Goal: Task Accomplishment & Management: Use online tool/utility

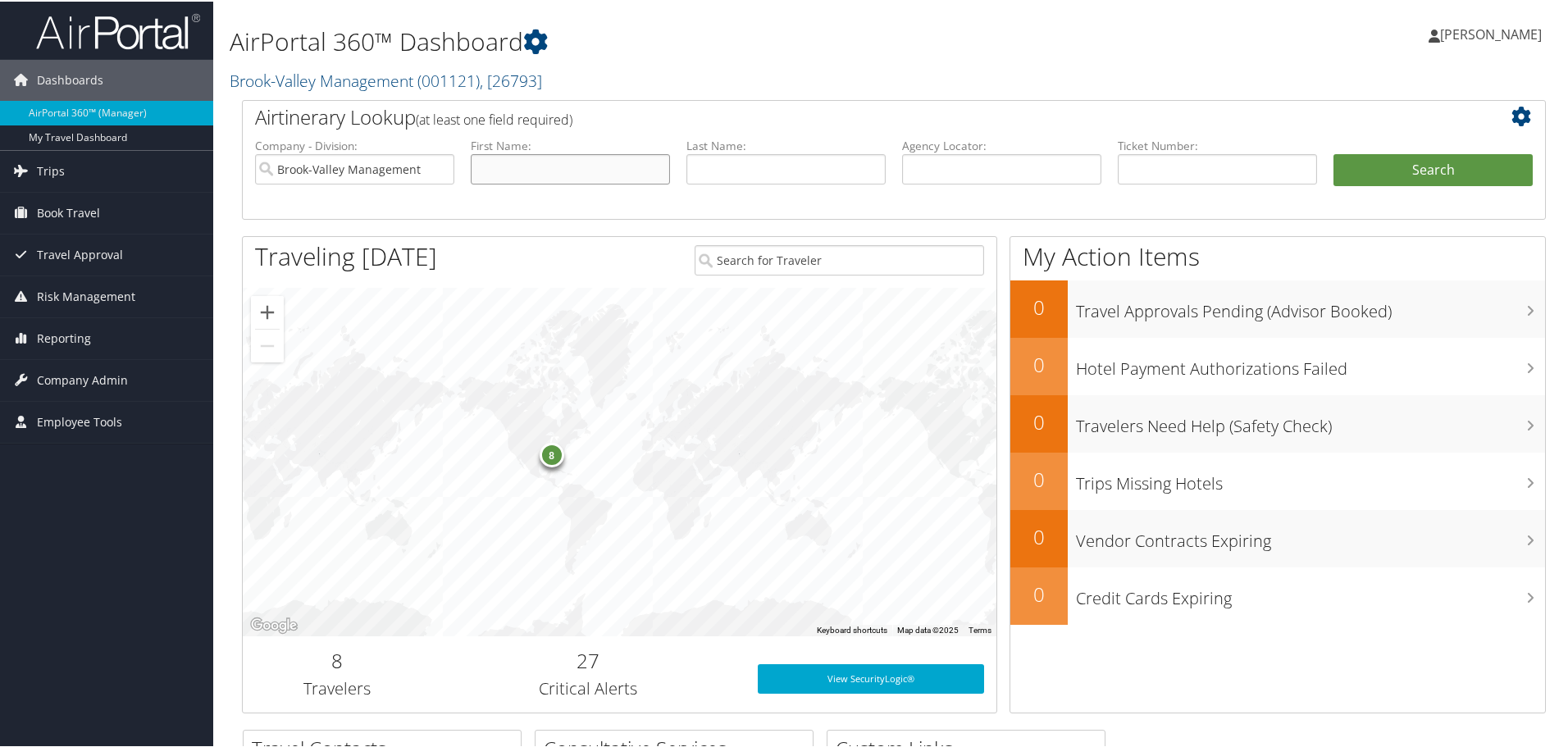
click at [542, 167] on input "text" at bounding box center [569, 168] width 199 height 31
type input "michael"
click at [1391, 180] on button "Search" at bounding box center [1433, 169] width 199 height 32
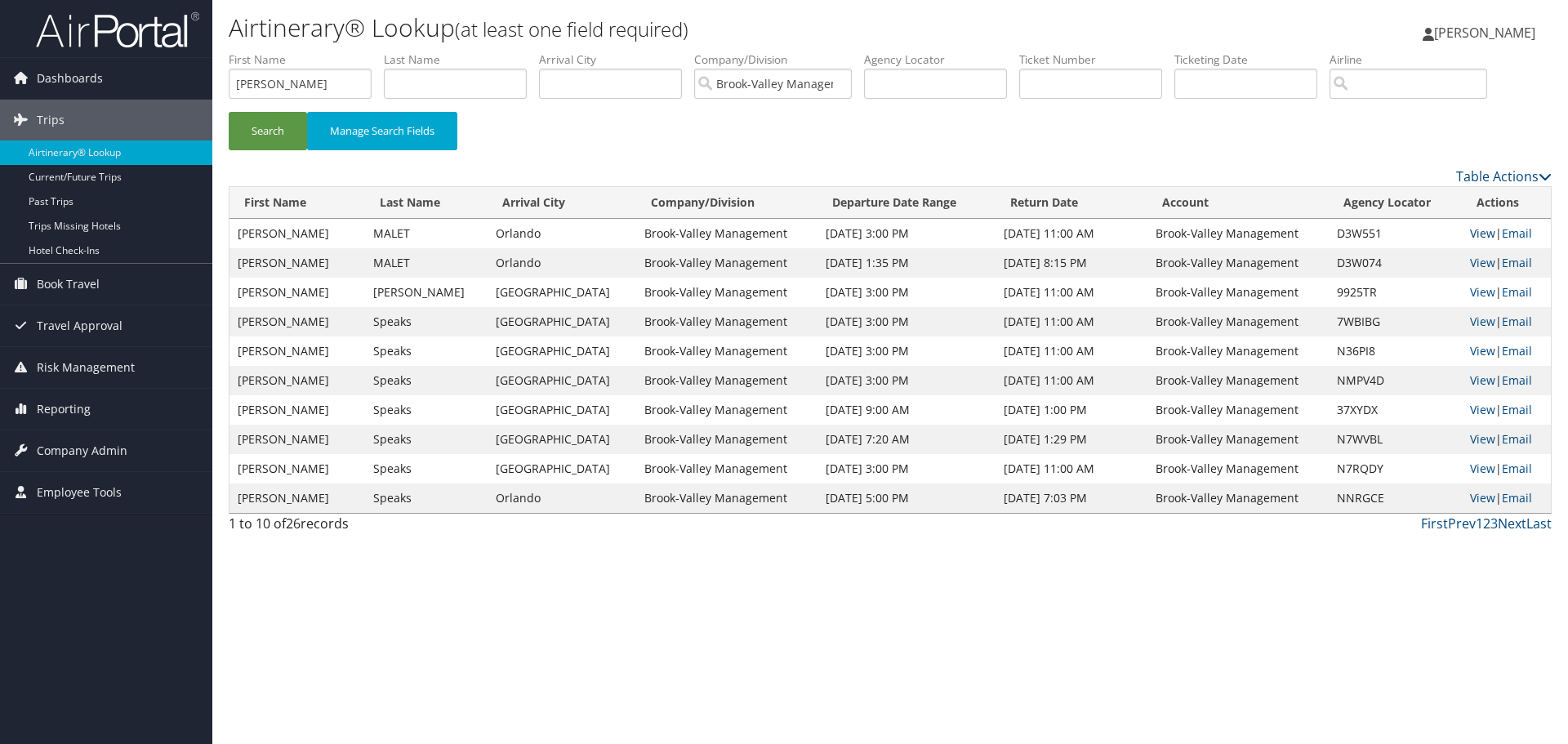
click at [1476, 232] on link "View" at bounding box center [1482, 233] width 25 height 16
click at [1476, 261] on link "View" at bounding box center [1482, 263] width 25 height 16
click at [98, 256] on link "Hotel Check-ins" at bounding box center [106, 251] width 212 height 24
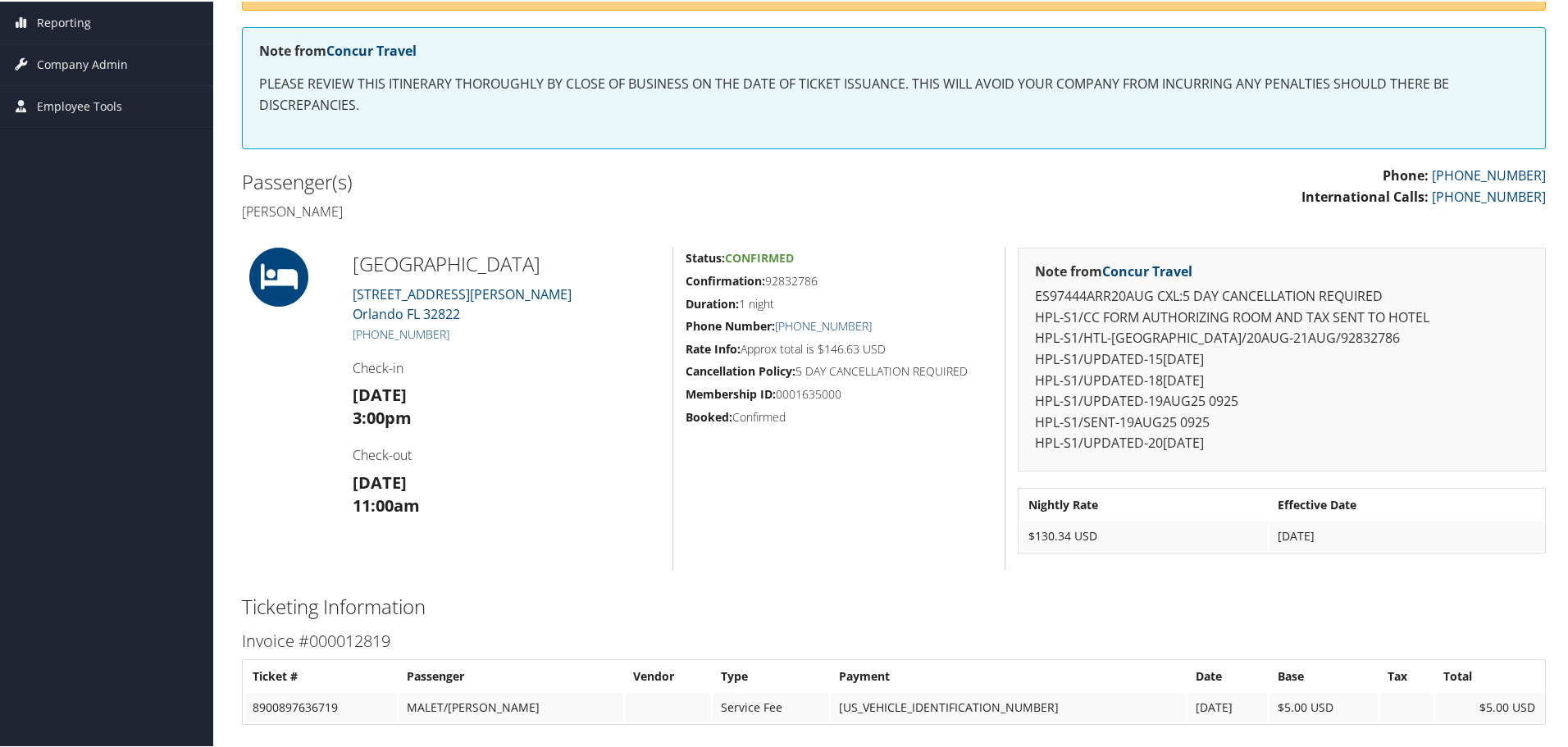
scroll to position [328, 0]
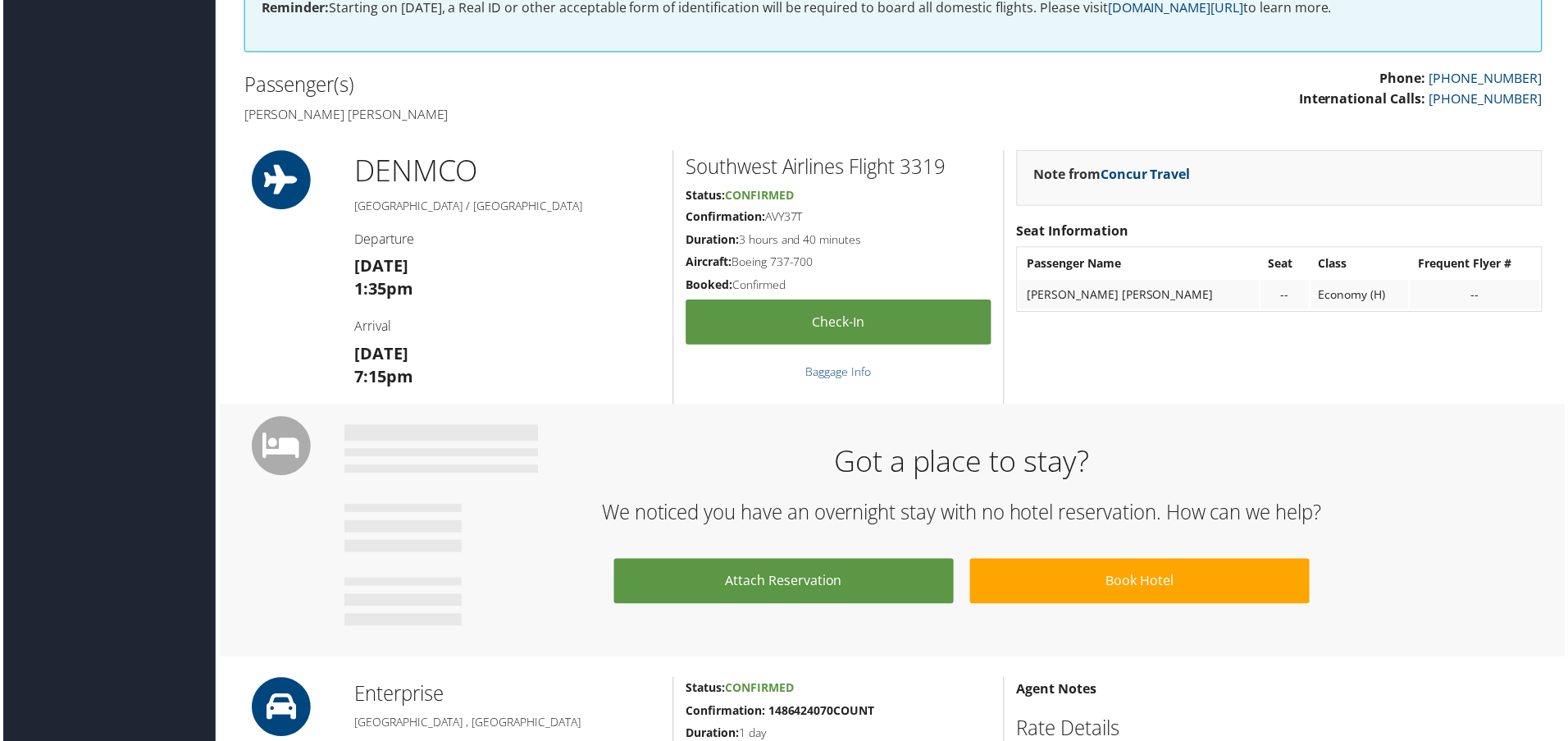
scroll to position [410, 0]
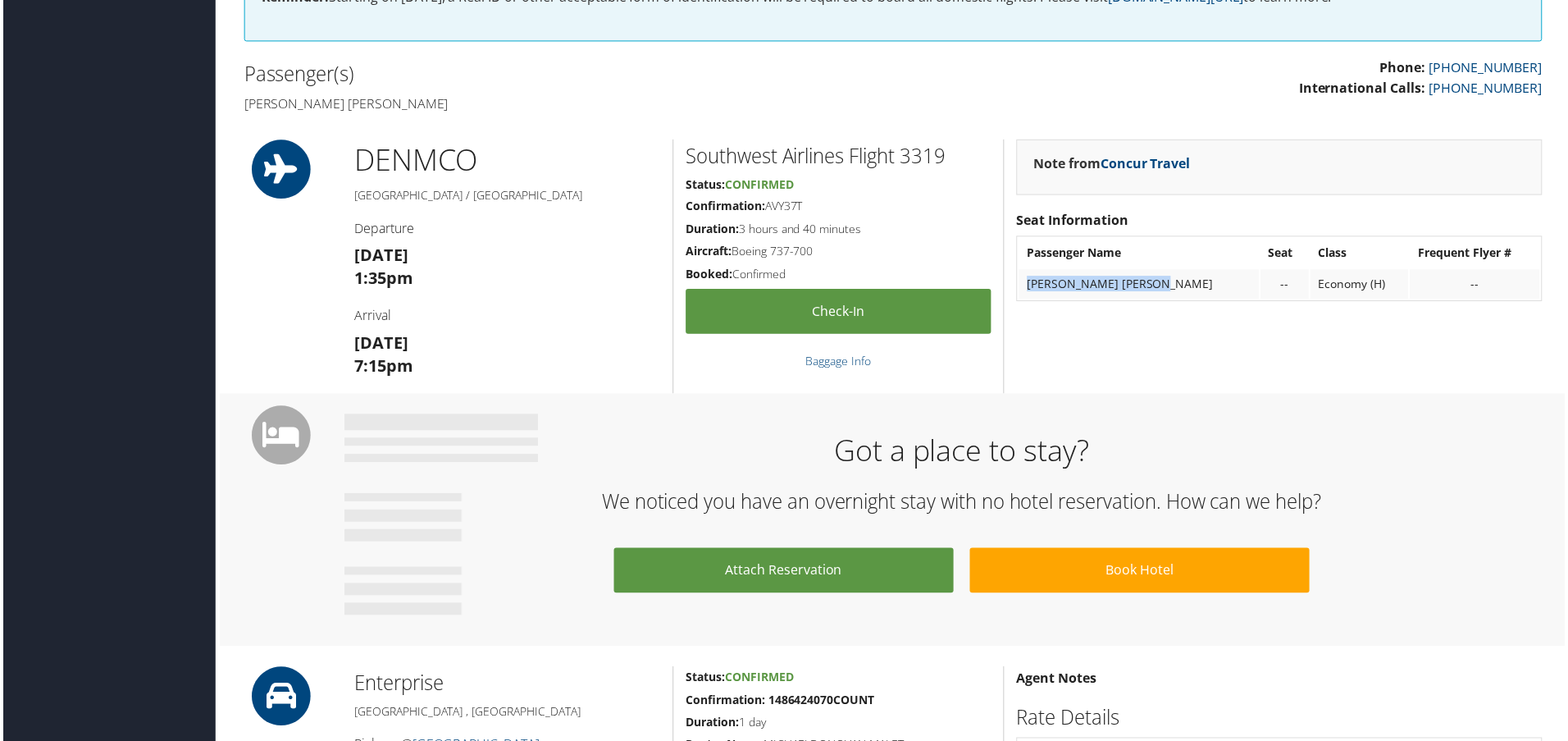
drag, startPoint x: 1023, startPoint y: 285, endPoint x: 1174, endPoint y: 284, distance: 151.0
click at [1174, 284] on td "[PERSON_NAME] [PERSON_NAME]" at bounding box center [1141, 285] width 241 height 30
copy td "MICHAEL DONOVAN MALET"
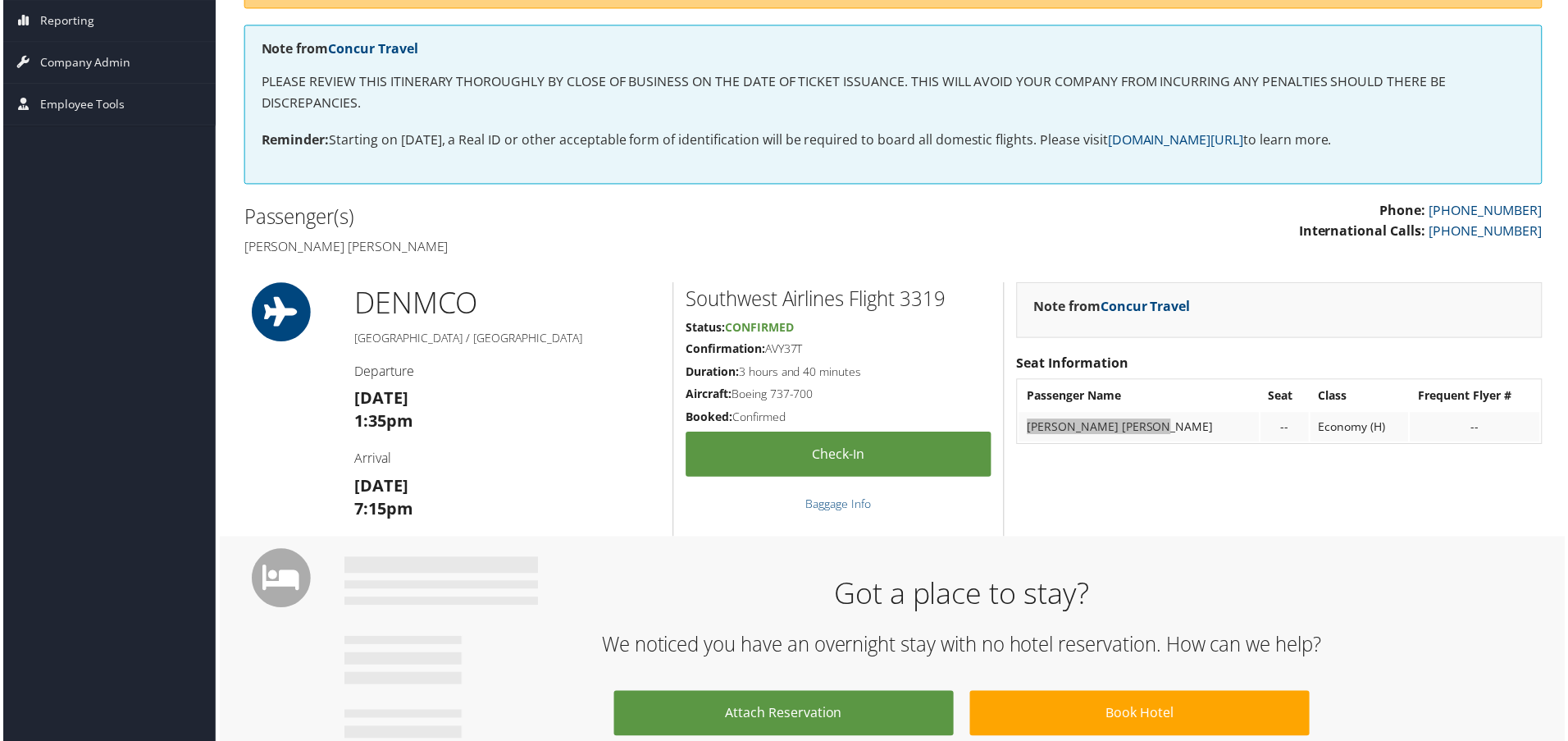
scroll to position [0, 0]
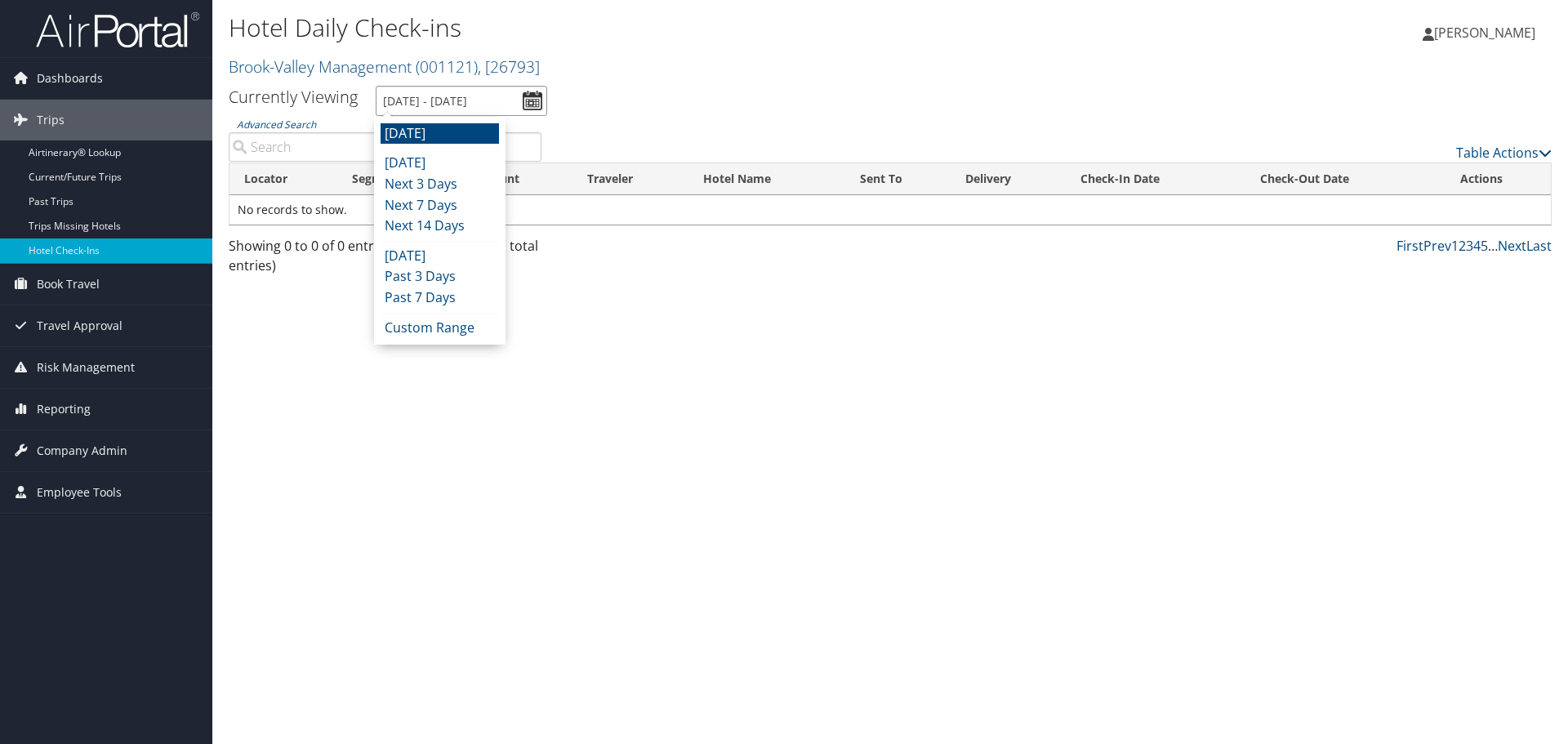
click at [530, 101] on input "9/4/2025 - 9/4/2025" at bounding box center [461, 101] width 171 height 31
click at [441, 313] on li at bounding box center [440, 313] width 119 height 1
click at [440, 323] on li "Custom Range" at bounding box center [440, 329] width 119 height 21
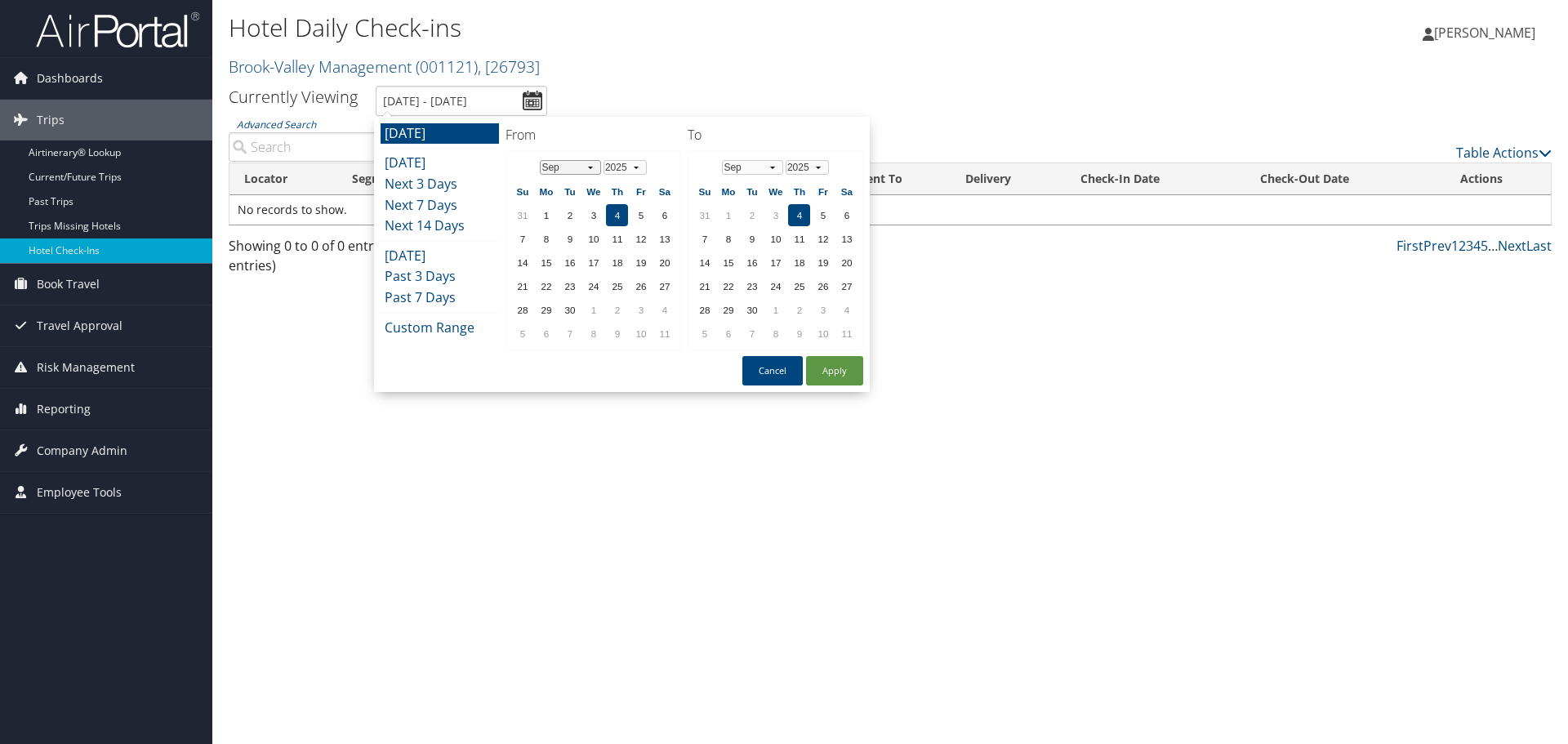
click at [571, 169] on select "Jan Feb Mar Apr May Jun Jul Aug Sep Oct Nov Dec" at bounding box center [571, 167] width 61 height 15
click at [539, 328] on td "6" at bounding box center [545, 333] width 22 height 22
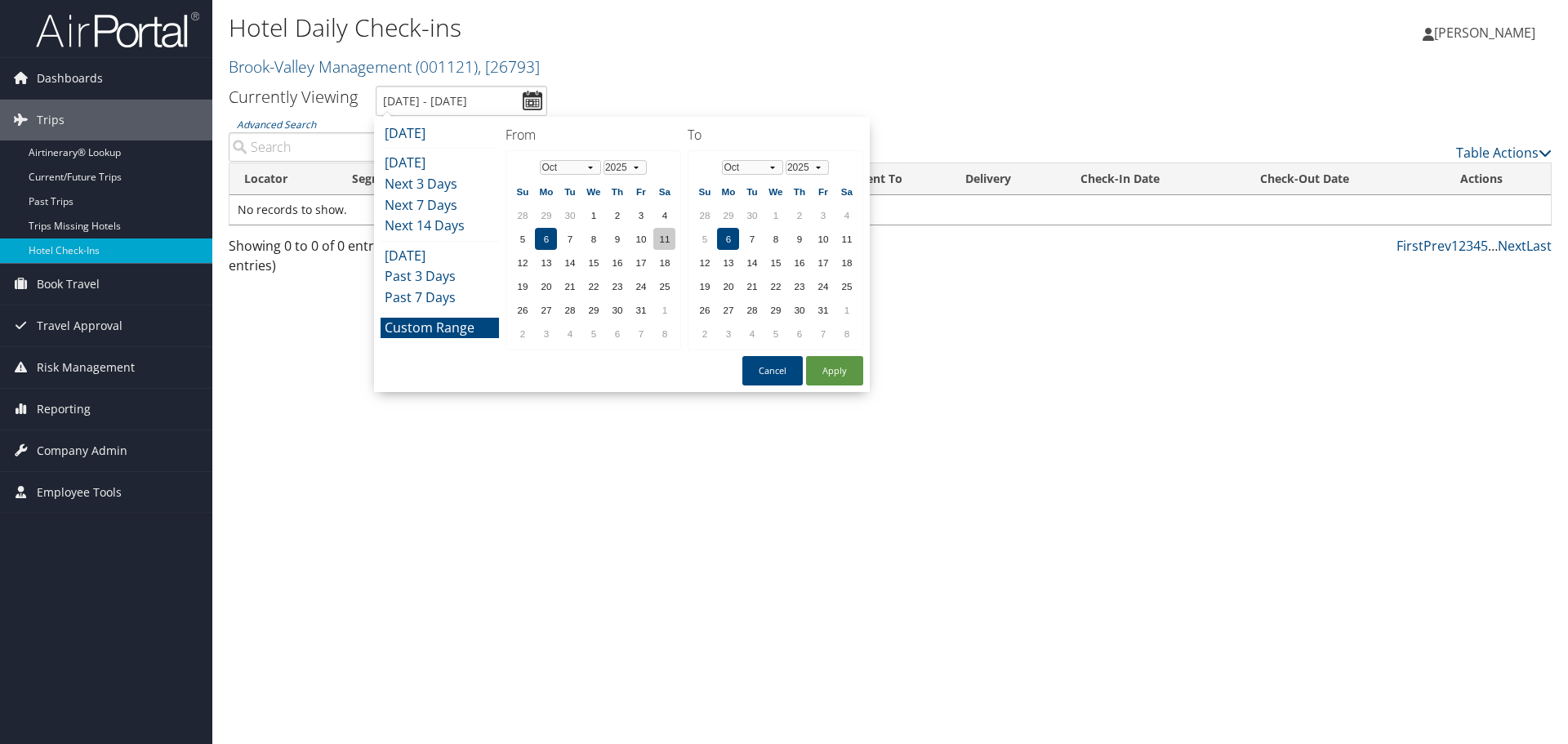
click at [656, 240] on td "11" at bounding box center [664, 239] width 22 height 22
click at [586, 169] on select "Jan Feb Mar Apr May Jun Jul Aug Sep Oct Nov Dec" at bounding box center [571, 167] width 61 height 15
click at [547, 266] on td "11" at bounding box center [545, 262] width 22 height 22
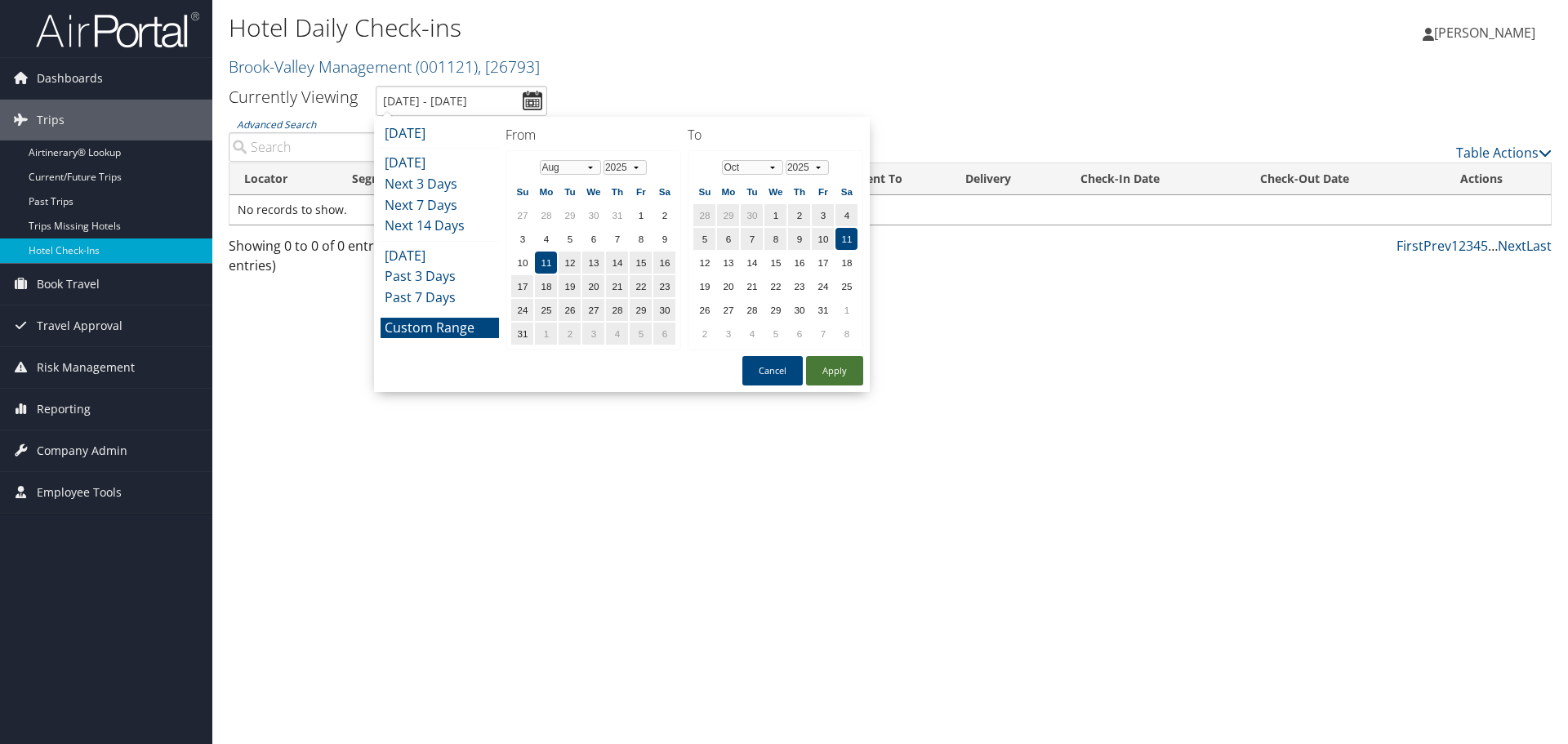
click at [835, 372] on button "Apply" at bounding box center [834, 371] width 57 height 30
type input "8/11/2025 - 10/11/2025"
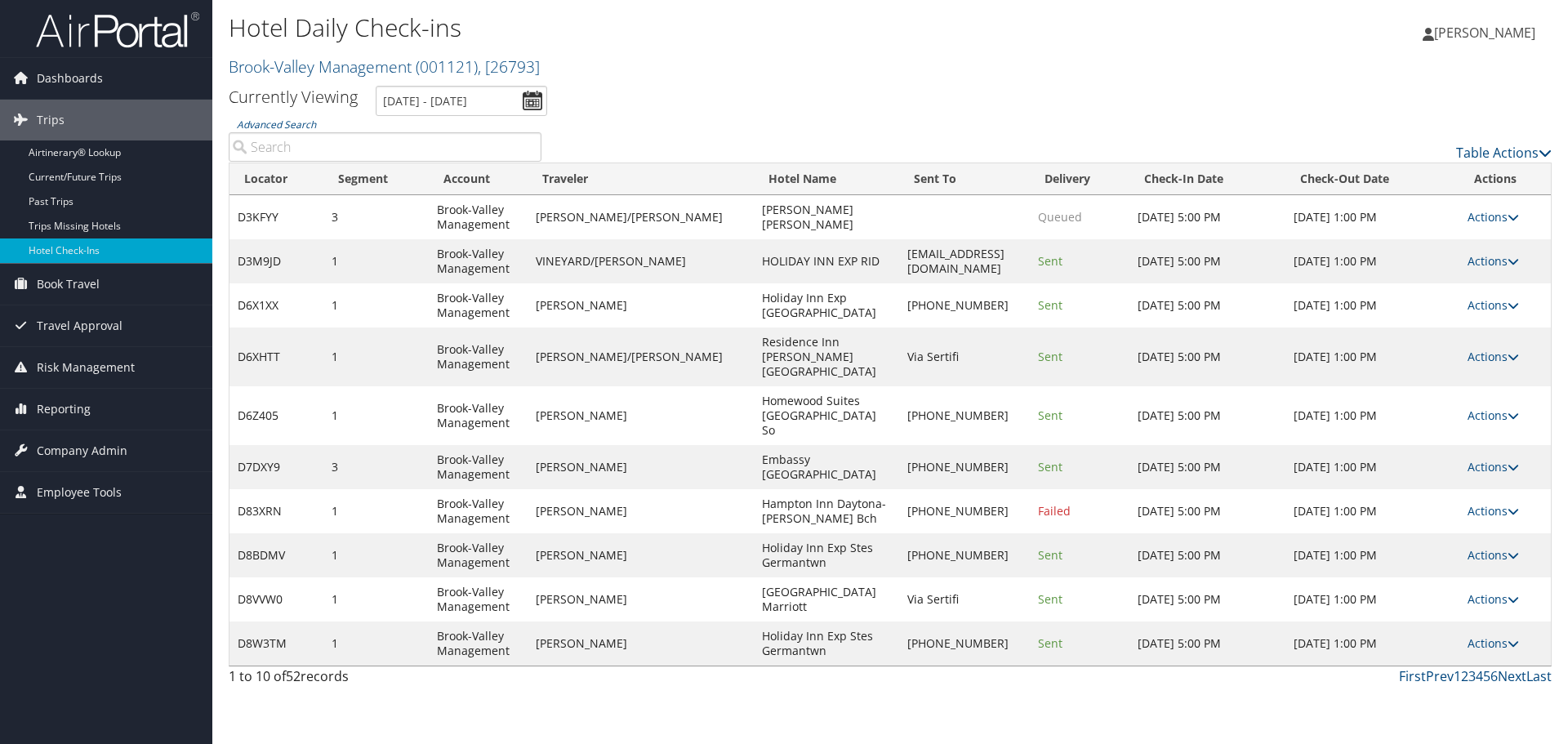
click at [292, 144] on input "Advanced Search" at bounding box center [385, 147] width 313 height 30
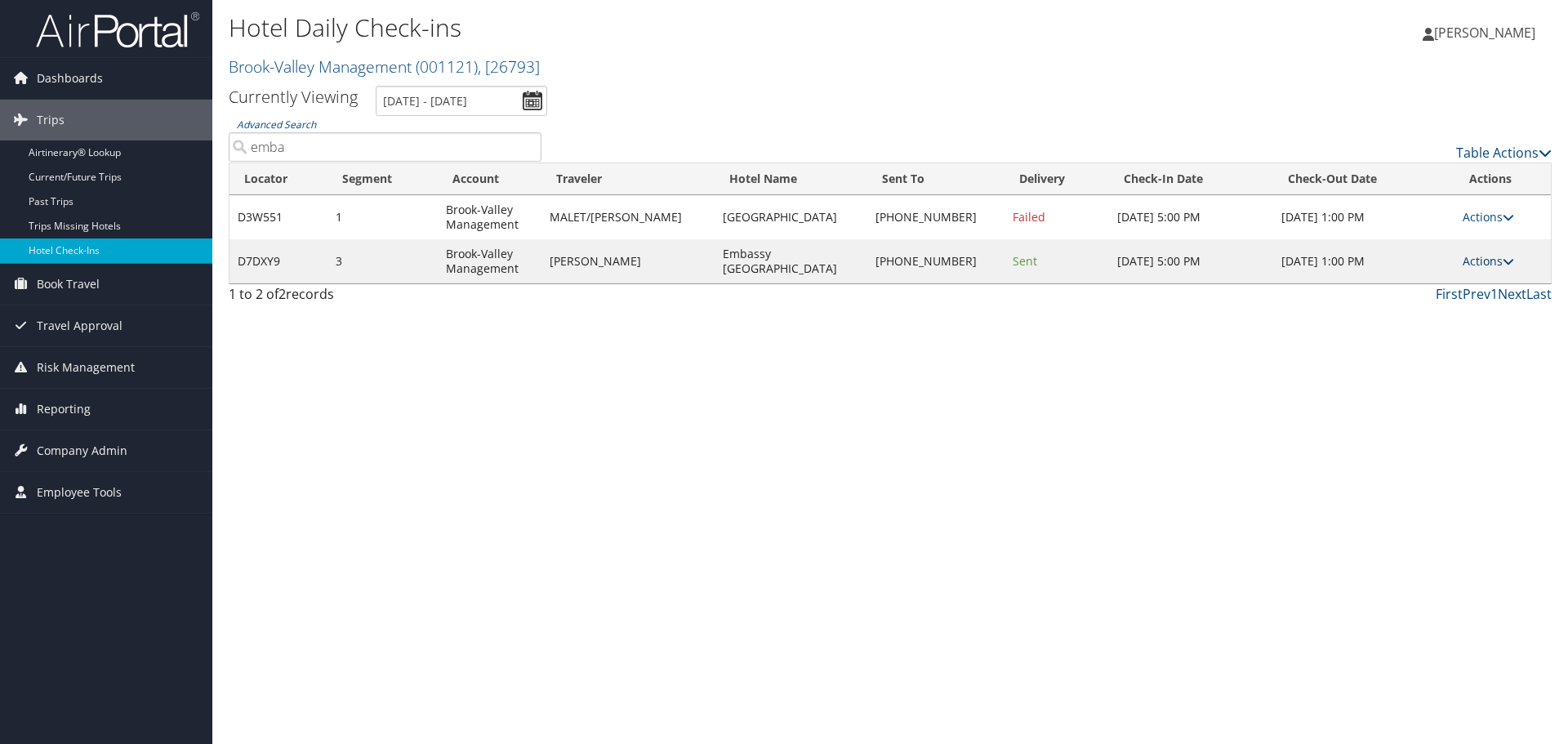
click at [1476, 263] on link "Actions" at bounding box center [1488, 261] width 52 height 16
click at [1423, 365] on link "View Itinerary" at bounding box center [1433, 369] width 140 height 28
drag, startPoint x: 388, startPoint y: 144, endPoint x: 256, endPoint y: 144, distance: 132.0
click at [256, 144] on input "emba" at bounding box center [385, 147] width 313 height 30
type input "e"
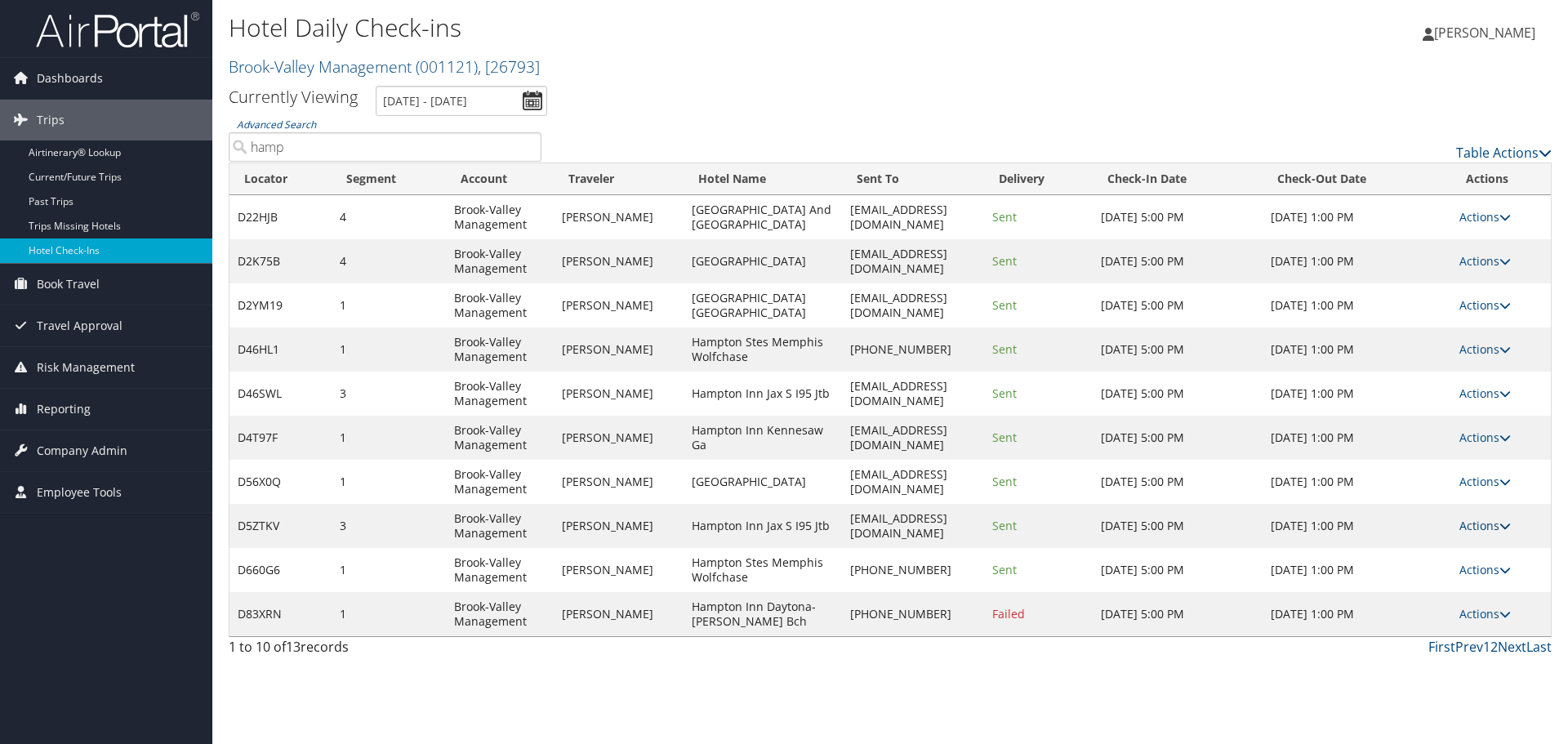
click at [1491, 525] on link "Actions" at bounding box center [1485, 525] width 52 height 16
click at [1413, 636] on link "View Itinerary" at bounding box center [1445, 633] width 140 height 28
click at [1499, 568] on link "Actions" at bounding box center [1485, 570] width 52 height 16
click at [1413, 679] on link "View Itinerary" at bounding box center [1445, 678] width 140 height 28
click at [1482, 351] on link "Actions" at bounding box center [1485, 350] width 52 height 16
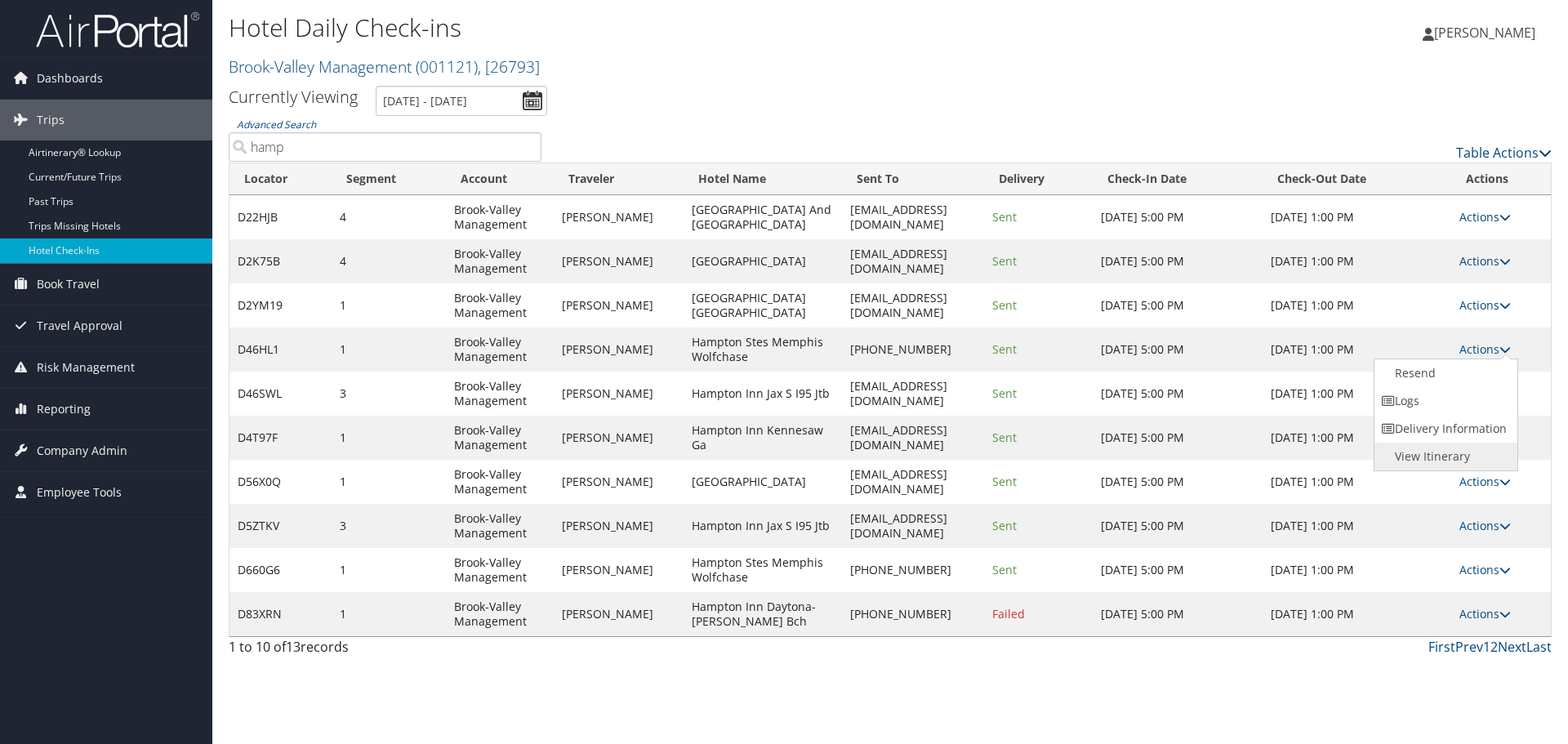
click at [1445, 455] on link "View Itinerary" at bounding box center [1445, 457] width 140 height 28
click at [1491, 487] on link "Actions" at bounding box center [1485, 482] width 52 height 16
click at [1434, 596] on link "View Itinerary" at bounding box center [1445, 589] width 140 height 28
click at [1513, 643] on link "Next" at bounding box center [1512, 647] width 29 height 18
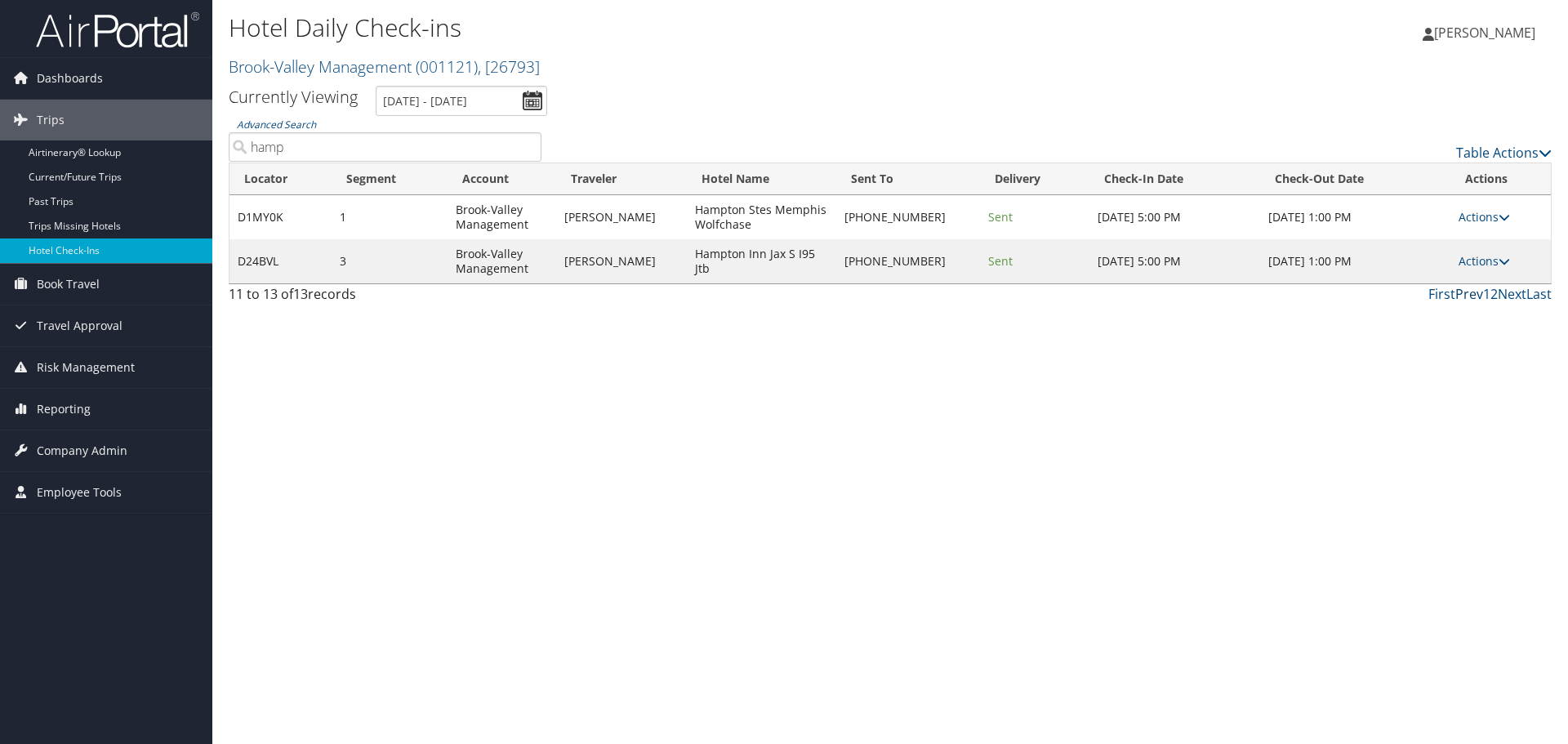
click at [1464, 296] on link "Prev" at bounding box center [1469, 294] width 28 height 18
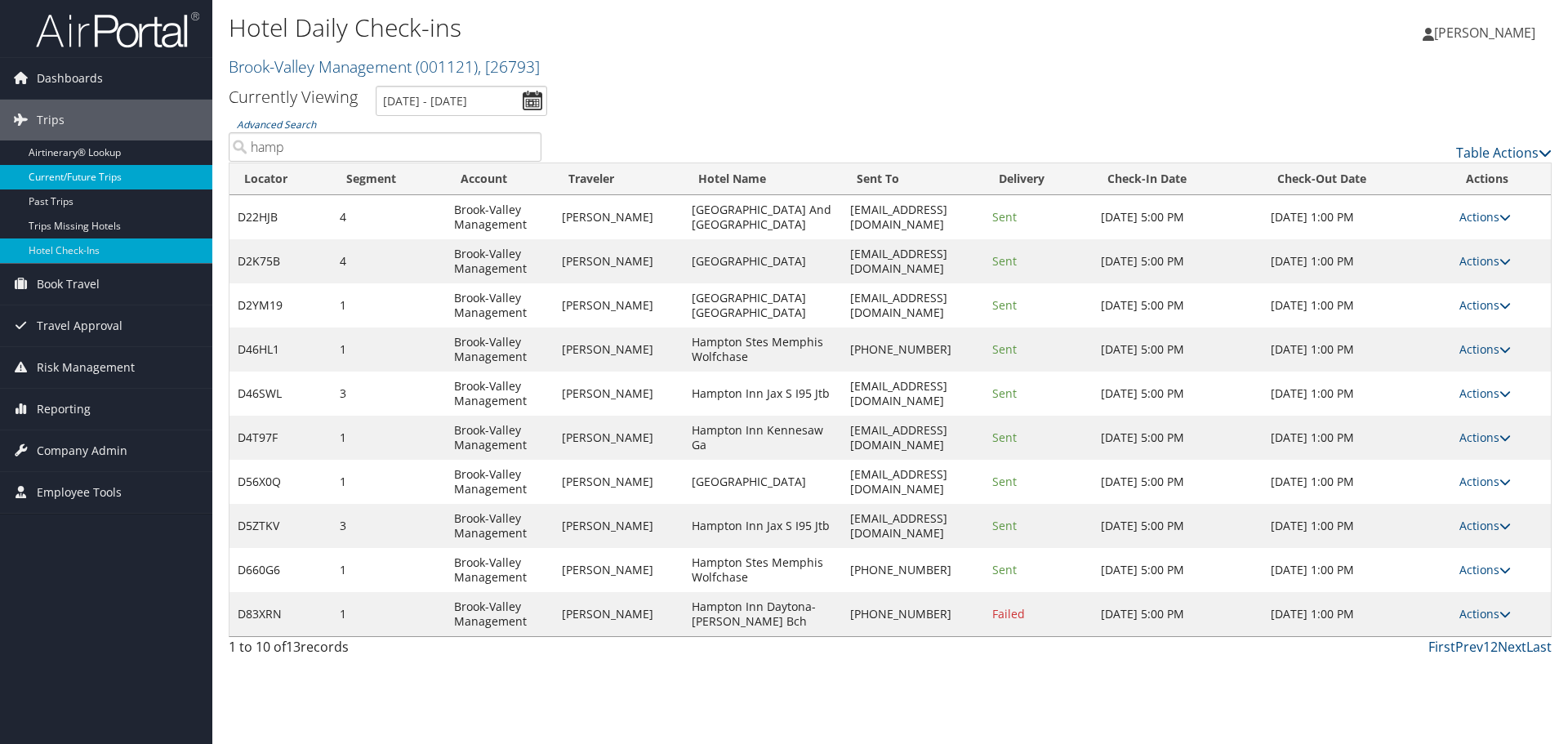
drag, startPoint x: 277, startPoint y: 160, endPoint x: 189, endPoint y: 177, distance: 89.6
click at [189, 177] on div "Dashboards AirPortal 360™ (Manager) My Travel Dashboard Trips Airtinerary® Look…" at bounding box center [784, 372] width 1568 height 744
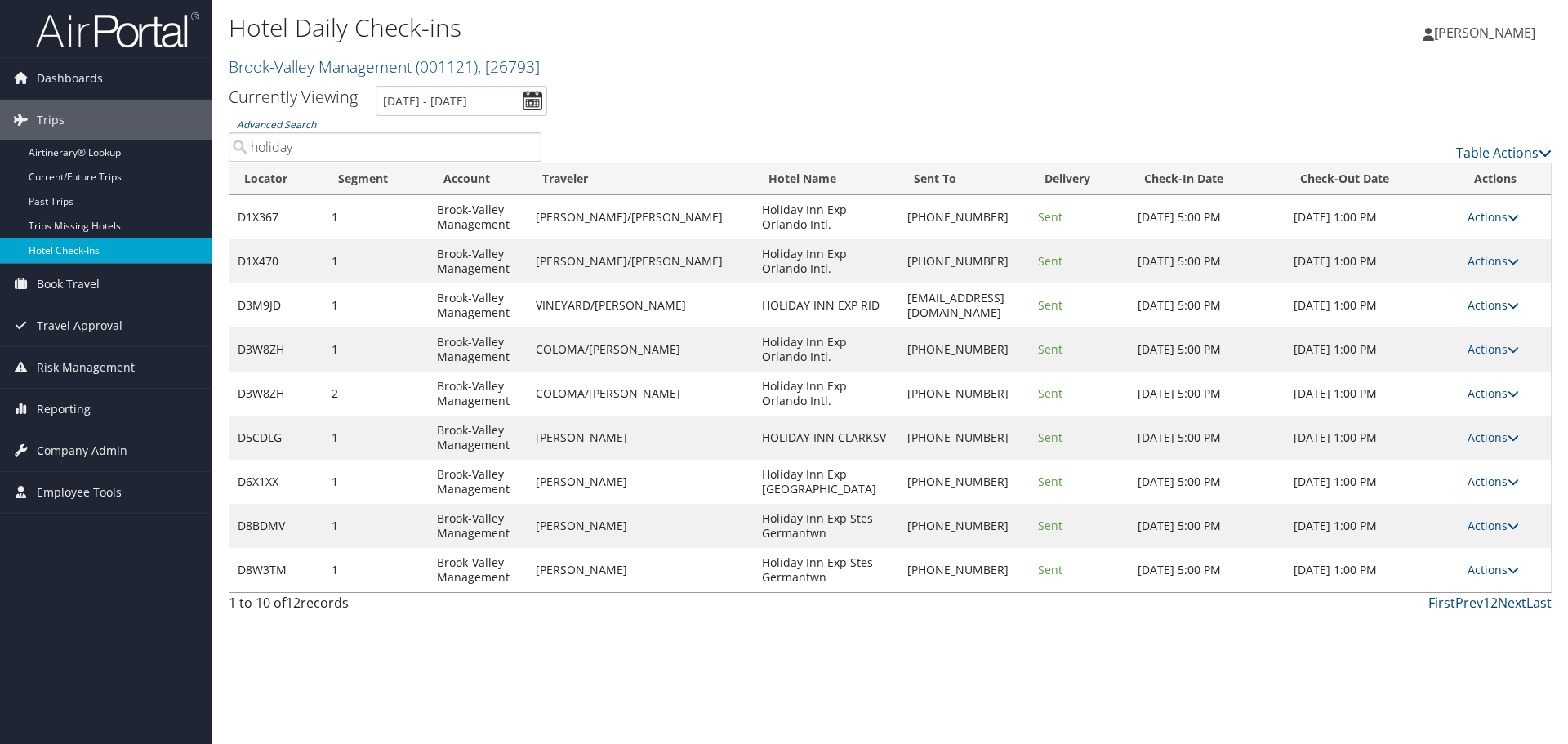
type input "holiday"
click at [1485, 306] on link "Actions" at bounding box center [1493, 305] width 52 height 16
click at [1454, 416] on link "View Itinerary" at bounding box center [1445, 413] width 140 height 28
click at [1494, 484] on link "Actions" at bounding box center [1493, 482] width 52 height 16
click at [1466, 591] on link "View Itinerary" at bounding box center [1445, 589] width 140 height 28
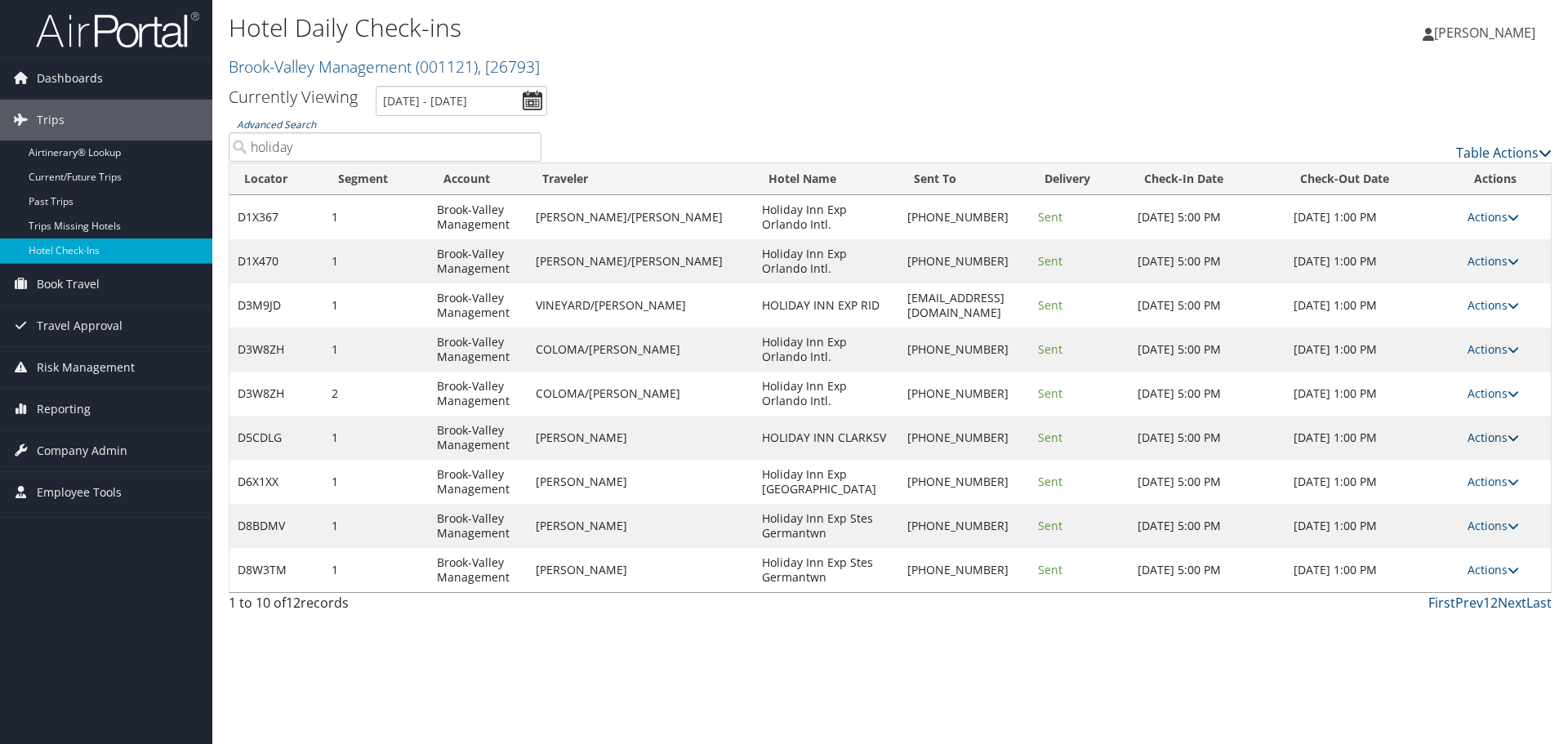
click at [1479, 439] on link "Actions" at bounding box center [1493, 438] width 52 height 16
click at [1461, 539] on link "View Itinerary" at bounding box center [1445, 545] width 140 height 28
click at [1477, 356] on link "Actions" at bounding box center [1493, 350] width 52 height 16
click at [1450, 450] on link "View Itinerary" at bounding box center [1445, 457] width 140 height 28
click at [1508, 605] on link "Next" at bounding box center [1512, 602] width 29 height 18
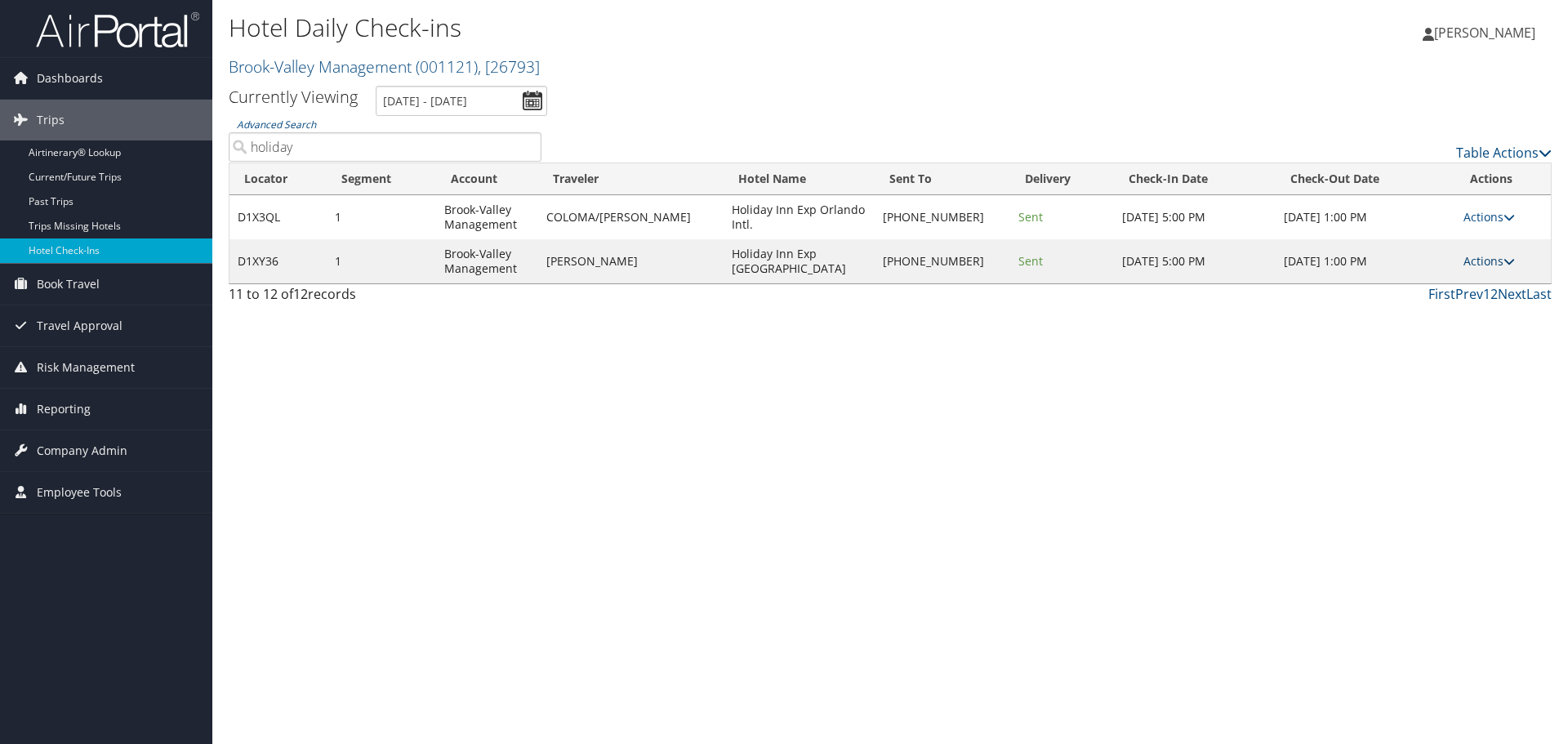
click at [1474, 263] on link "Actions" at bounding box center [1489, 261] width 52 height 16
click at [1451, 368] on link "View Itinerary" at bounding box center [1435, 369] width 140 height 28
click at [1433, 292] on link "First" at bounding box center [1441, 294] width 27 height 18
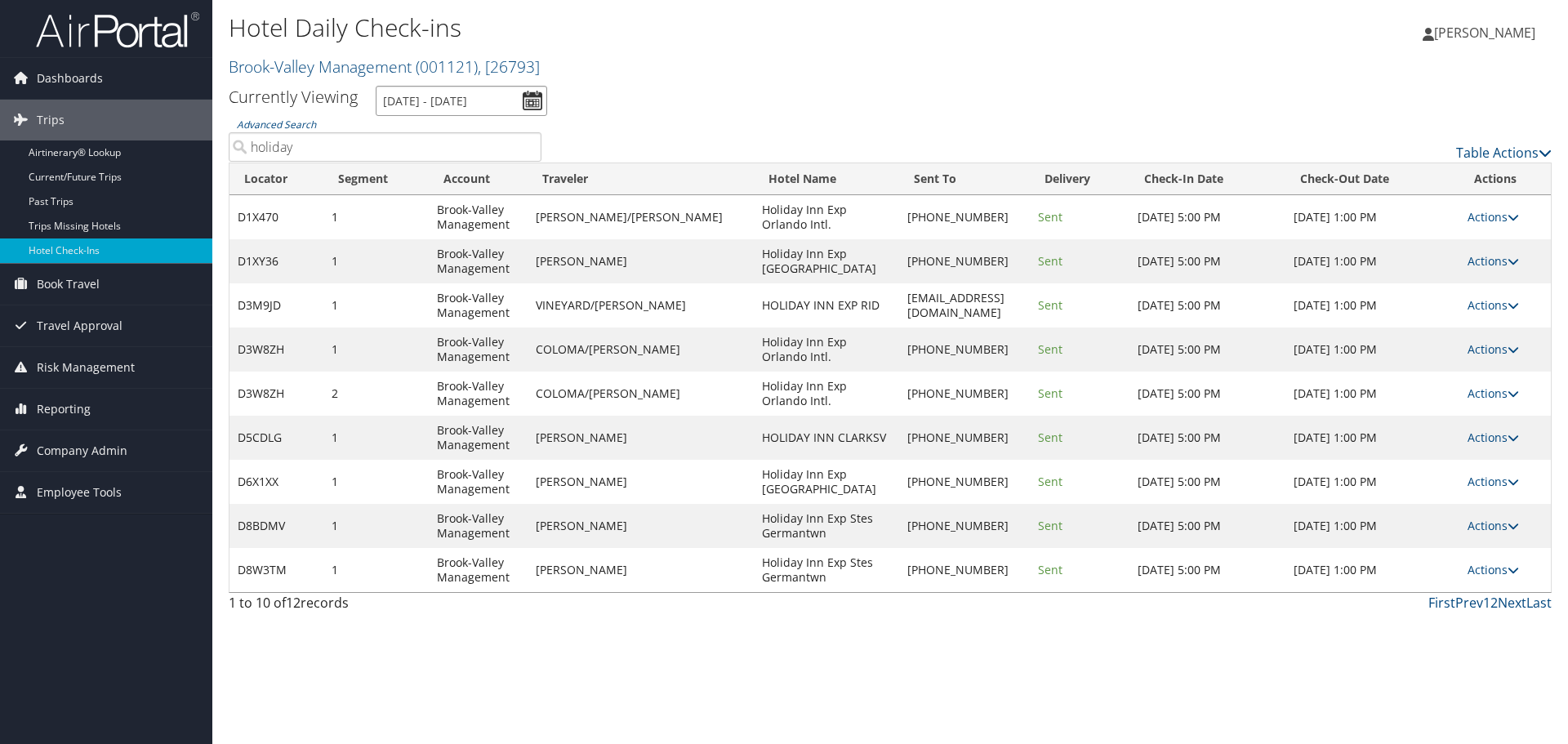
click at [533, 104] on input "8/11/2025 - 10/11/2025" at bounding box center [461, 101] width 171 height 31
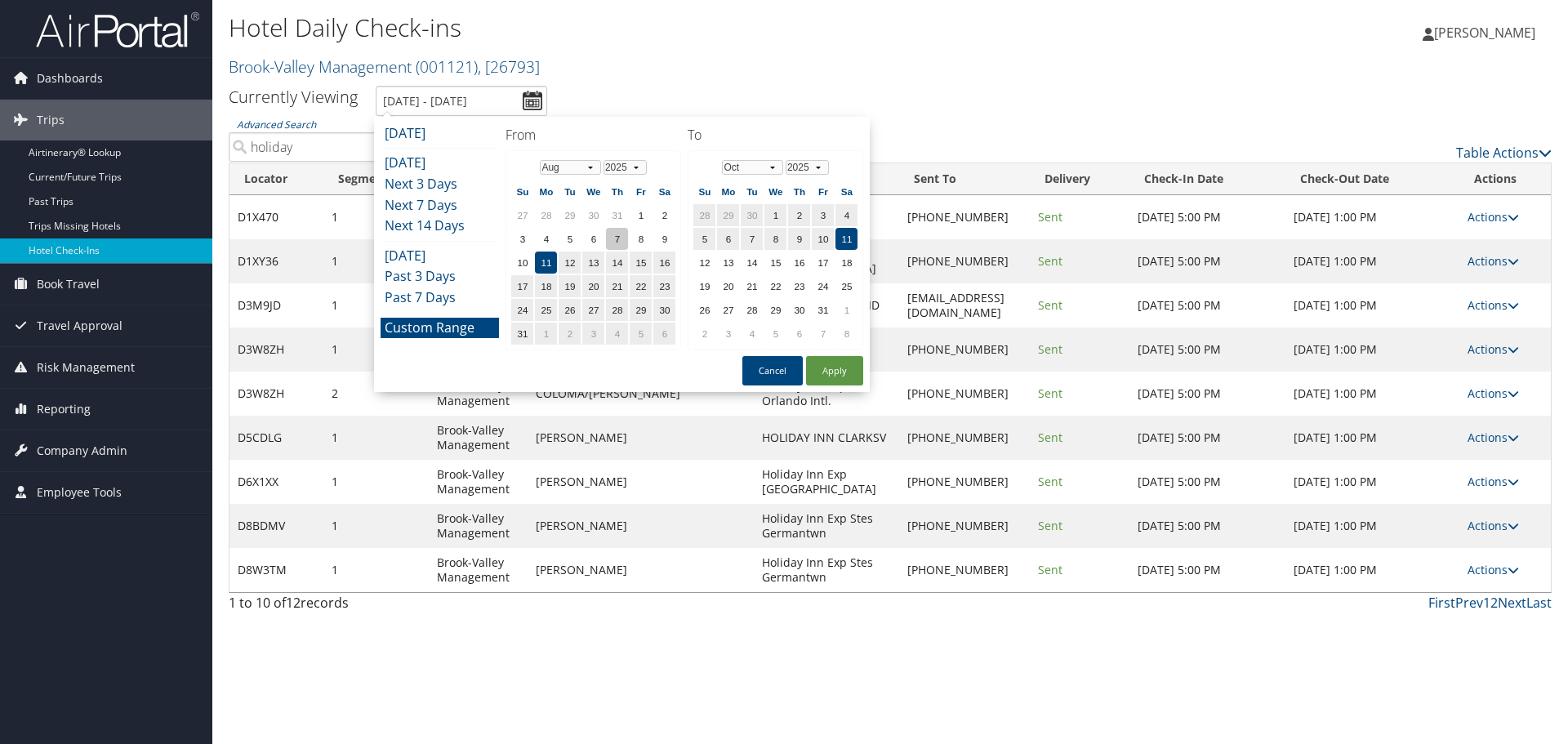
click at [625, 243] on td "7" at bounding box center [616, 239] width 22 height 22
click at [770, 372] on button "Cancel" at bounding box center [772, 371] width 60 height 30
click at [535, 108] on input "8/11/2025 - 10/11/2025" at bounding box center [461, 101] width 171 height 31
click at [611, 240] on td "7" at bounding box center [616, 239] width 22 height 22
click at [832, 378] on button "Apply" at bounding box center [834, 371] width 57 height 30
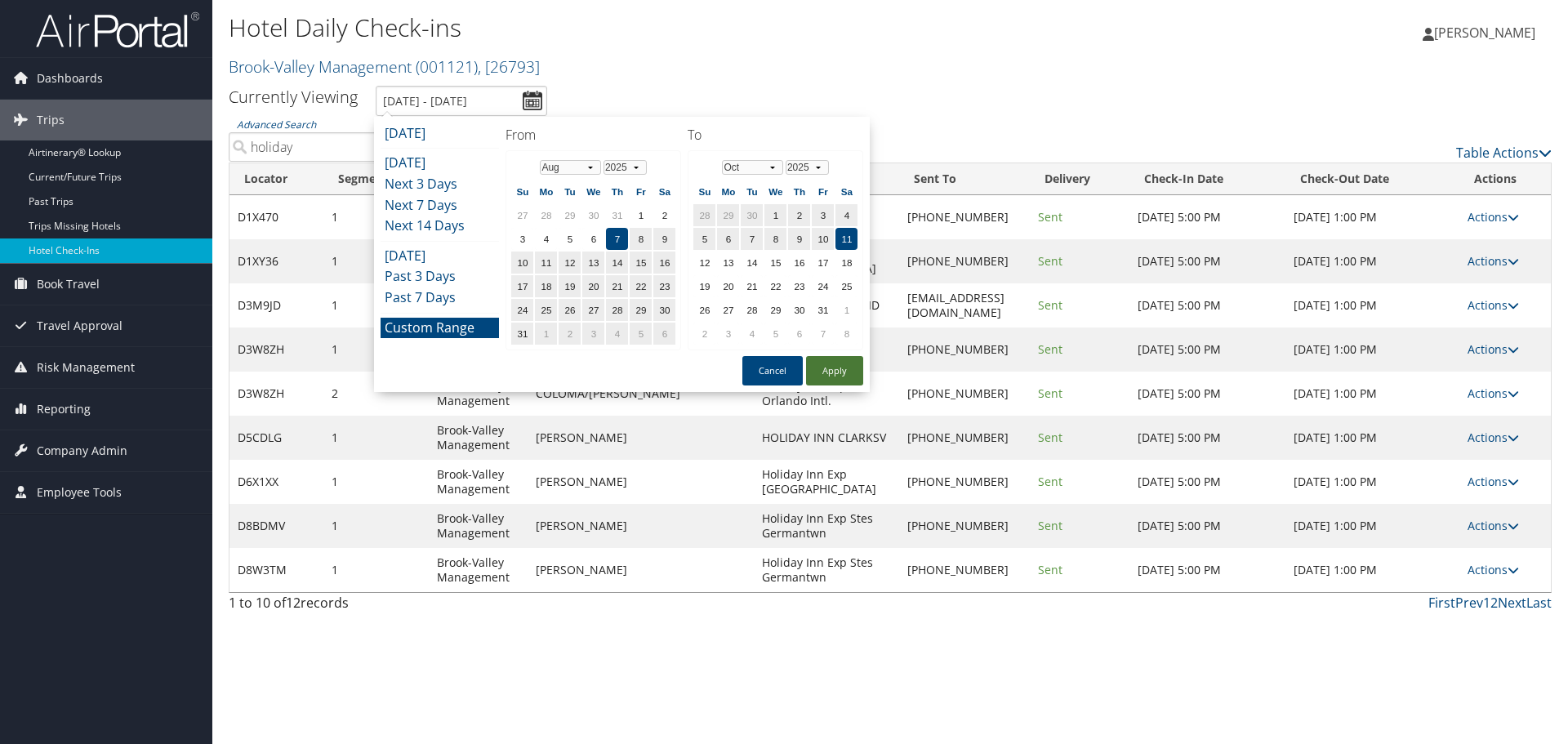
type input "8/7/2025 - 10/11/2025"
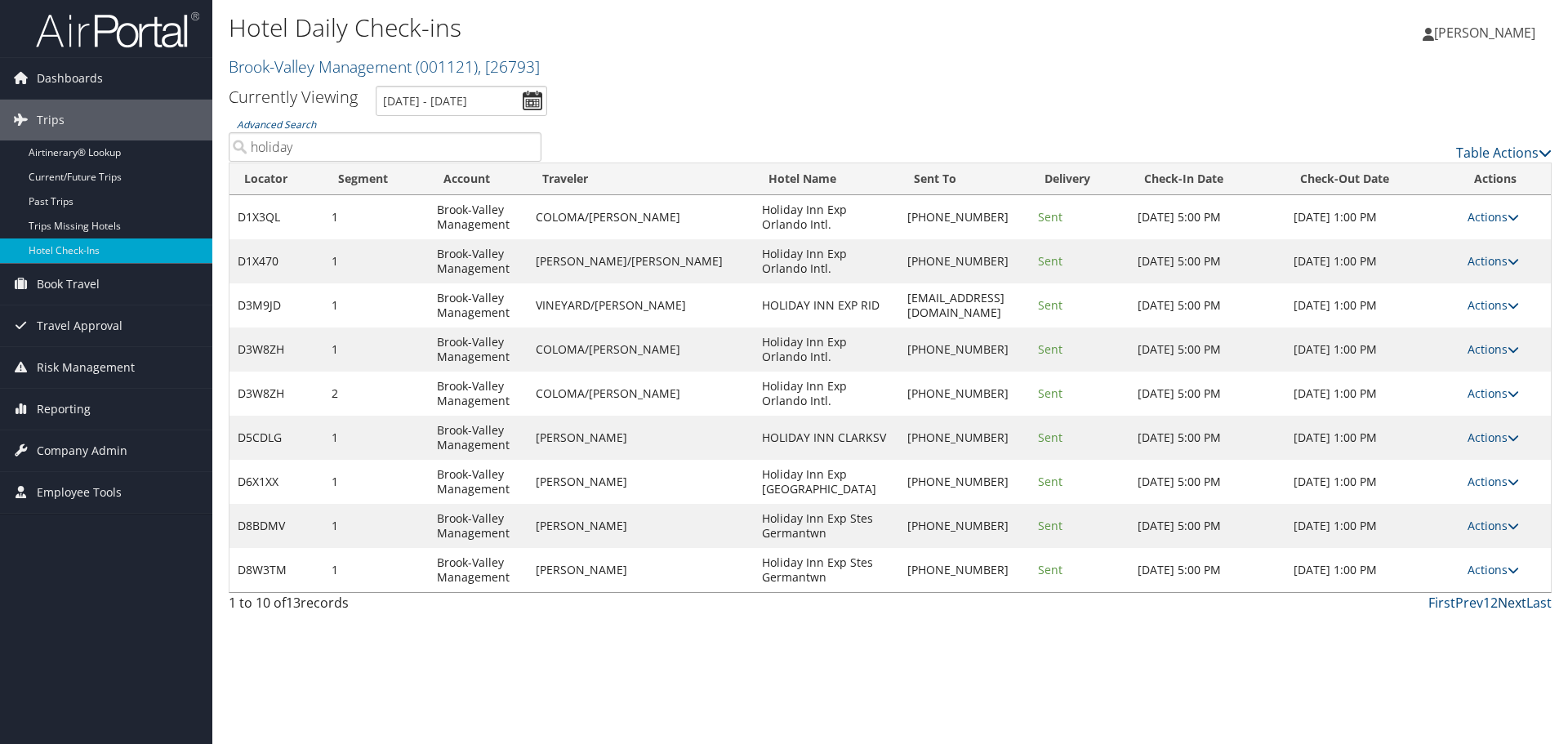
click at [1523, 606] on link "Next" at bounding box center [1512, 602] width 29 height 18
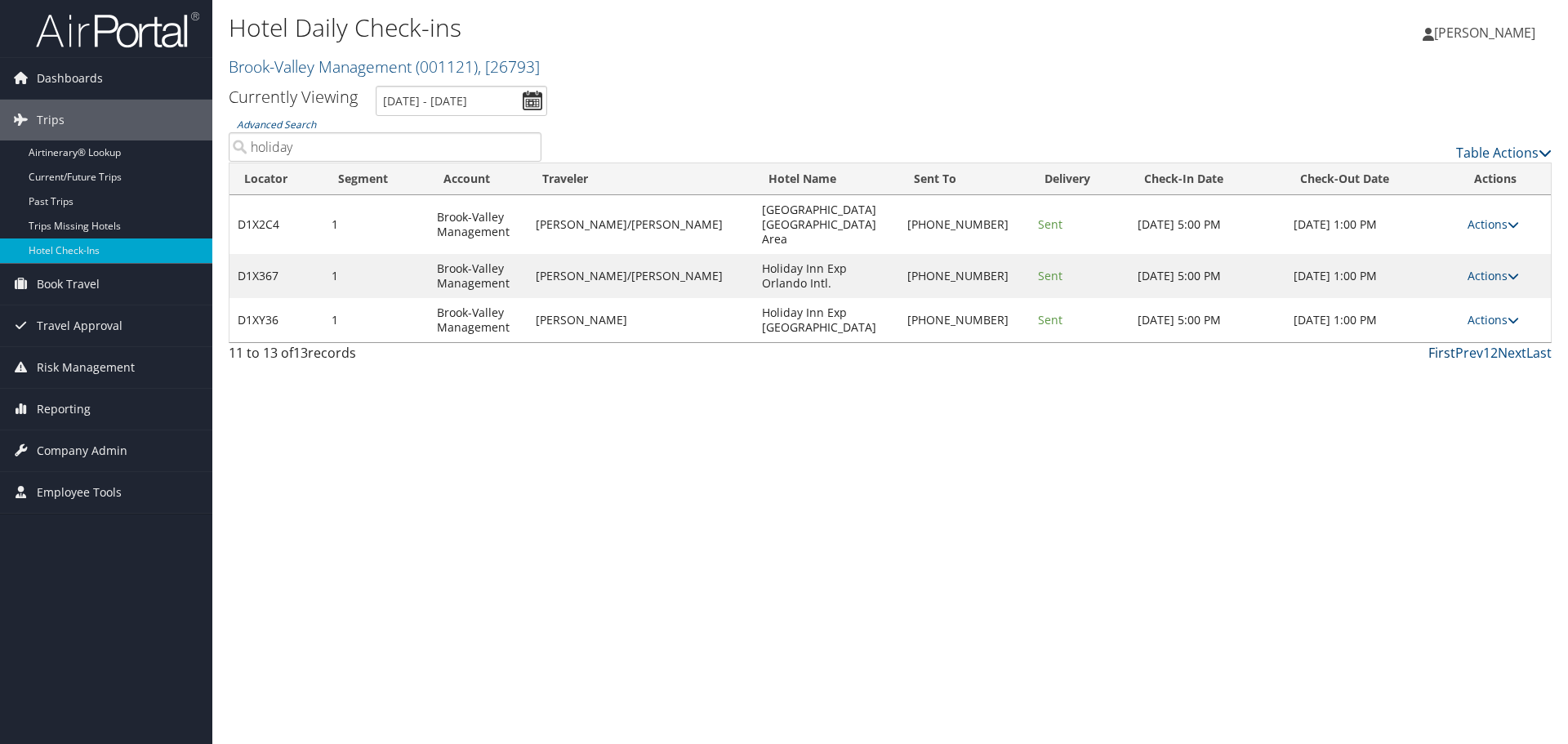
click at [1436, 344] on link "First" at bounding box center [1441, 352] width 27 height 18
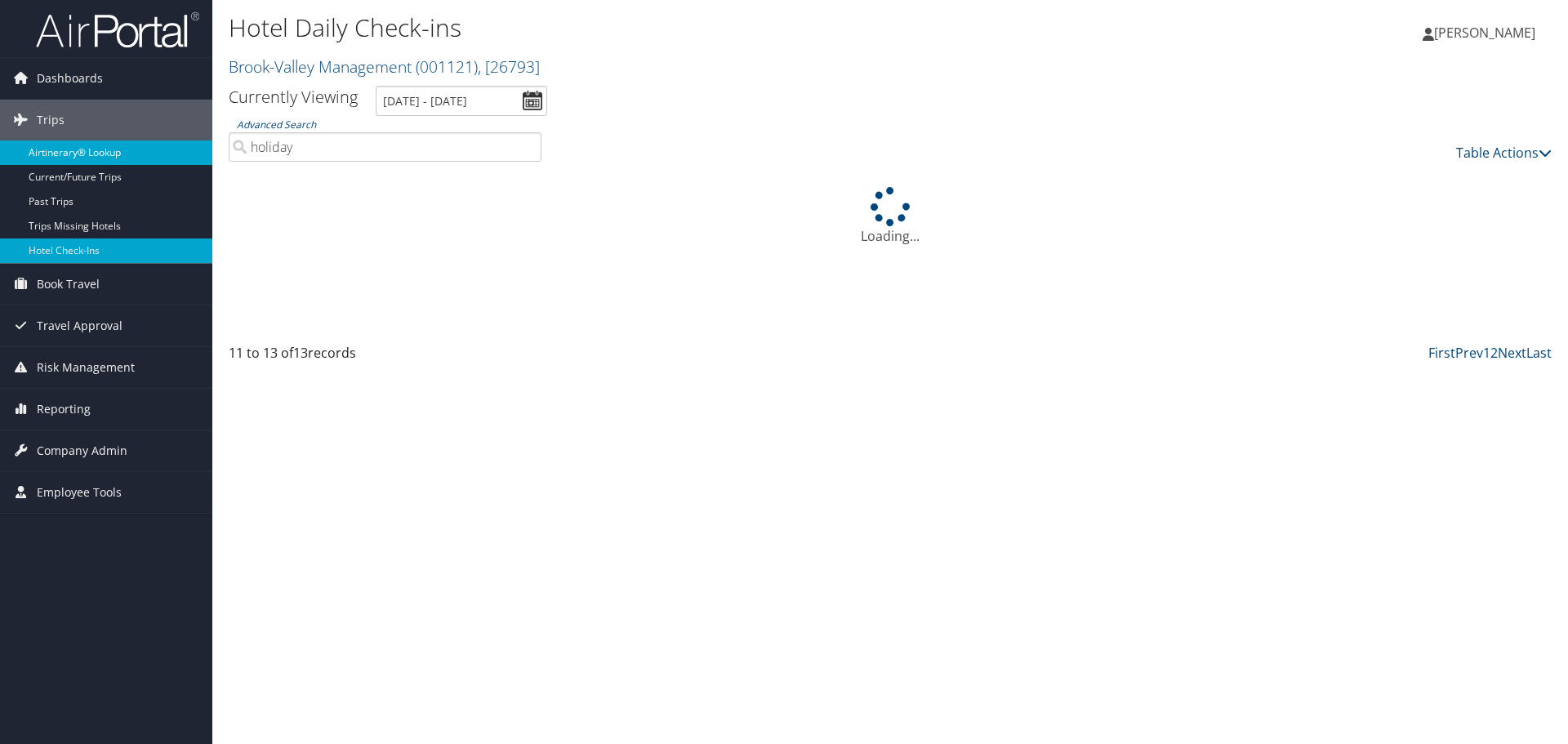
click at [92, 150] on link "Airtinerary® Lookup" at bounding box center [106, 153] width 212 height 24
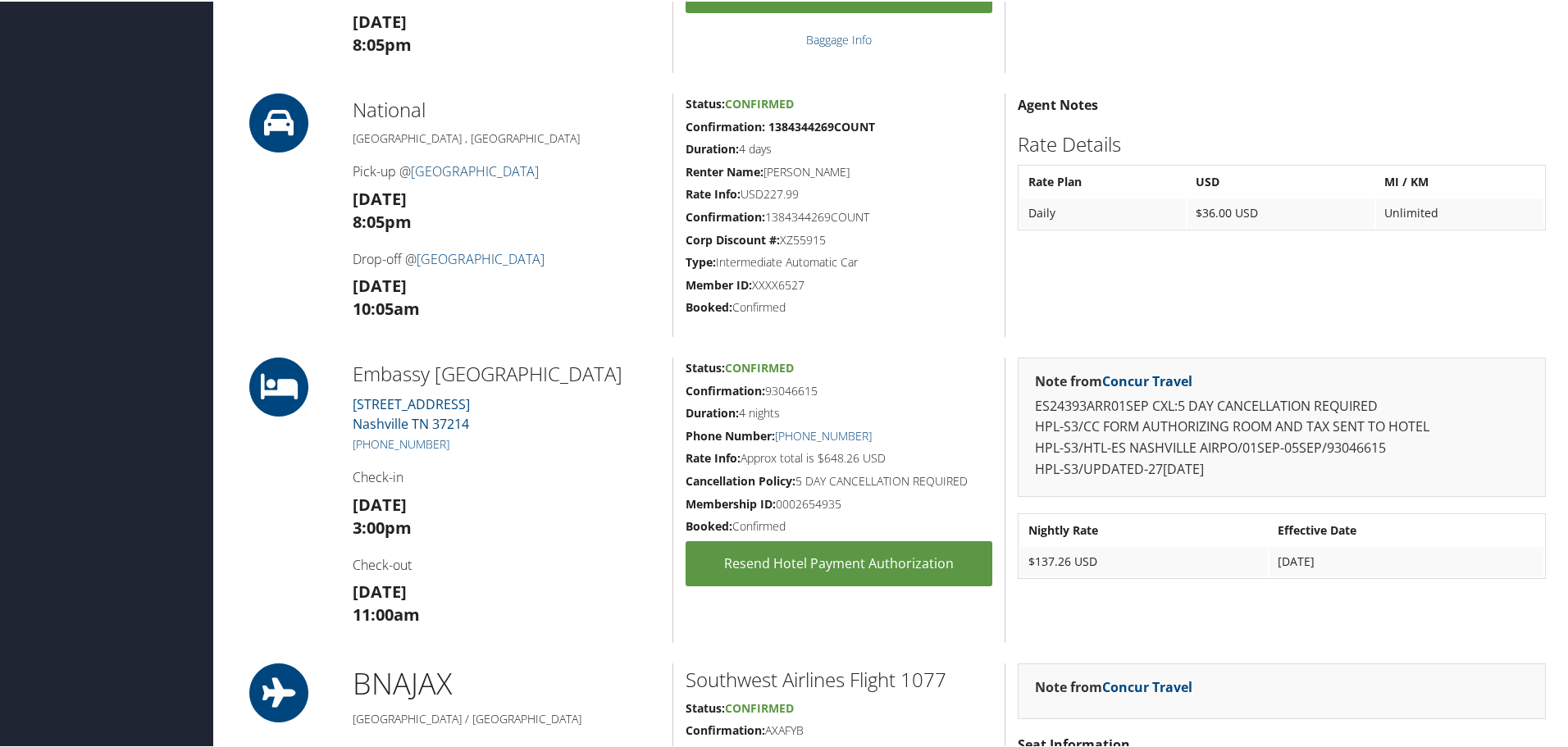
scroll to position [738, 0]
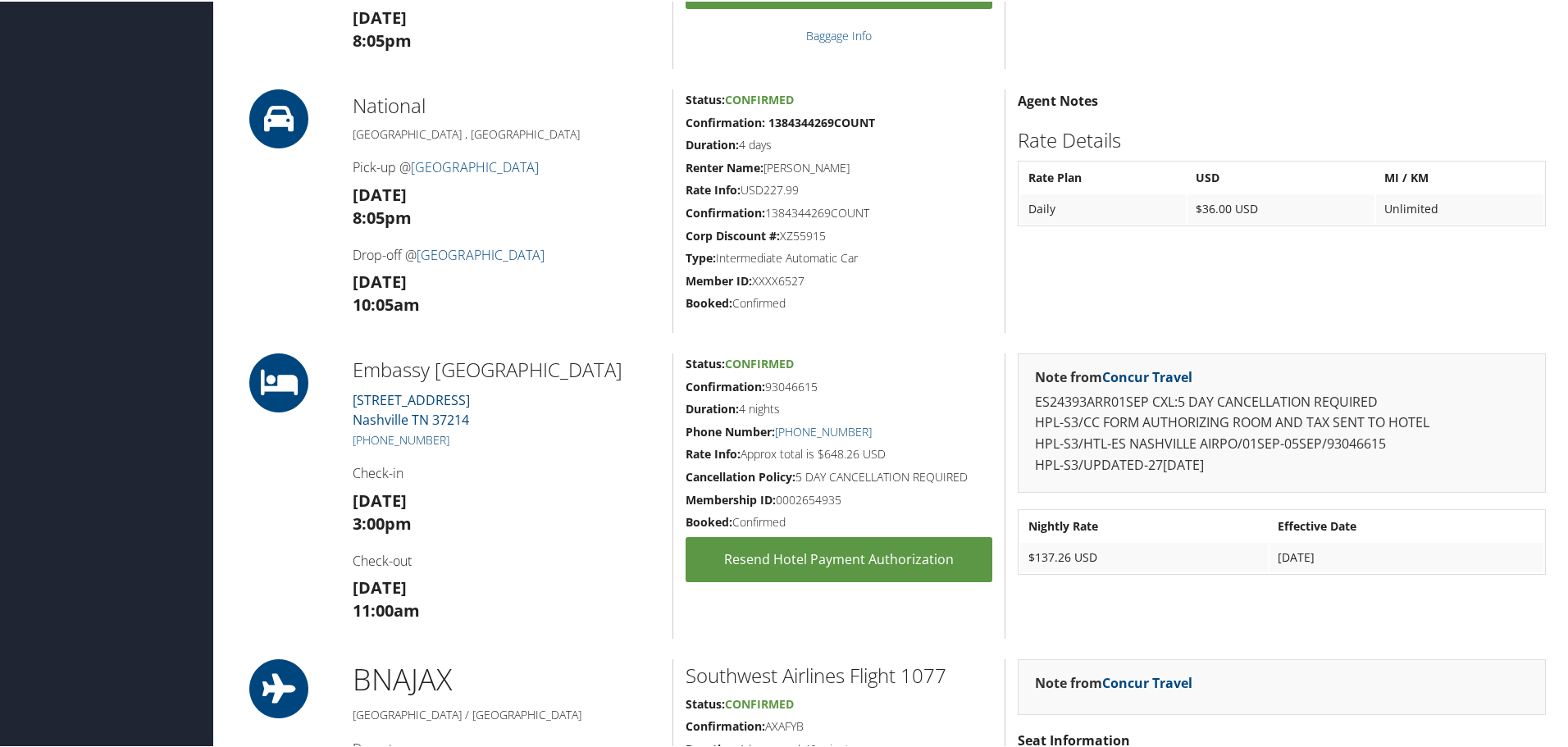
click at [285, 542] on div at bounding box center [285, 494] width 111 height 285
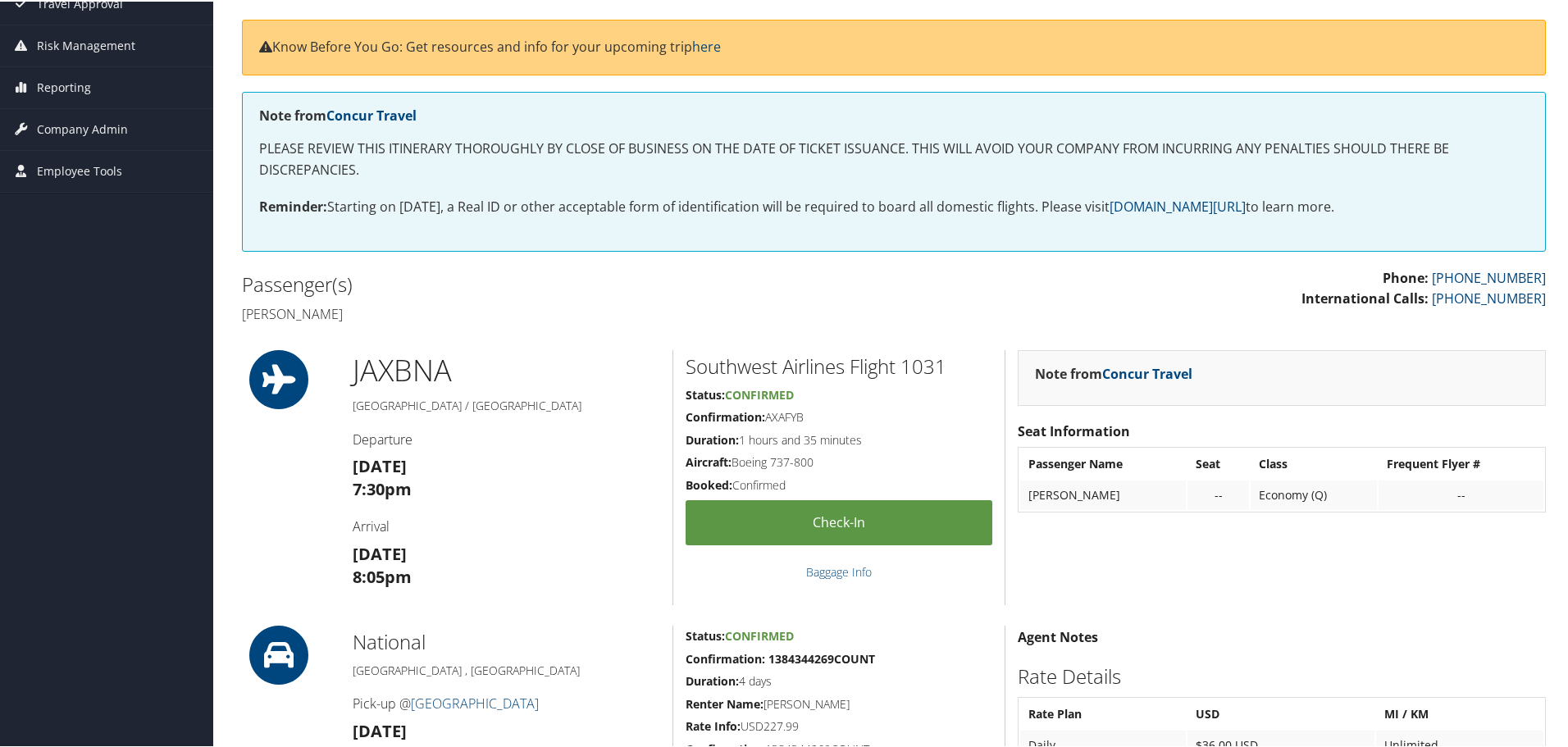
scroll to position [164, 0]
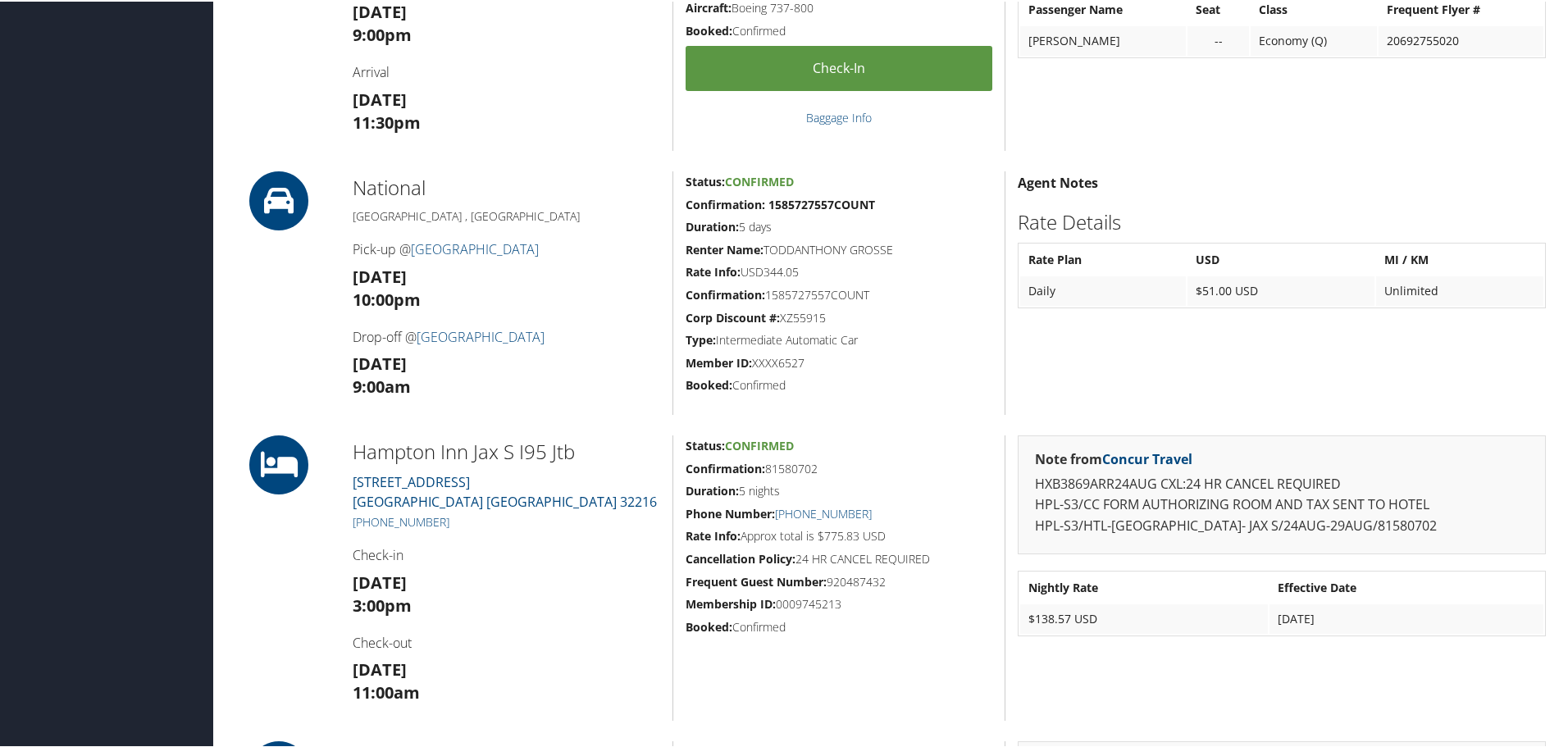
scroll to position [738, 0]
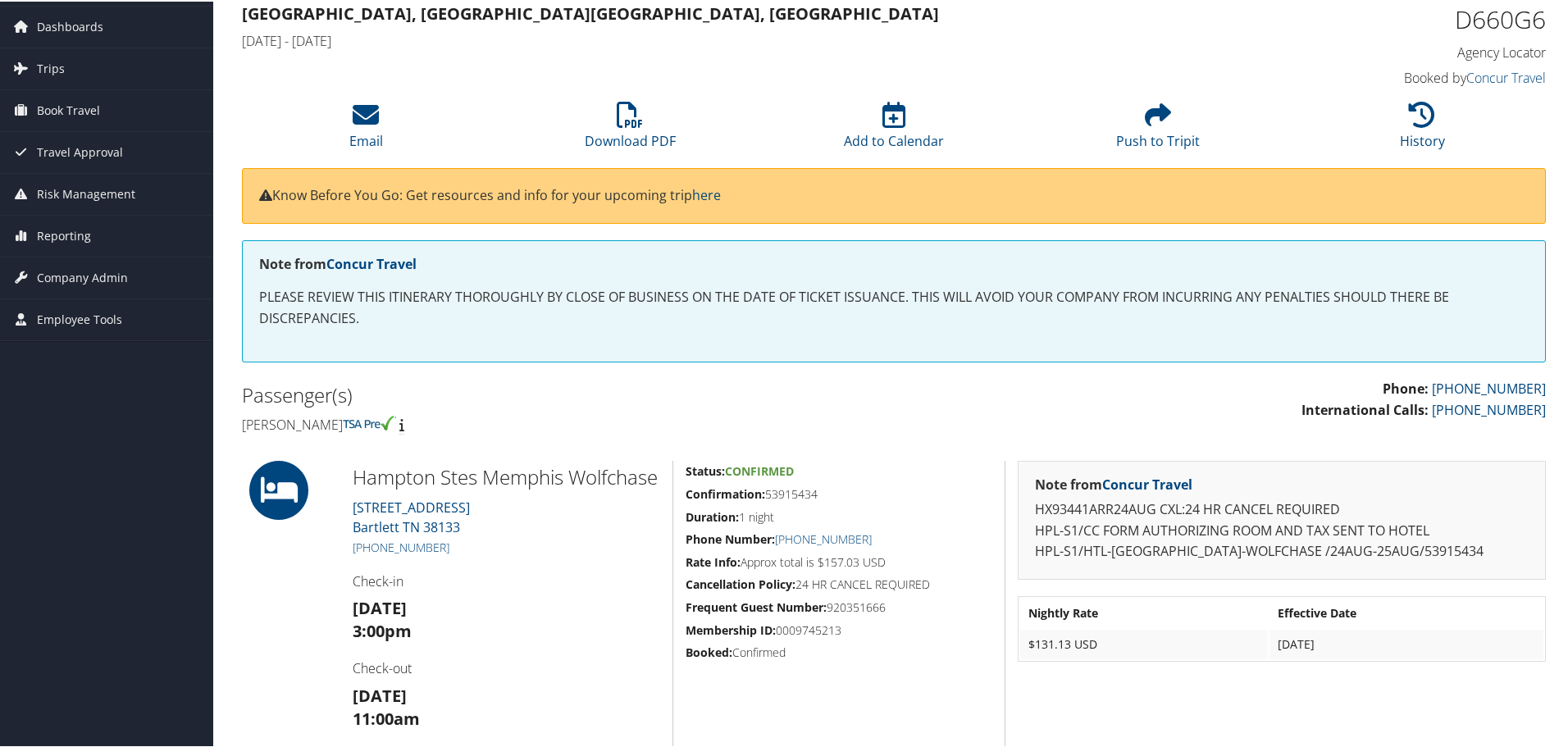
scroll to position [82, 0]
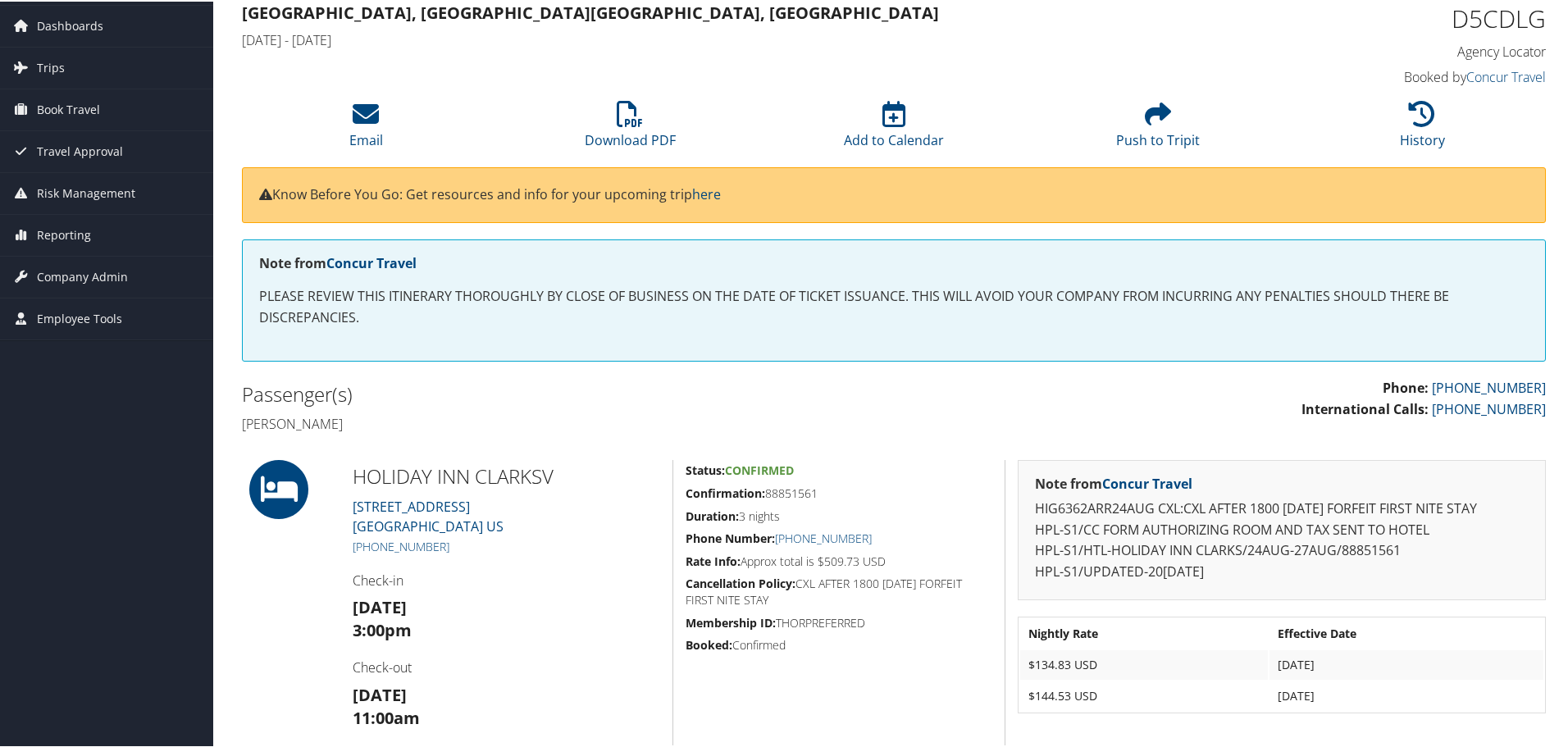
scroll to position [82, 0]
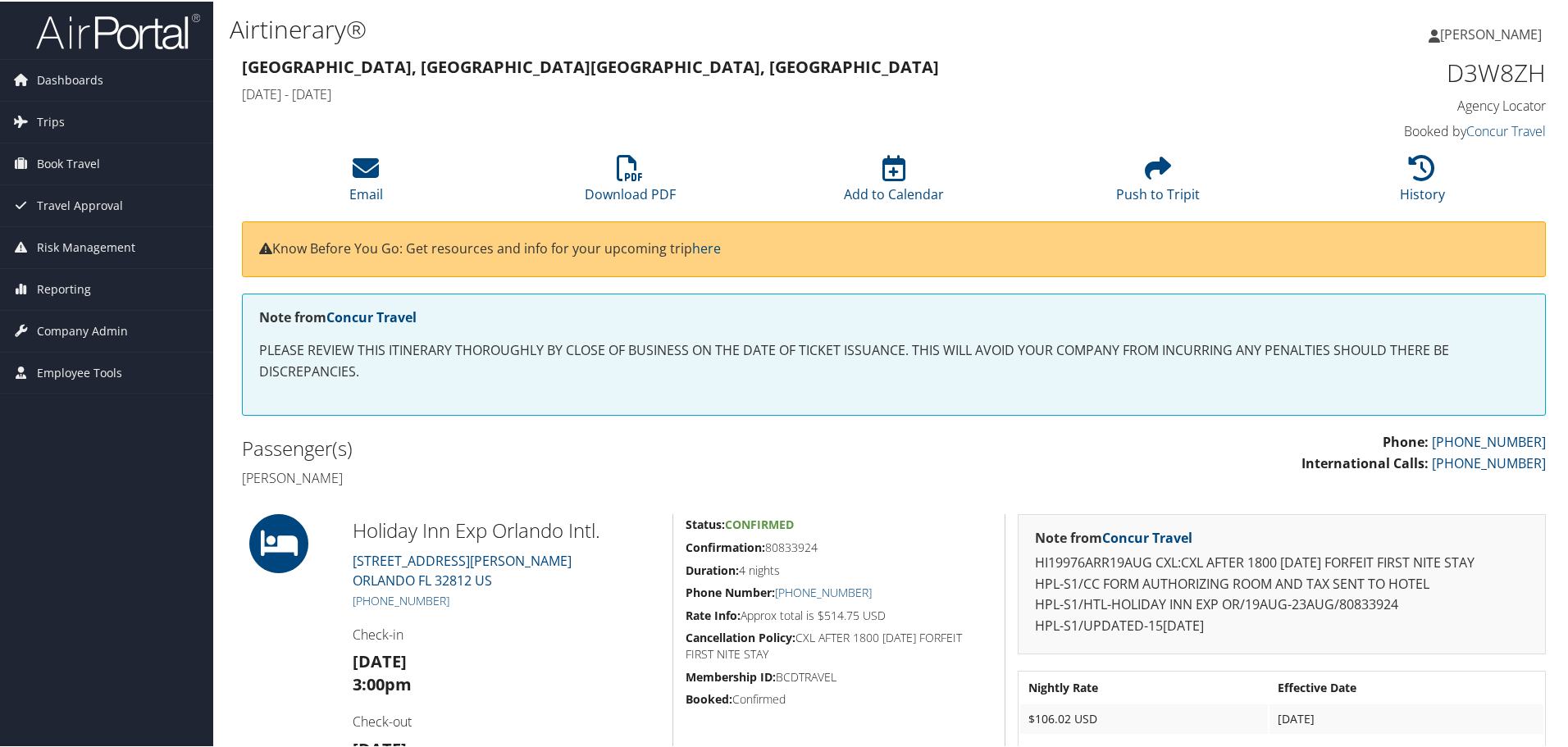
click at [283, 634] on div at bounding box center [285, 655] width 111 height 285
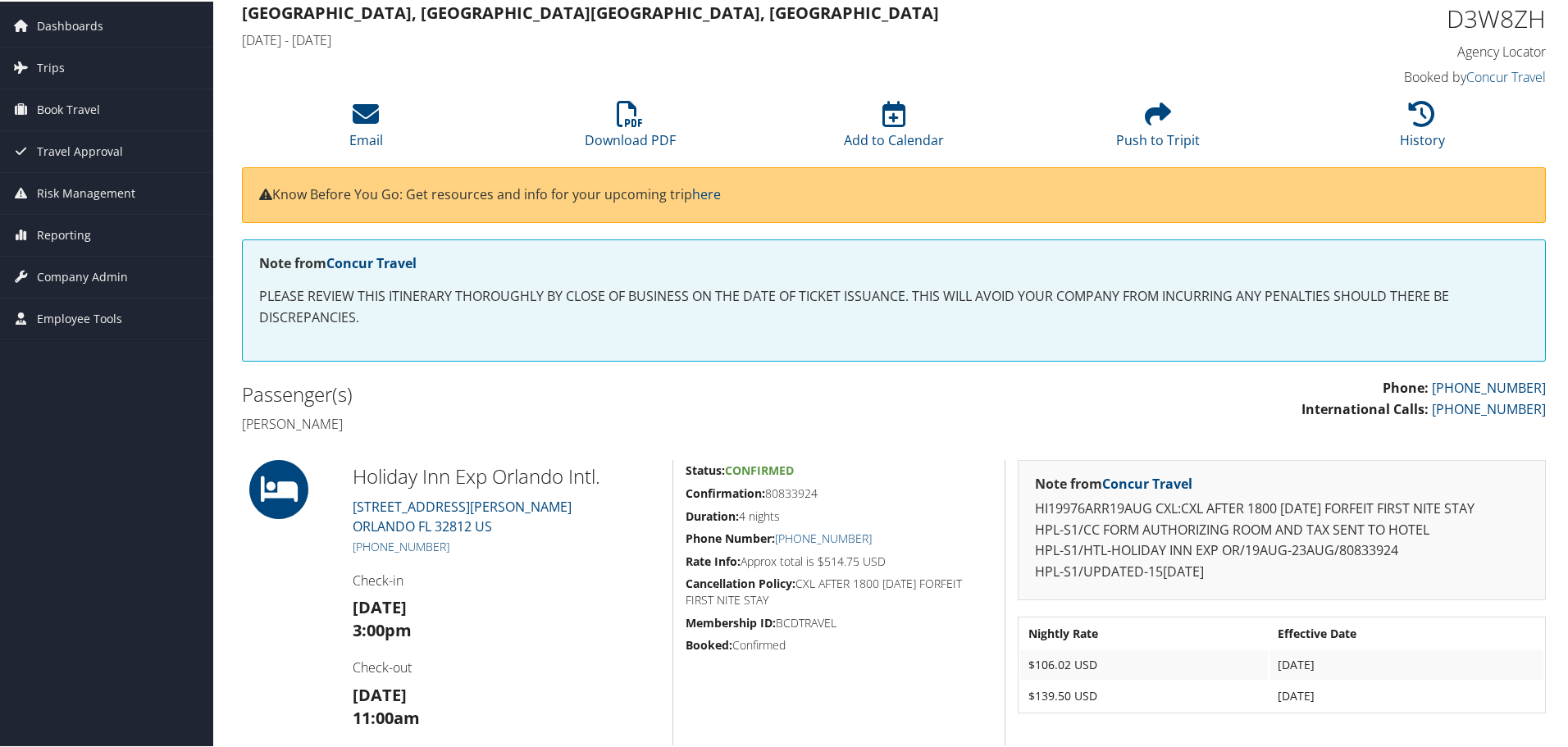
scroll to position [82, 0]
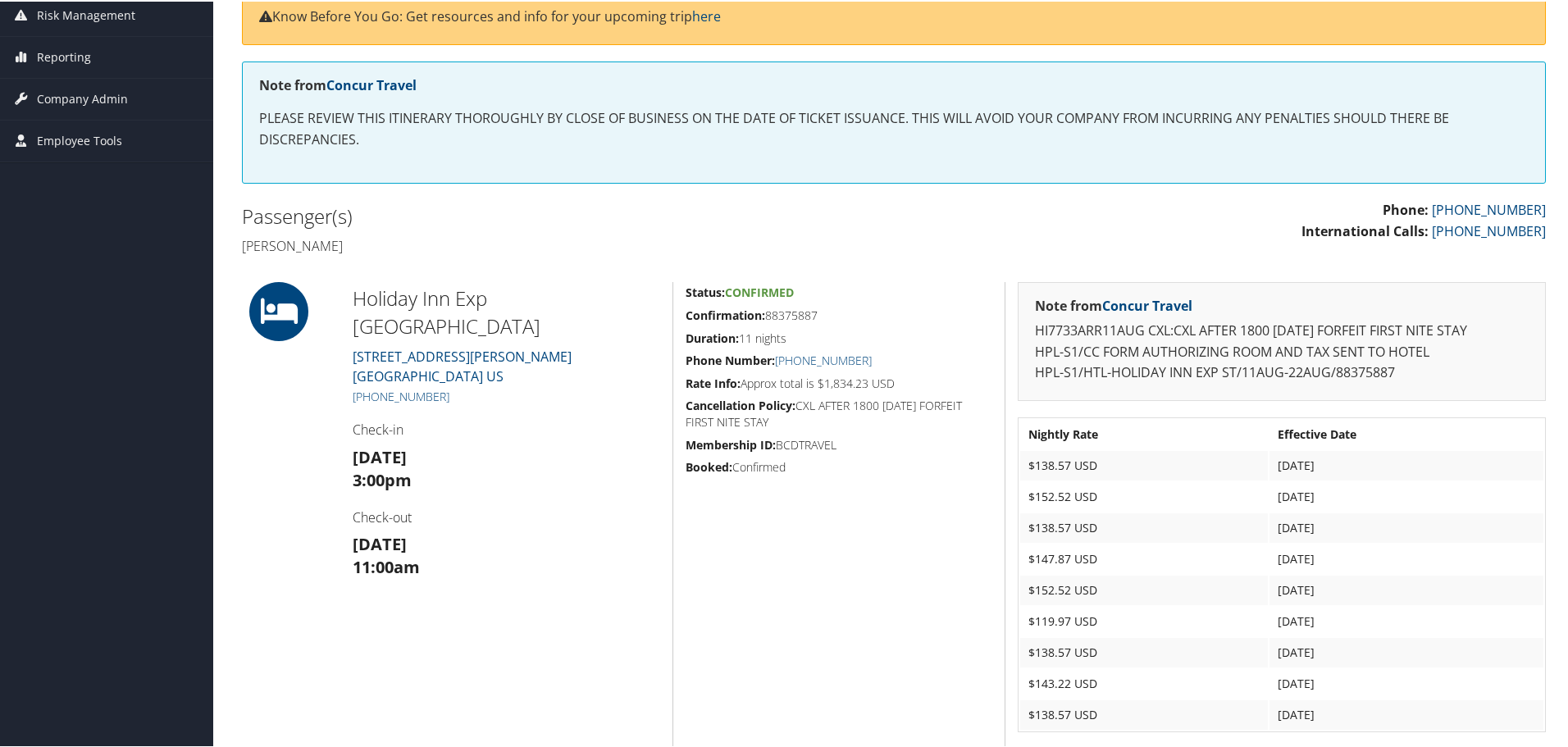
scroll to position [246, 0]
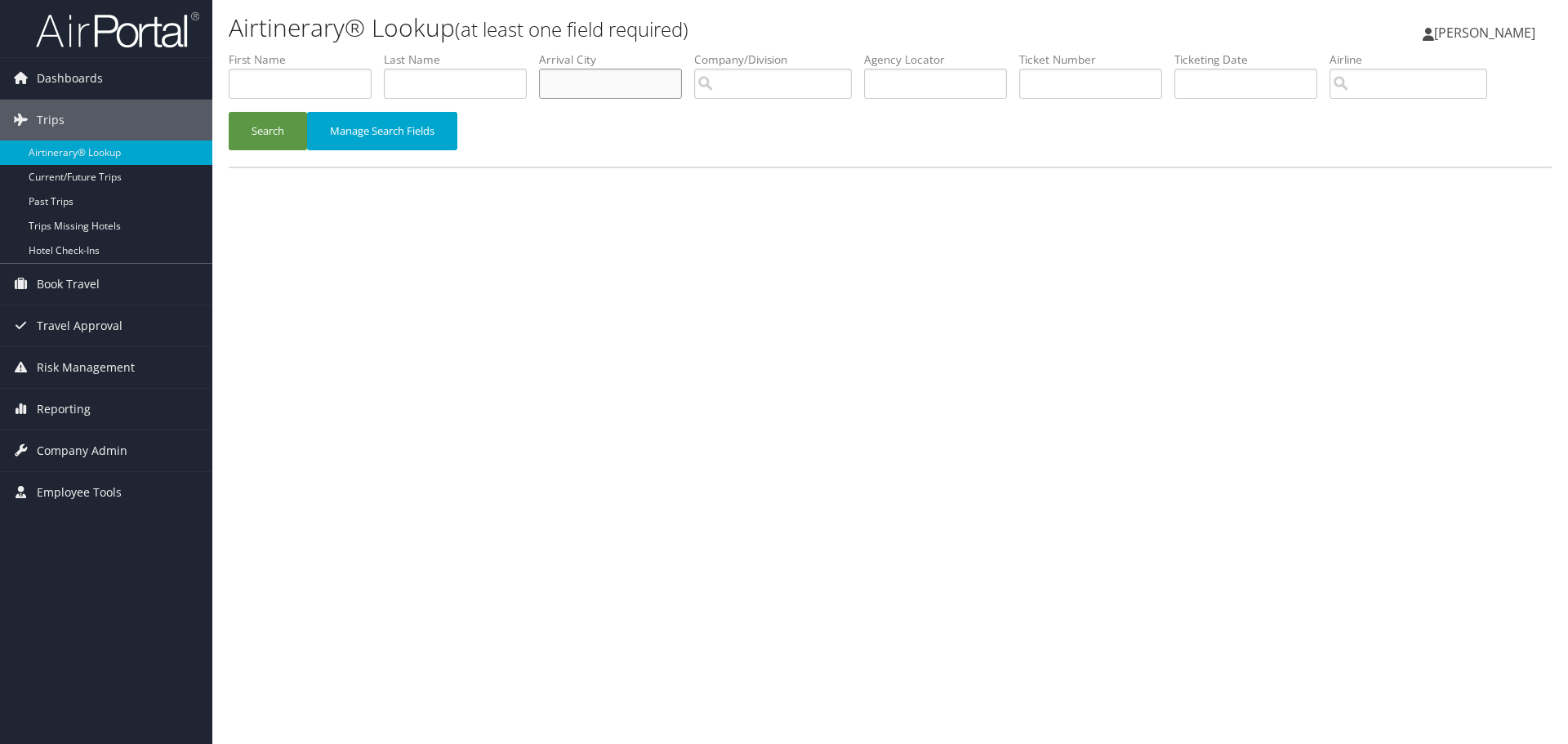
click at [635, 83] on input "text" at bounding box center [611, 84] width 143 height 31
type input "jackson"
click at [229, 112] on button "Search" at bounding box center [268, 131] width 79 height 38
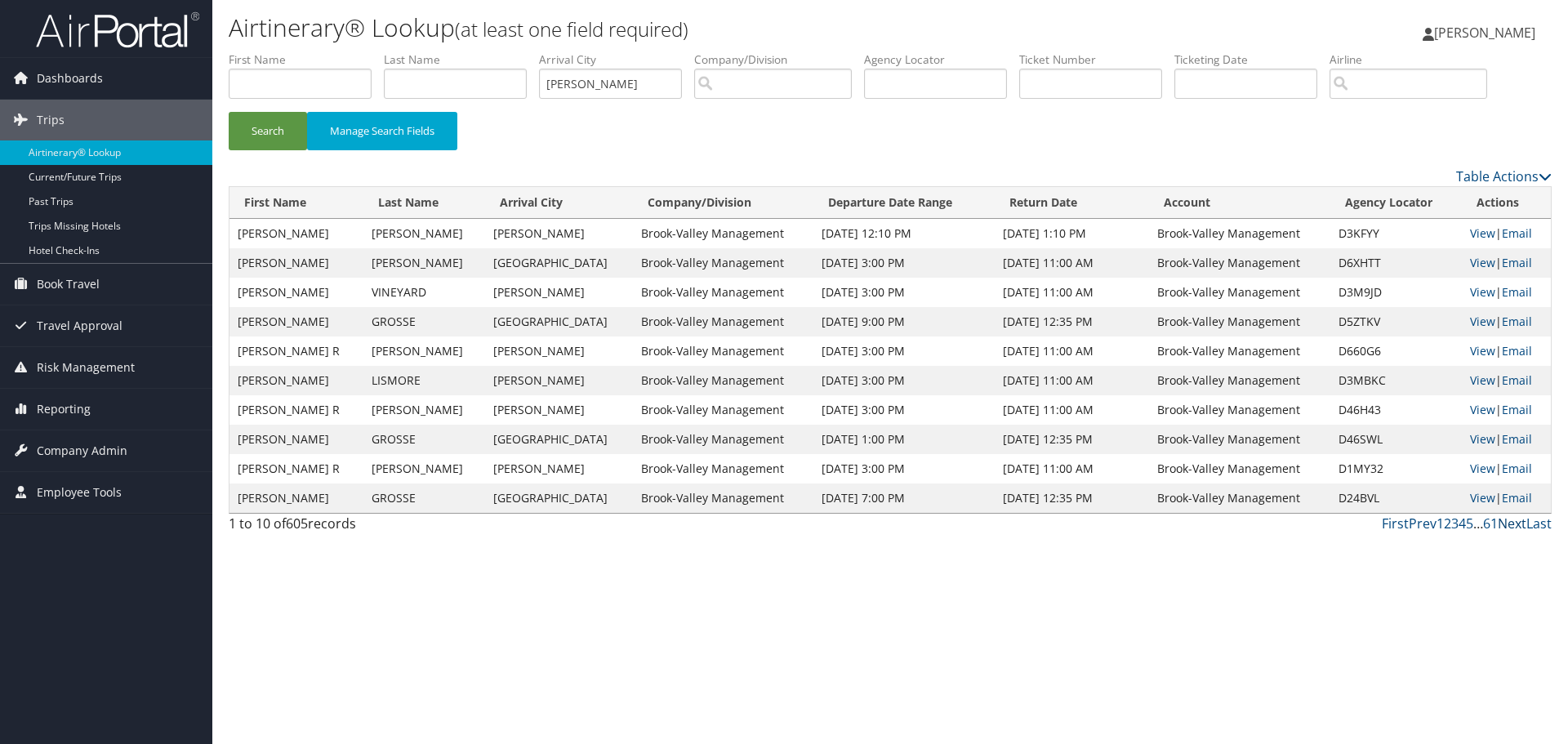
click at [1514, 525] on link "Next" at bounding box center [1512, 524] width 29 height 18
click at [1478, 471] on link "View" at bounding box center [1482, 469] width 25 height 16
click at [1399, 521] on link "First" at bounding box center [1395, 524] width 27 height 18
click at [93, 242] on link "Hotel Check-ins" at bounding box center [106, 251] width 212 height 24
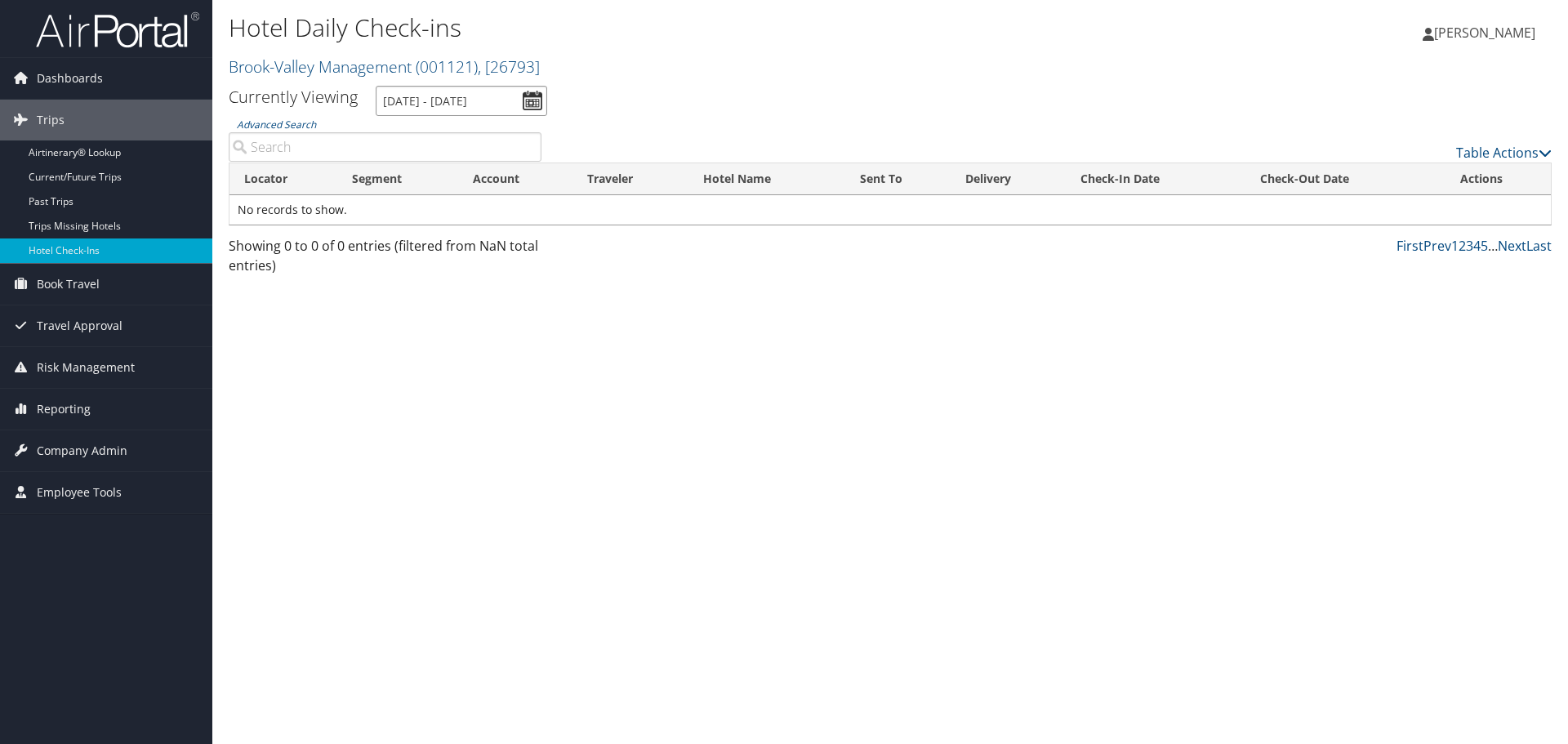
click at [534, 109] on input "9/4/2025 - 9/4/2025" at bounding box center [461, 101] width 171 height 31
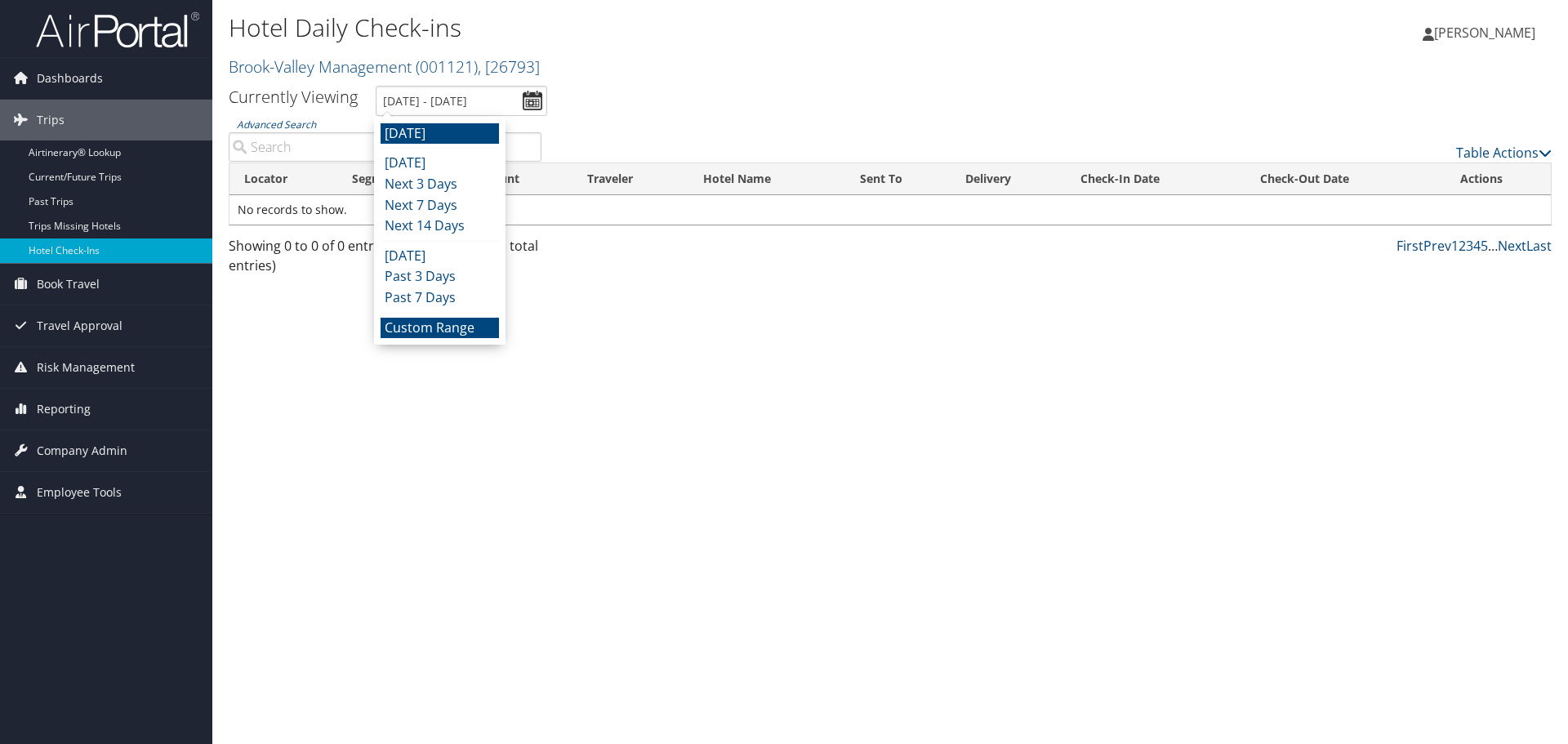
click at [479, 335] on li "Custom Range" at bounding box center [440, 329] width 119 height 21
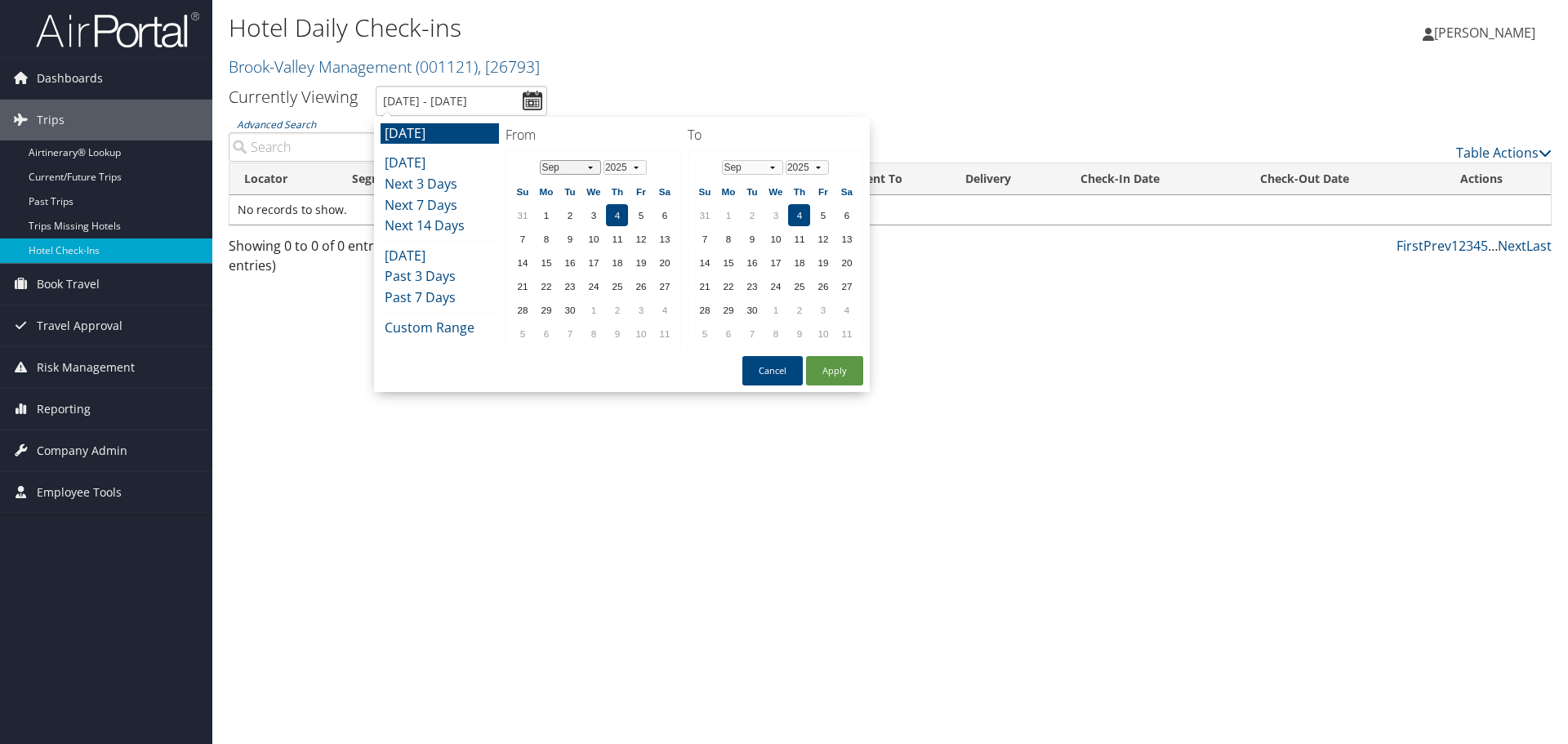
click at [586, 171] on select "Jan Feb Mar Apr May Jun Jul Aug Sep Oct Nov Dec" at bounding box center [571, 167] width 61 height 15
click at [624, 237] on td "7" at bounding box center [616, 239] width 22 height 22
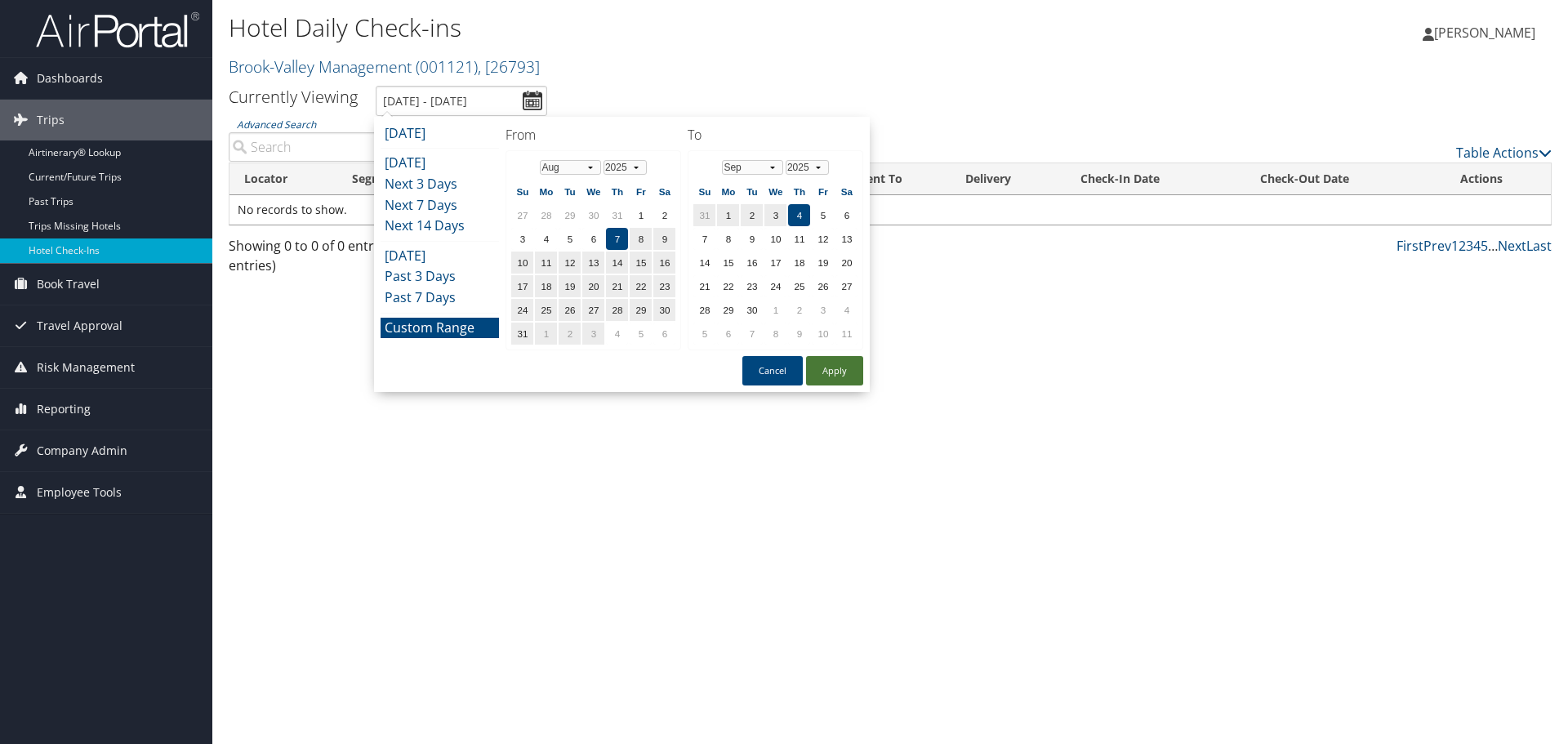
click at [829, 375] on button "Apply" at bounding box center [834, 371] width 57 height 30
type input "8/7/2025 - 9/4/2025"
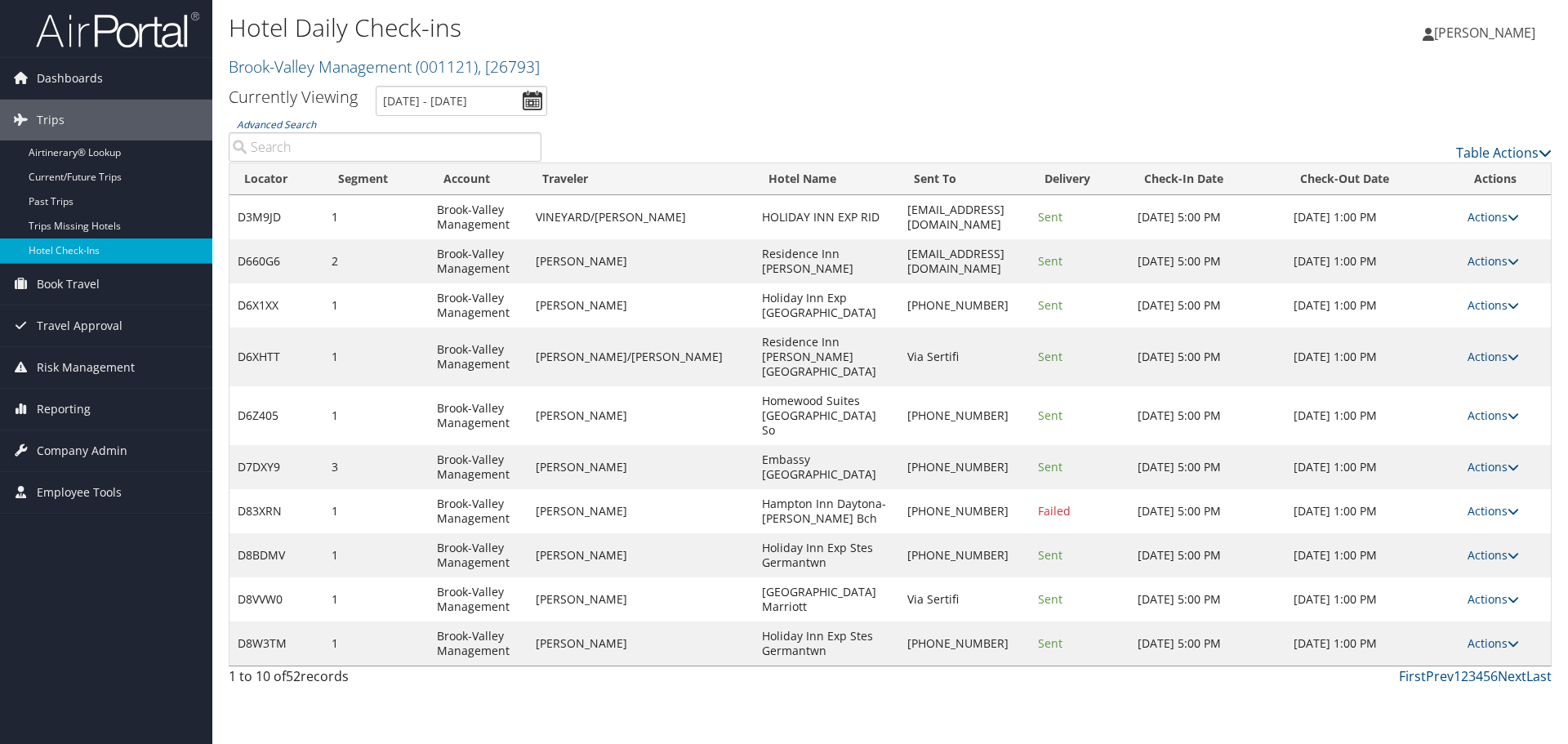
click at [366, 152] on input "Advanced Search" at bounding box center [385, 147] width 313 height 30
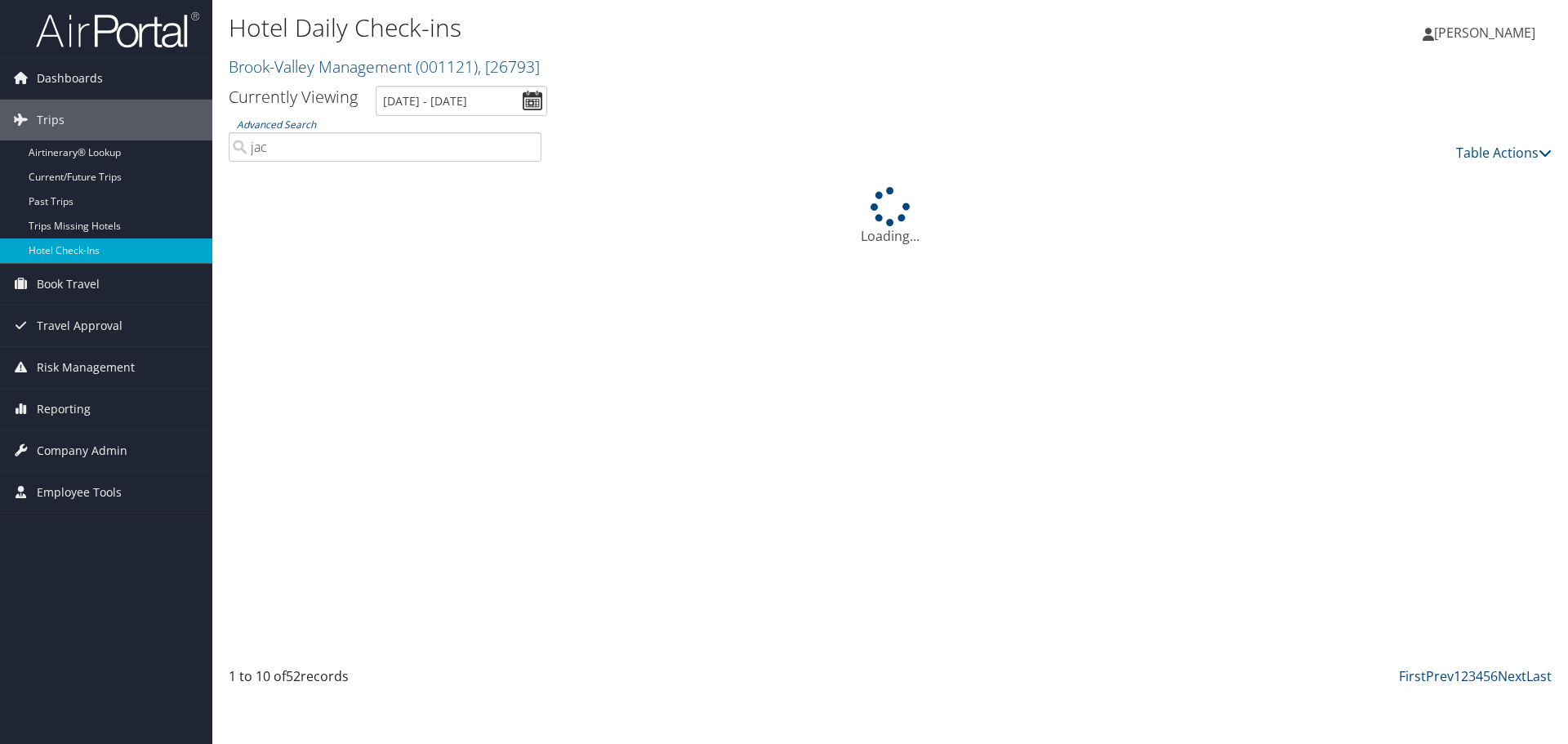
type input "jack"
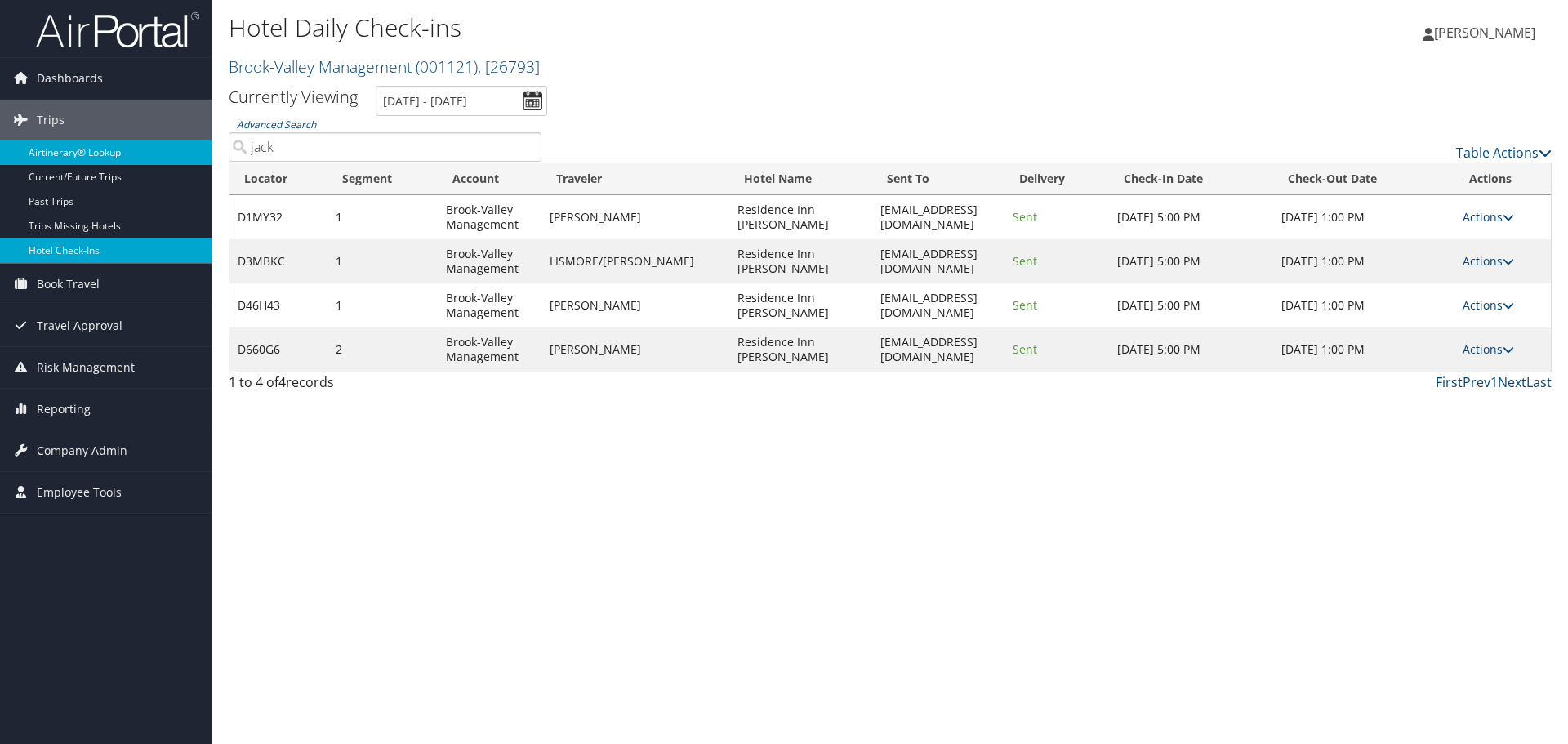
drag, startPoint x: 280, startPoint y: 151, endPoint x: 144, endPoint y: 155, distance: 136.1
click at [144, 155] on div "Dashboards AirPortal 360™ (Manager) My Travel Dashboard Trips Airtinerary® Look…" at bounding box center [784, 372] width 1568 height 744
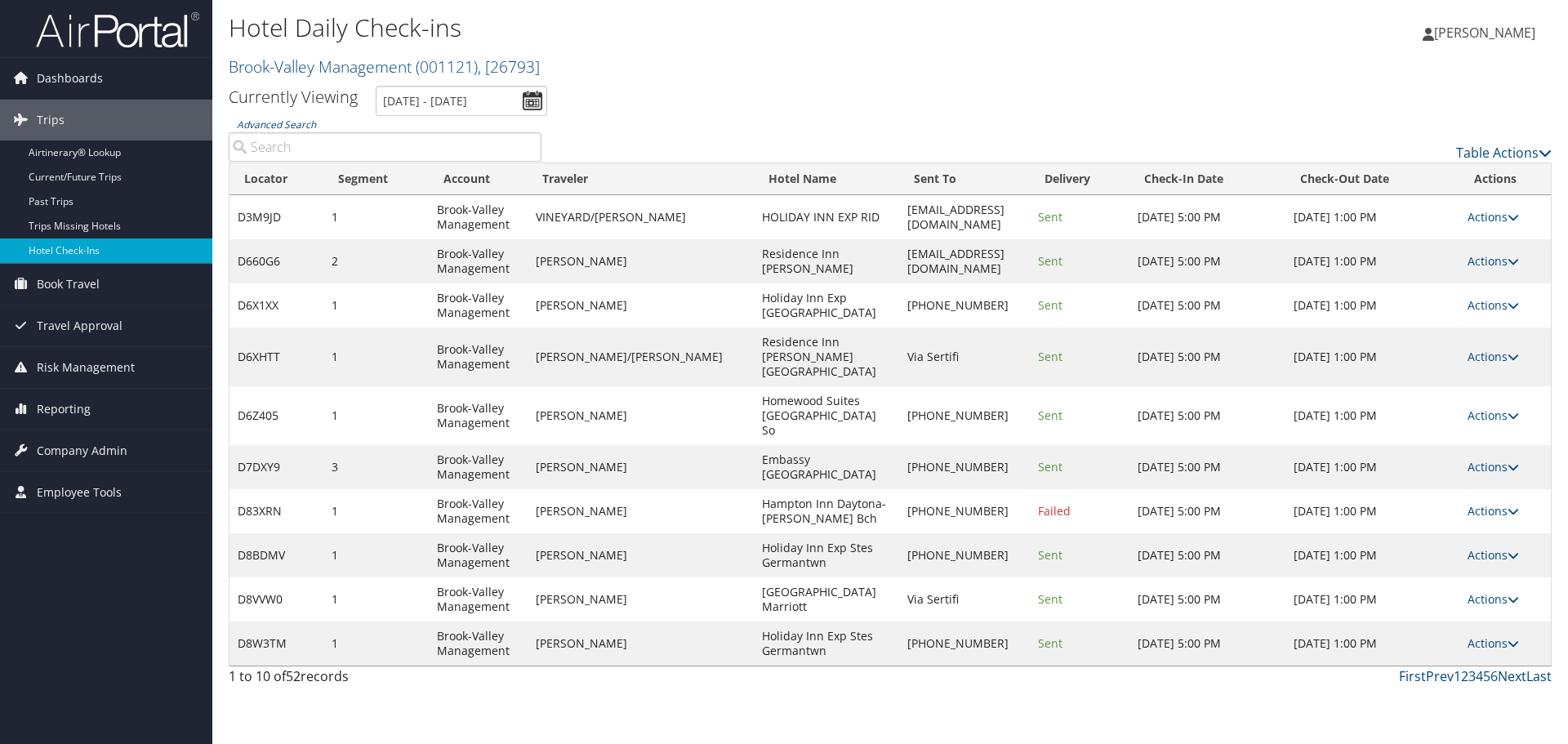
click at [681, 681] on div "Hotel Daily Check-ins Brook-Valley Management ( 001121 ) , [ 26793 ] Brook-Vall…" at bounding box center [890, 372] width 1356 height 744
click at [399, 155] on input "Advanced Search" at bounding box center [385, 147] width 313 height 30
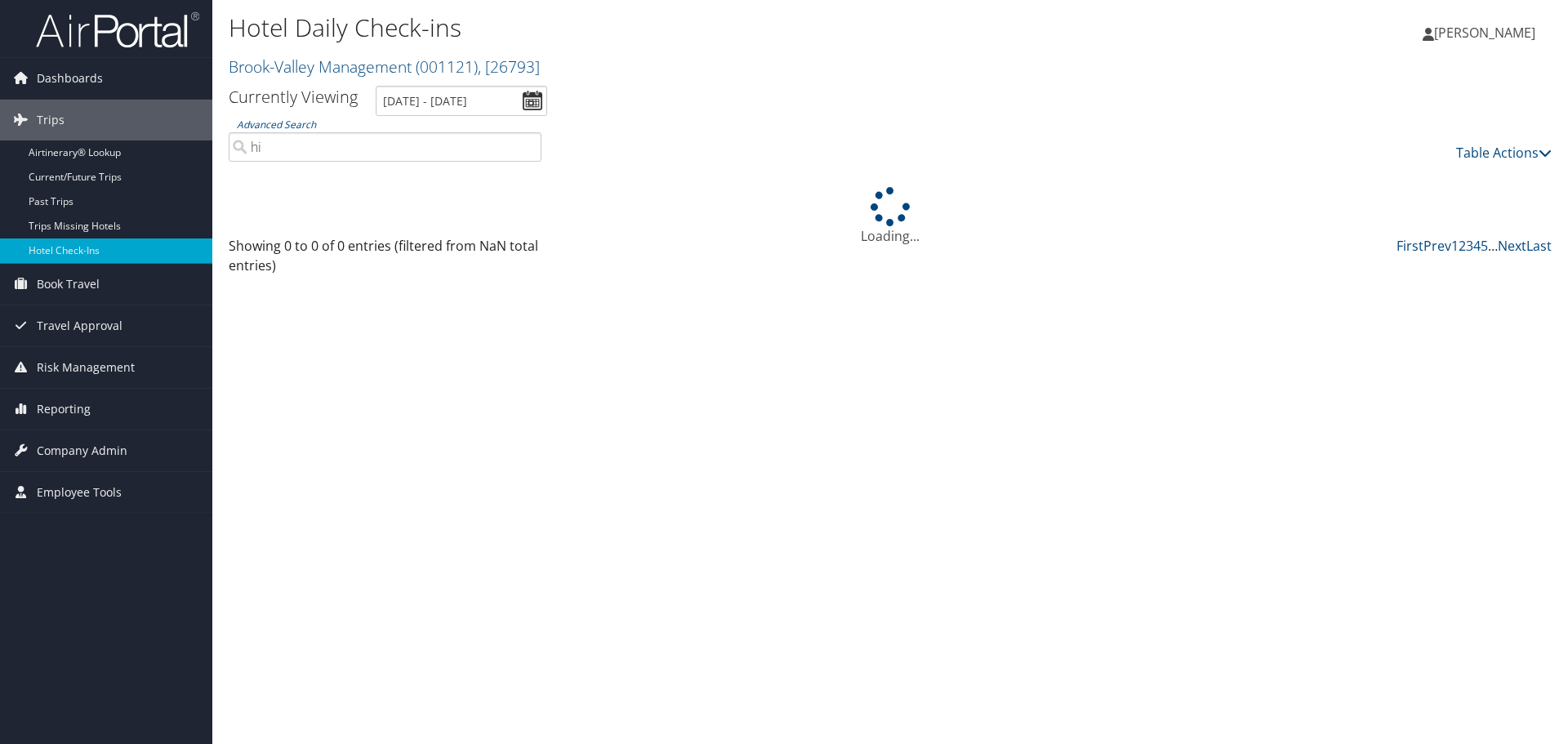
type input "h"
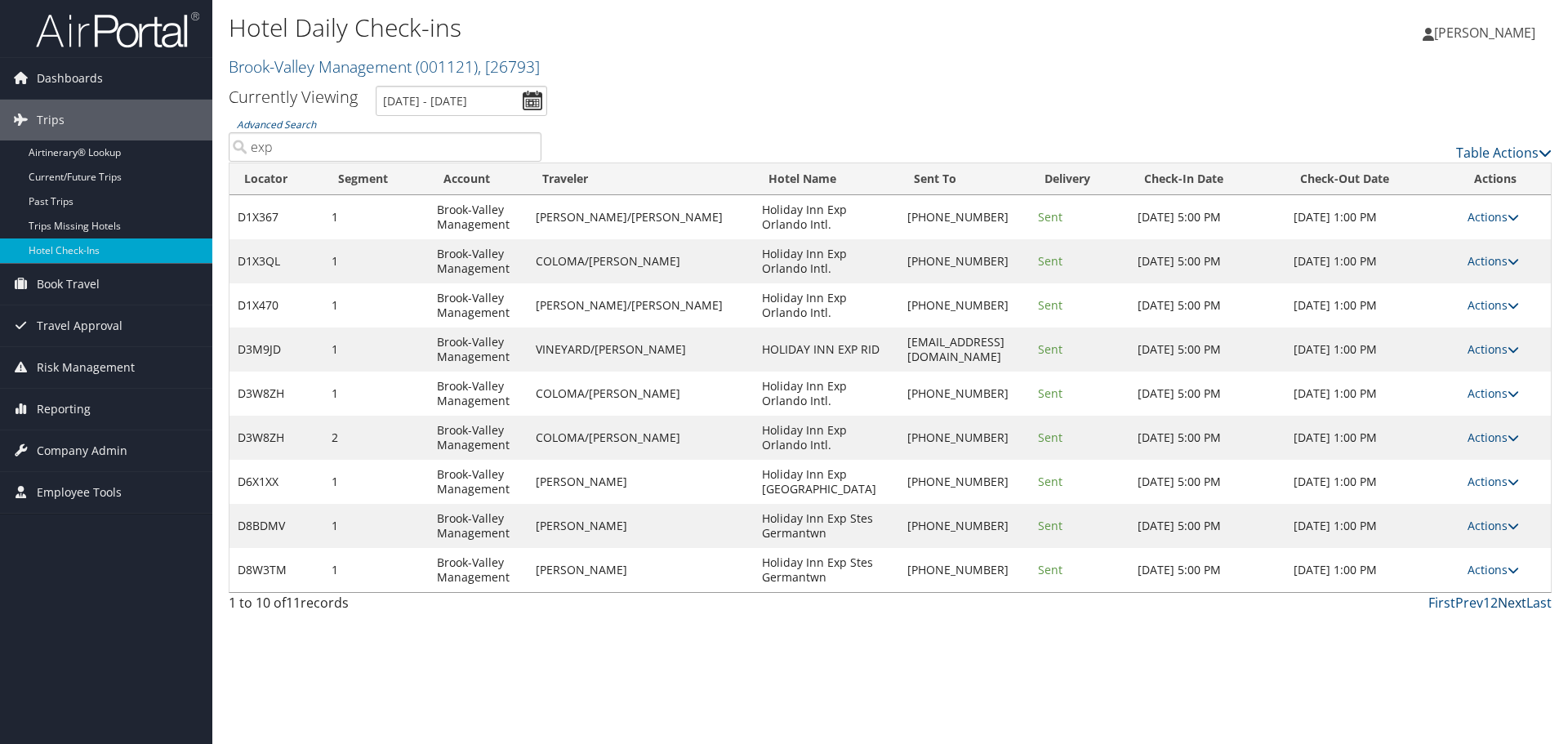
click at [1510, 606] on link "Next" at bounding box center [1512, 602] width 29 height 18
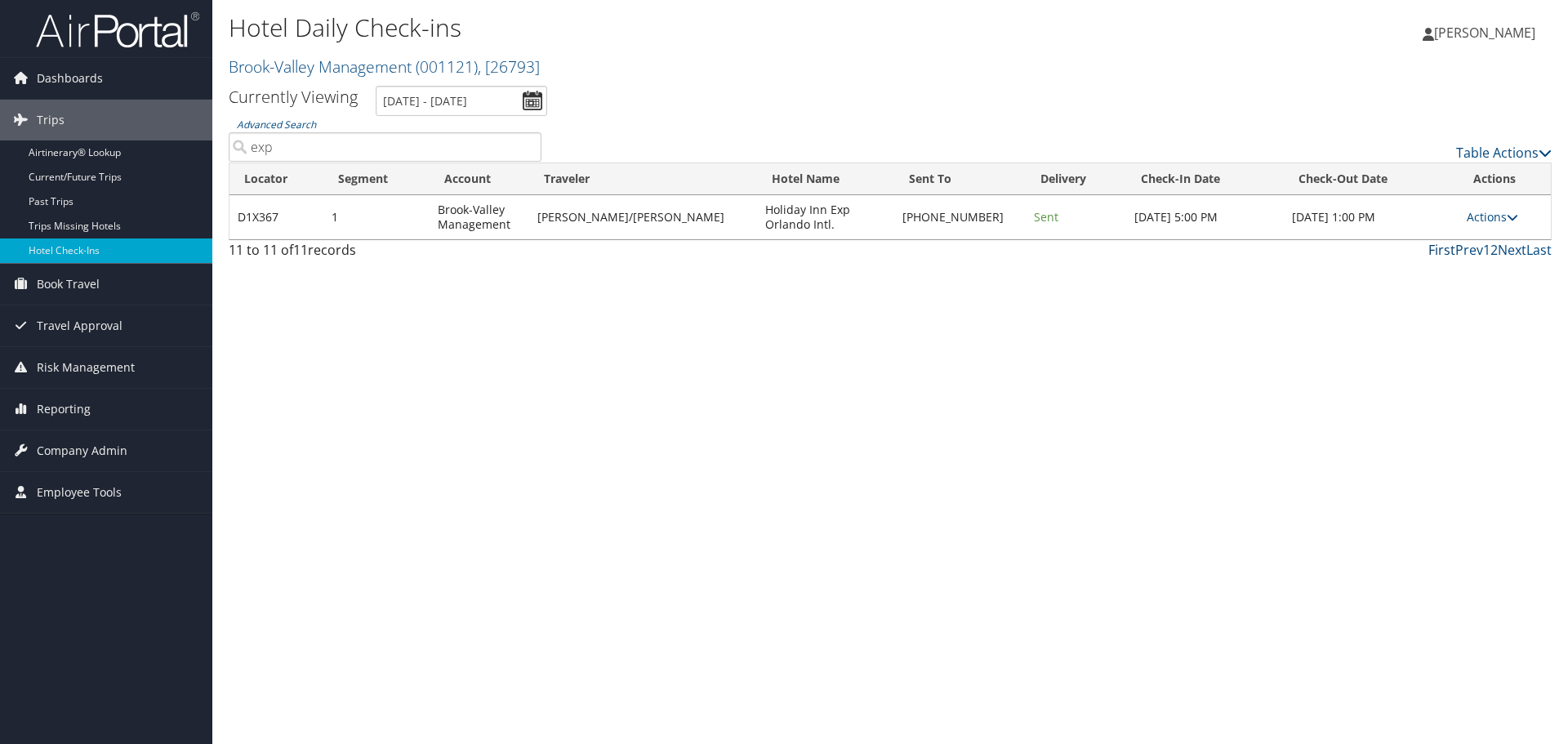
click at [1443, 254] on link "First" at bounding box center [1441, 250] width 27 height 18
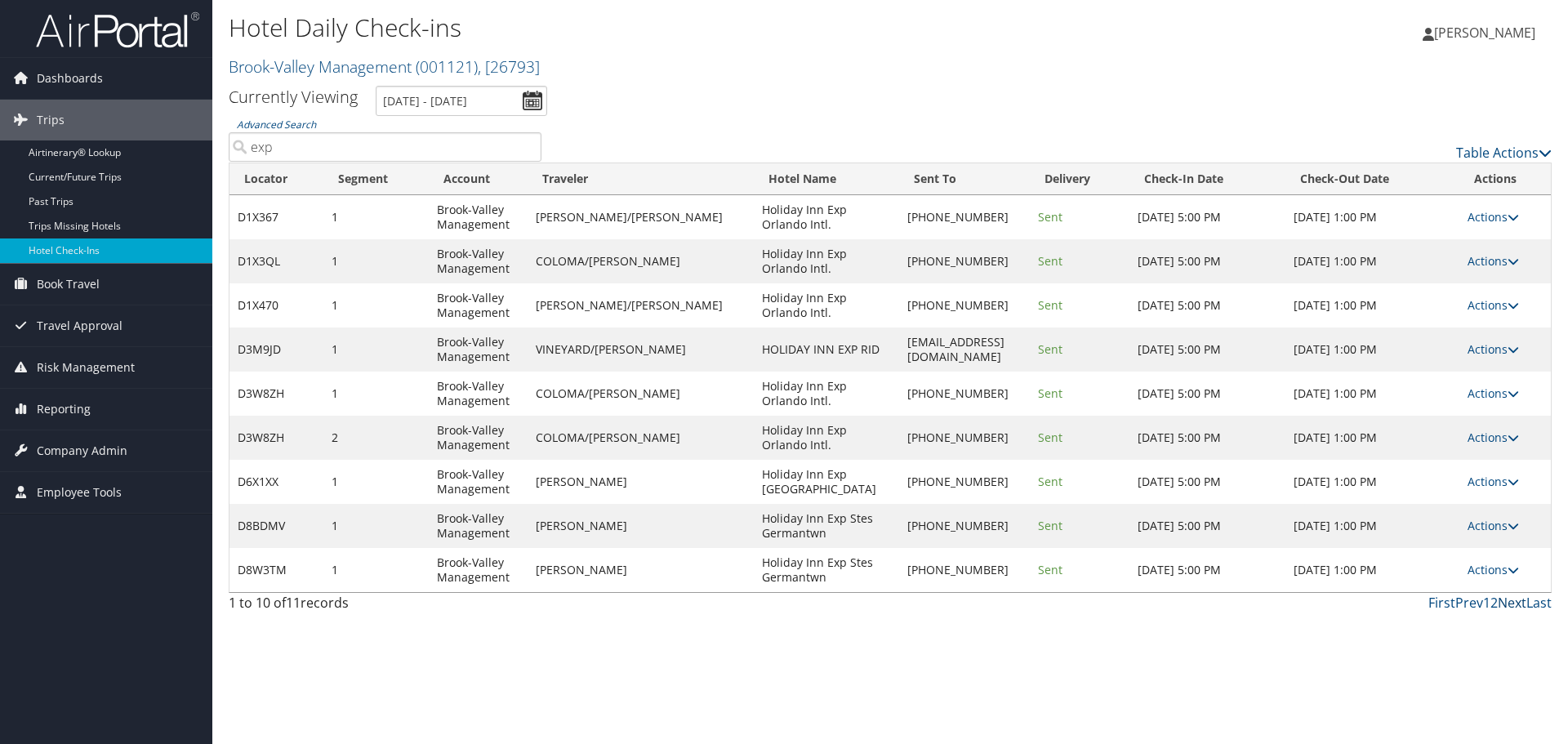
click at [1513, 605] on link "Next" at bounding box center [1512, 602] width 29 height 18
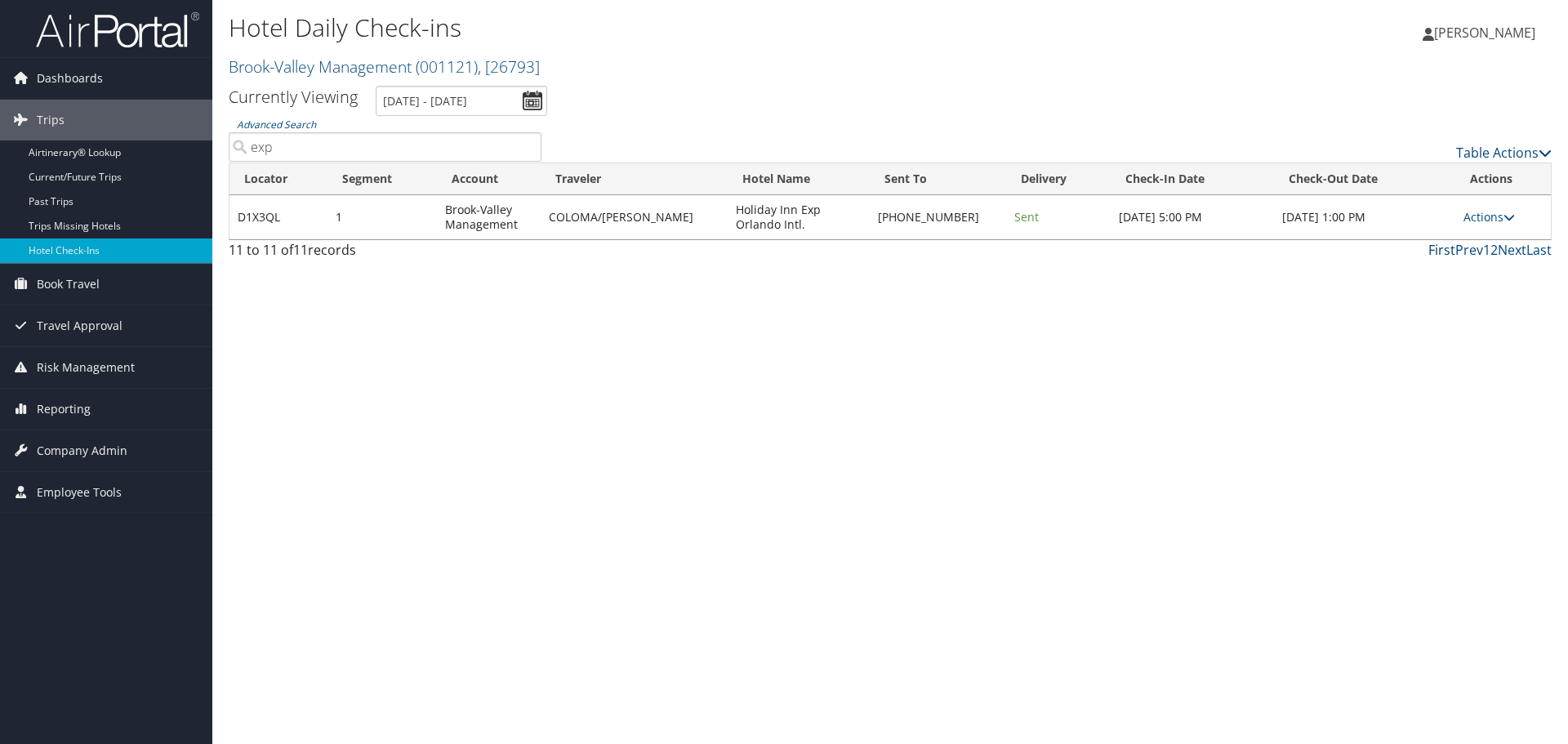
click at [1441, 254] on link "First" at bounding box center [1441, 250] width 27 height 18
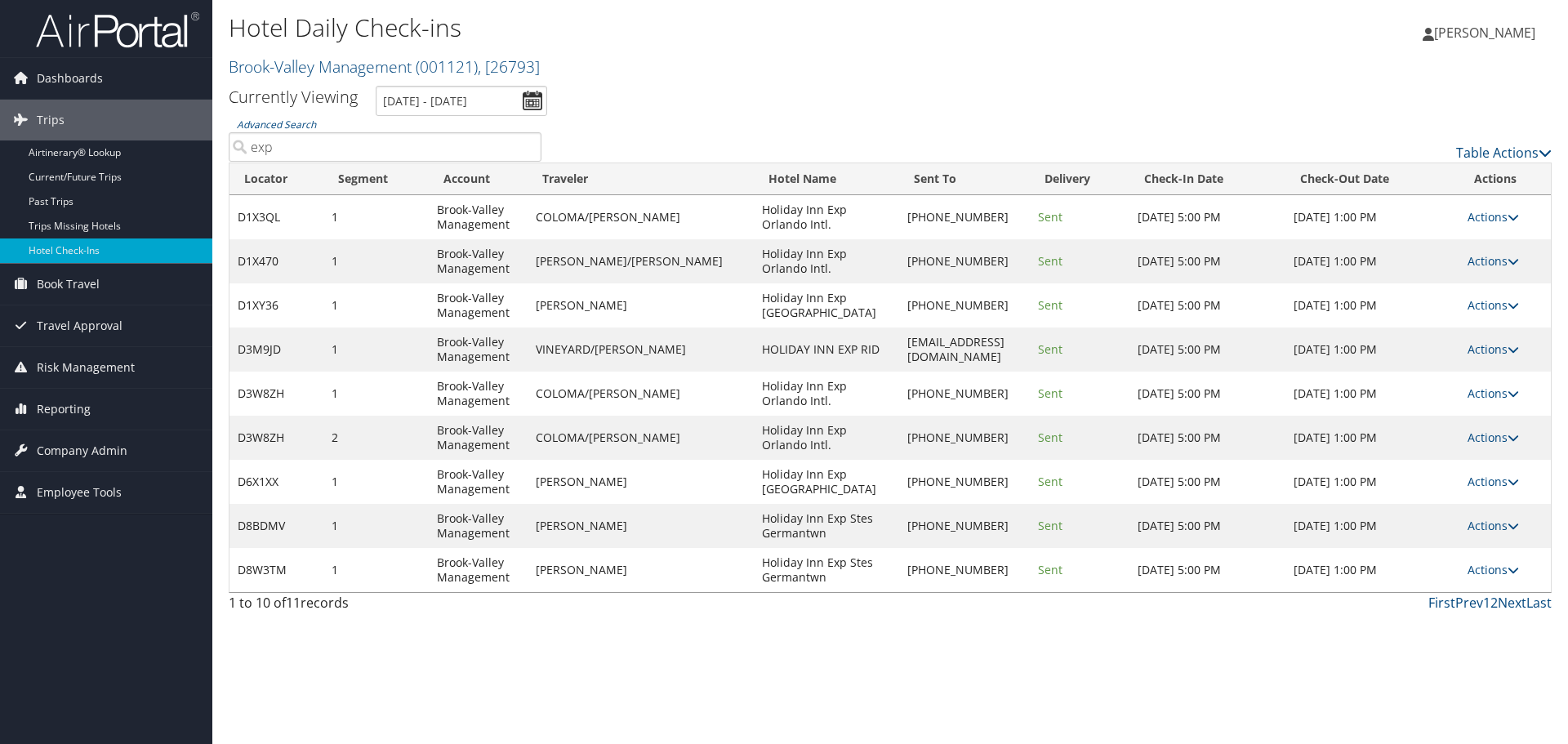
click at [1022, 659] on div "Hotel Daily Check-ins Brook-Valley Management ( 001121 ) , [ 26793 ] Brook-Vall…" at bounding box center [890, 372] width 1356 height 744
click at [1484, 574] on link "Actions" at bounding box center [1493, 570] width 52 height 16
click at [1478, 678] on link "View Itinerary" at bounding box center [1445, 678] width 140 height 28
drag, startPoint x: 330, startPoint y: 153, endPoint x: 231, endPoint y: 155, distance: 99.0
click at [231, 155] on input "exp" at bounding box center [385, 147] width 313 height 30
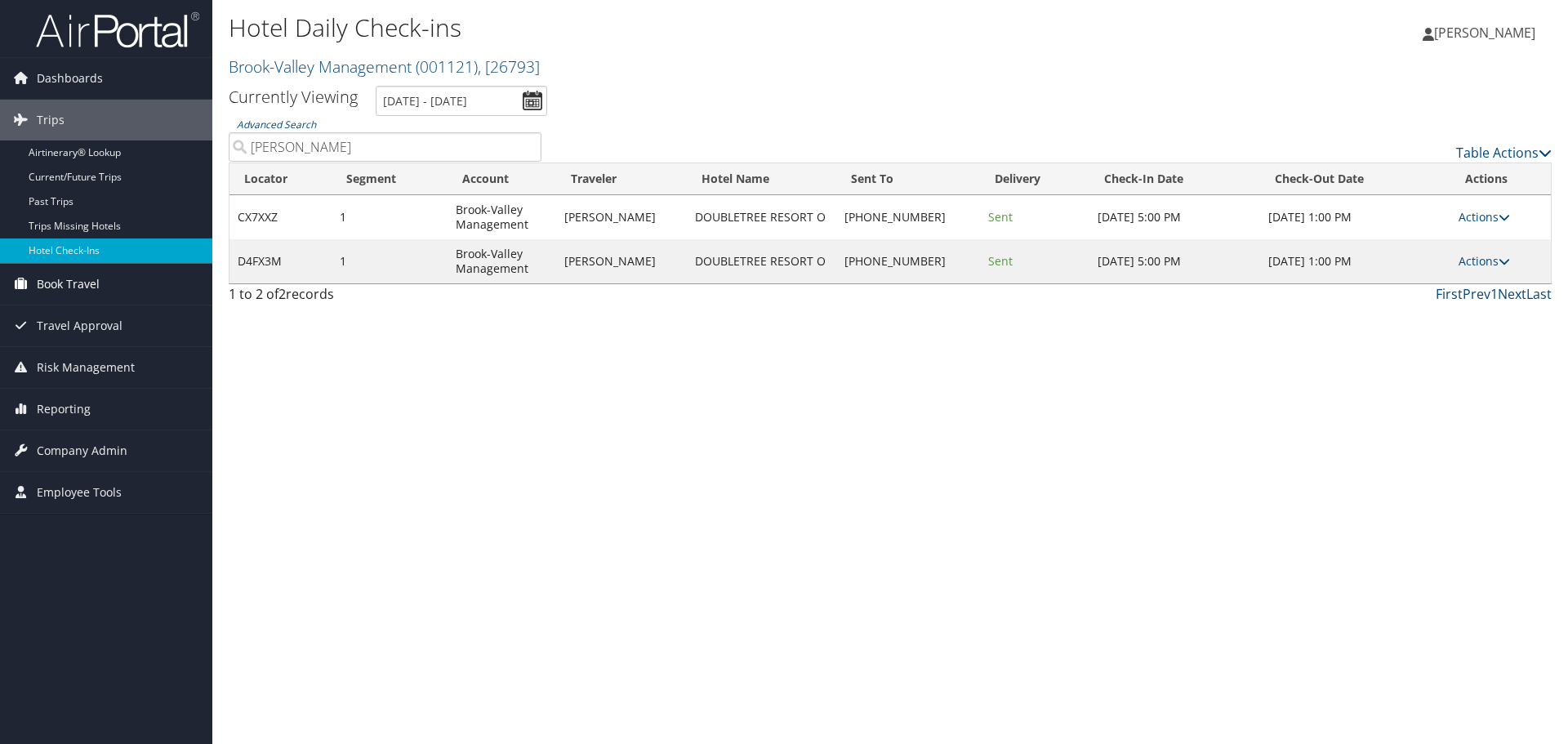
type input "doub"
click at [1465, 222] on link "Actions" at bounding box center [1484, 217] width 52 height 16
click at [1440, 320] on link "View Itinerary" at bounding box center [1433, 324] width 140 height 28
click at [1468, 255] on link "Actions" at bounding box center [1484, 261] width 52 height 16
click at [1420, 372] on link "View Itinerary" at bounding box center [1433, 369] width 140 height 28
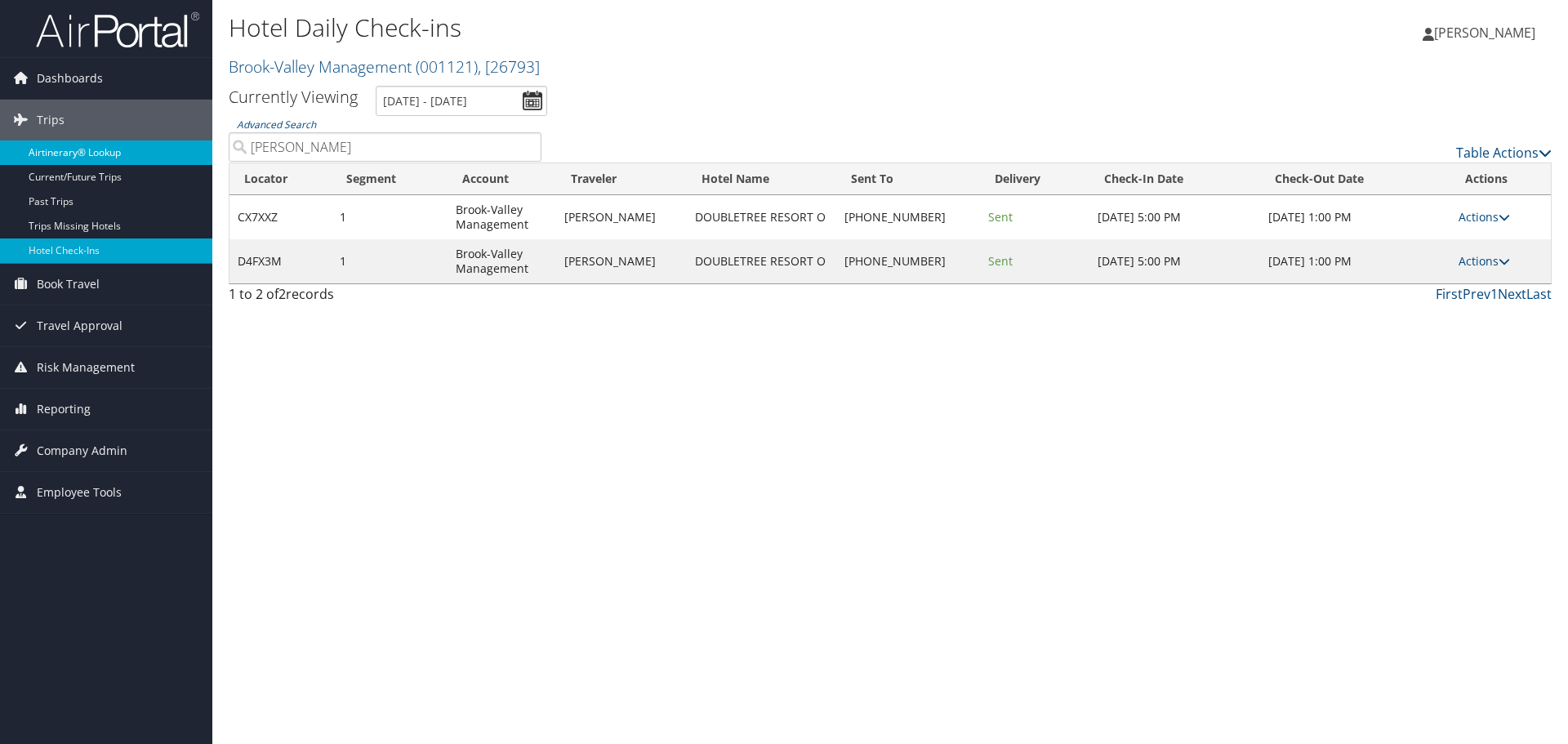
click at [94, 153] on link "Airtinerary® Lookup" at bounding box center [106, 153] width 212 height 24
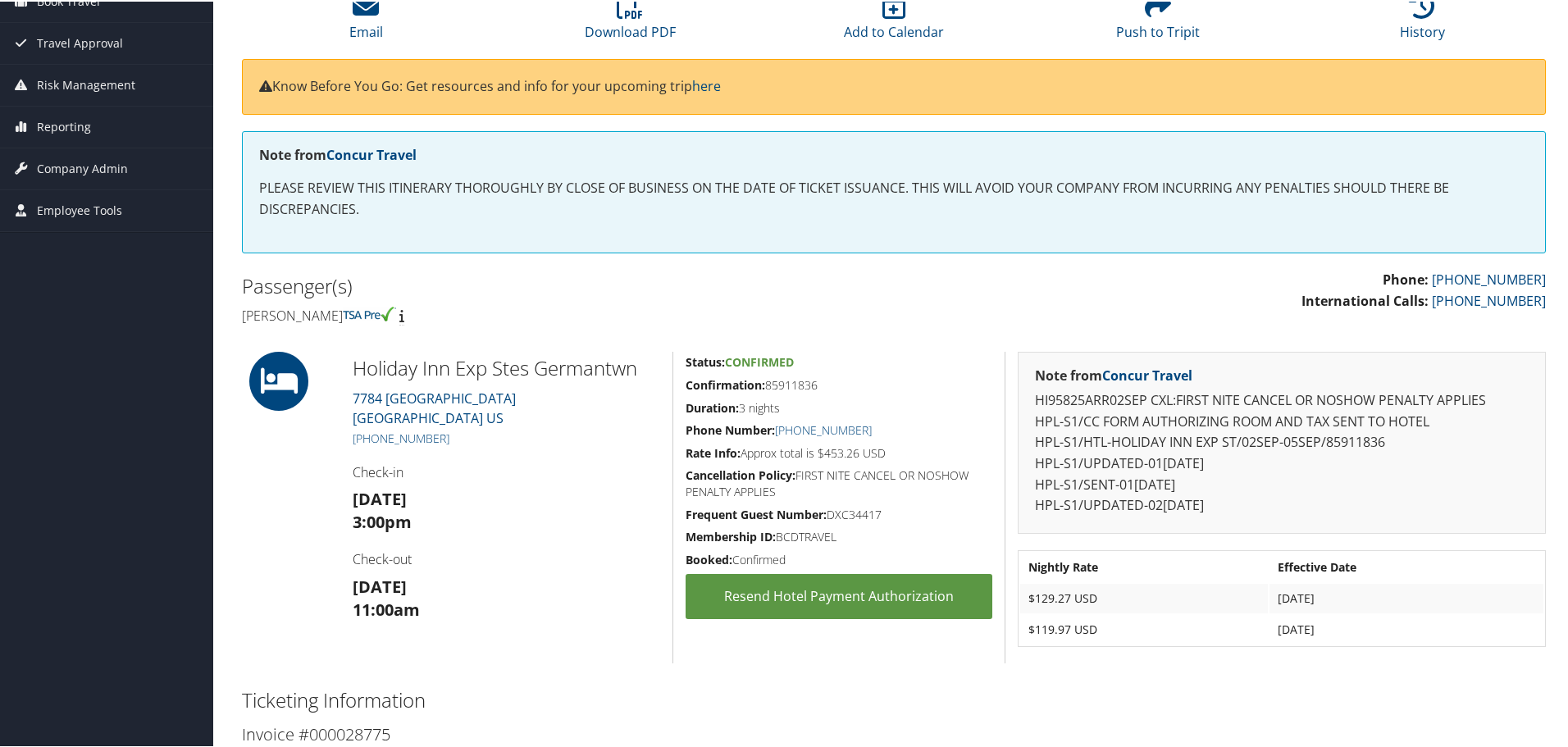
scroll to position [164, 0]
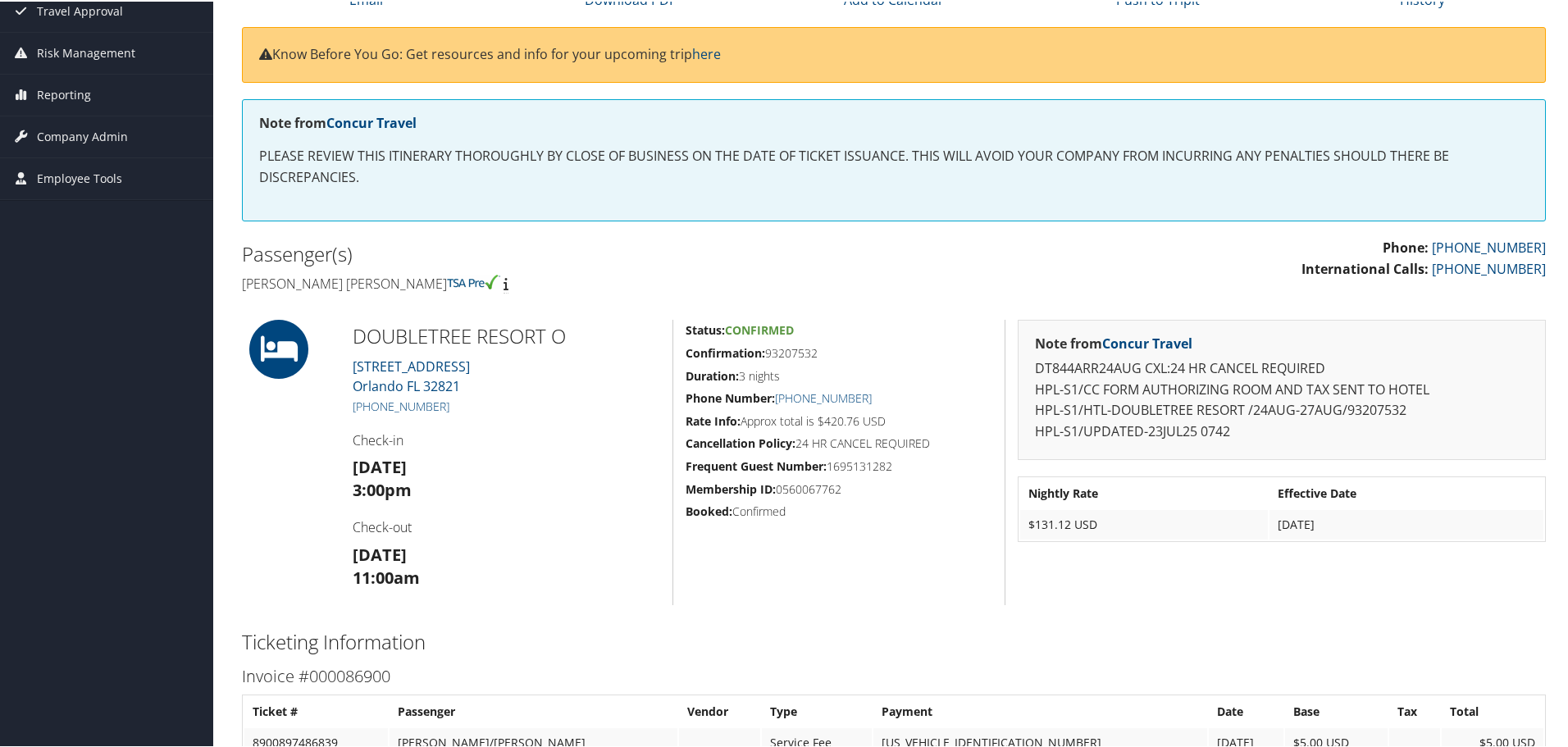
scroll to position [246, 0]
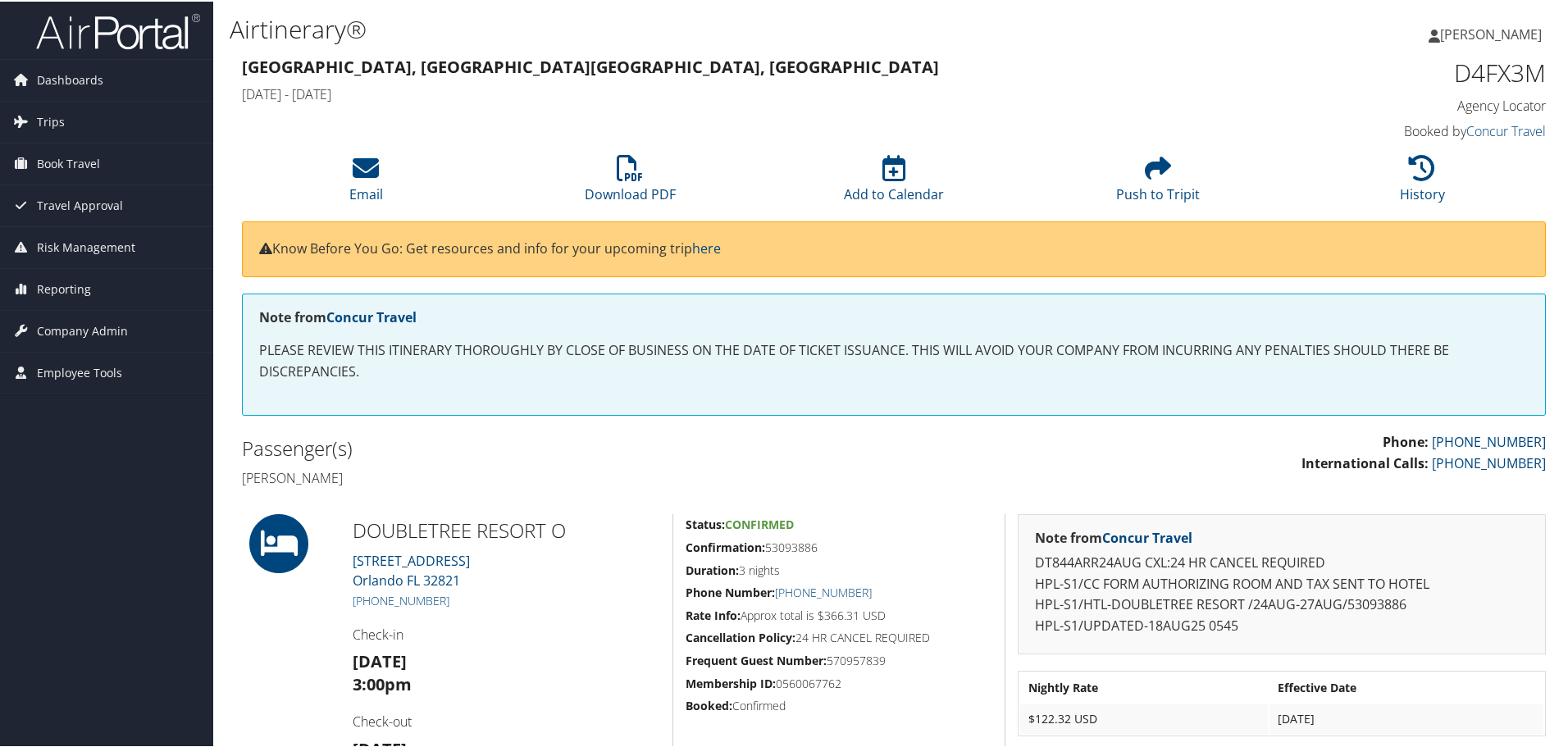
click at [301, 612] on div at bounding box center [285, 655] width 111 height 285
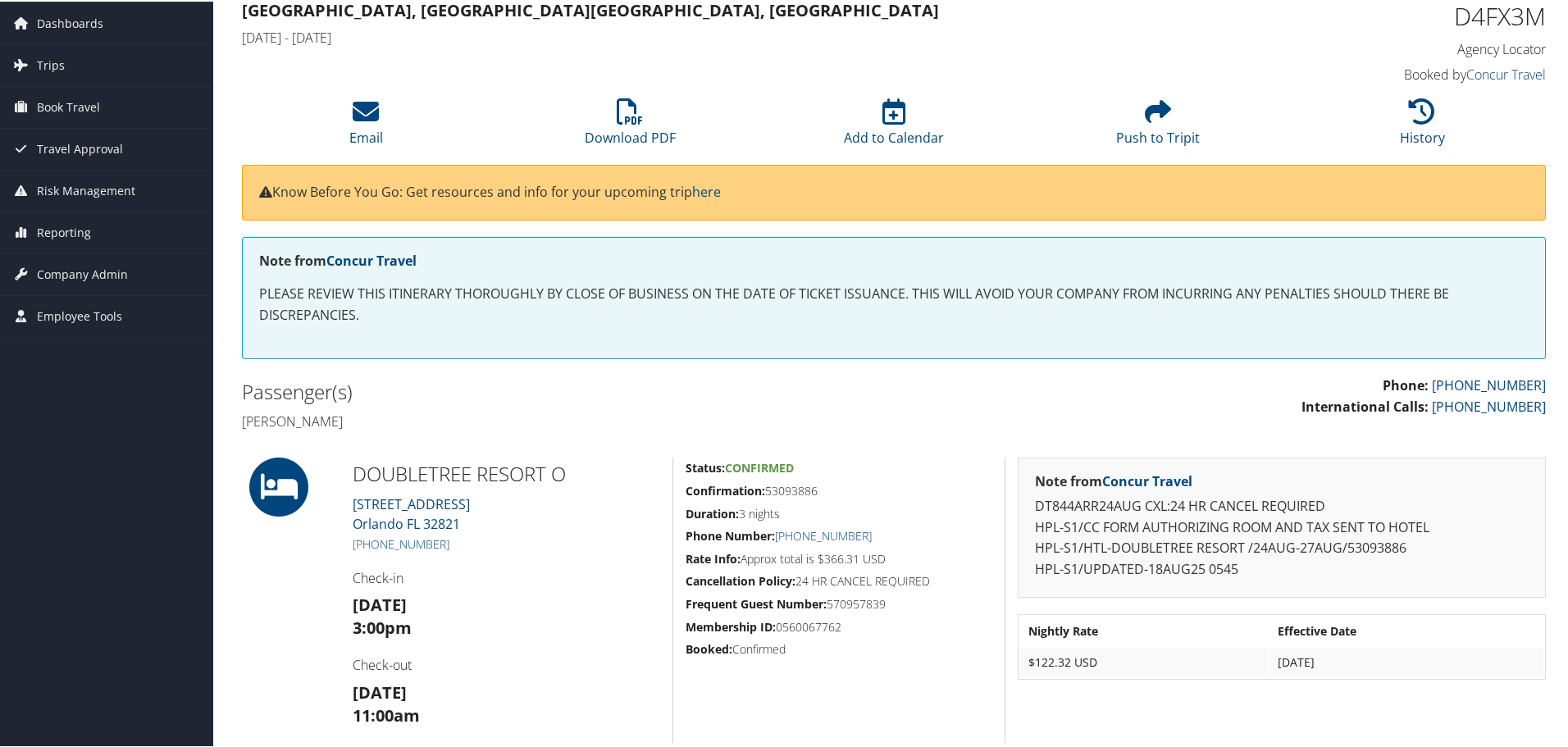
scroll to position [164, 0]
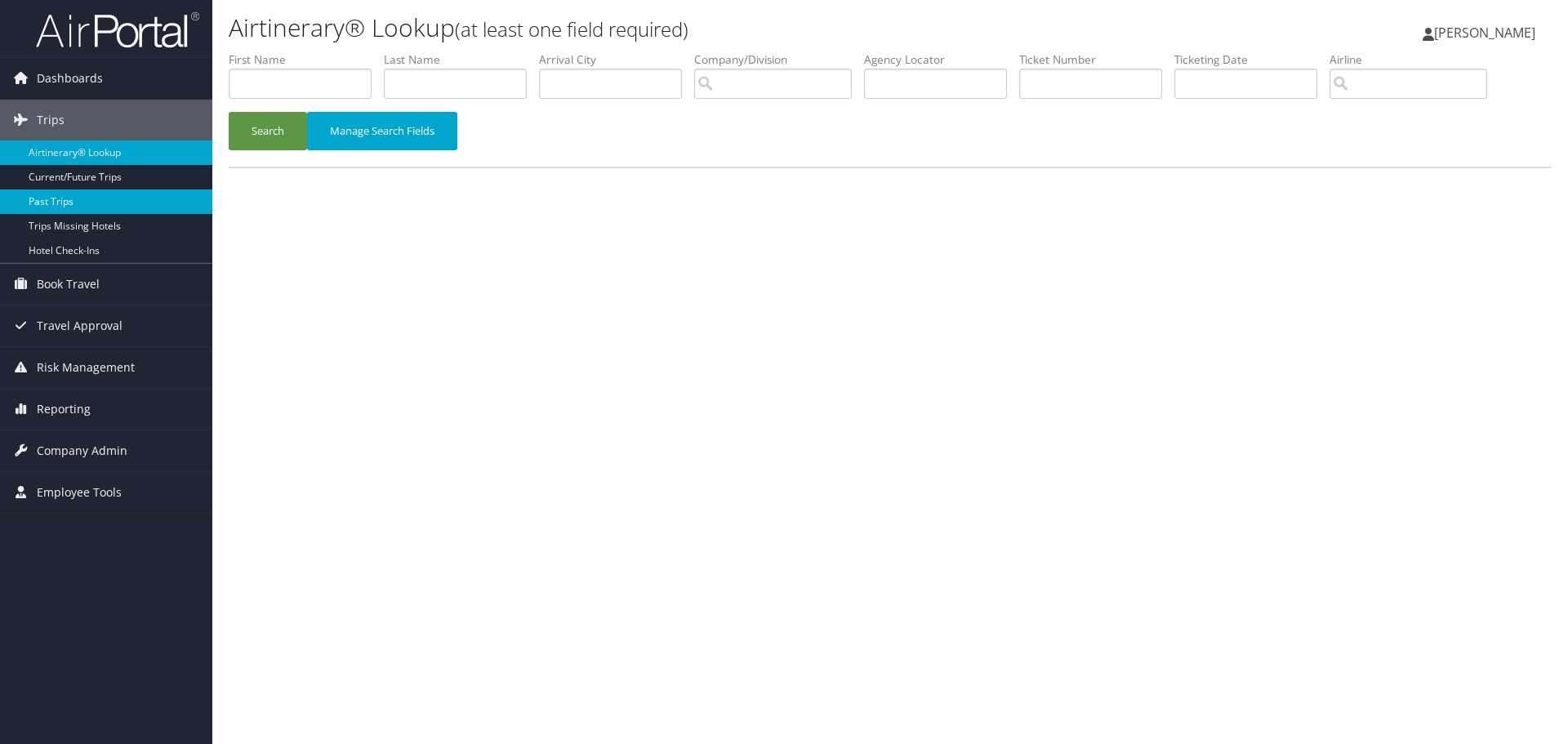
click at [134, 206] on link "Past Trips" at bounding box center [106, 202] width 212 height 24
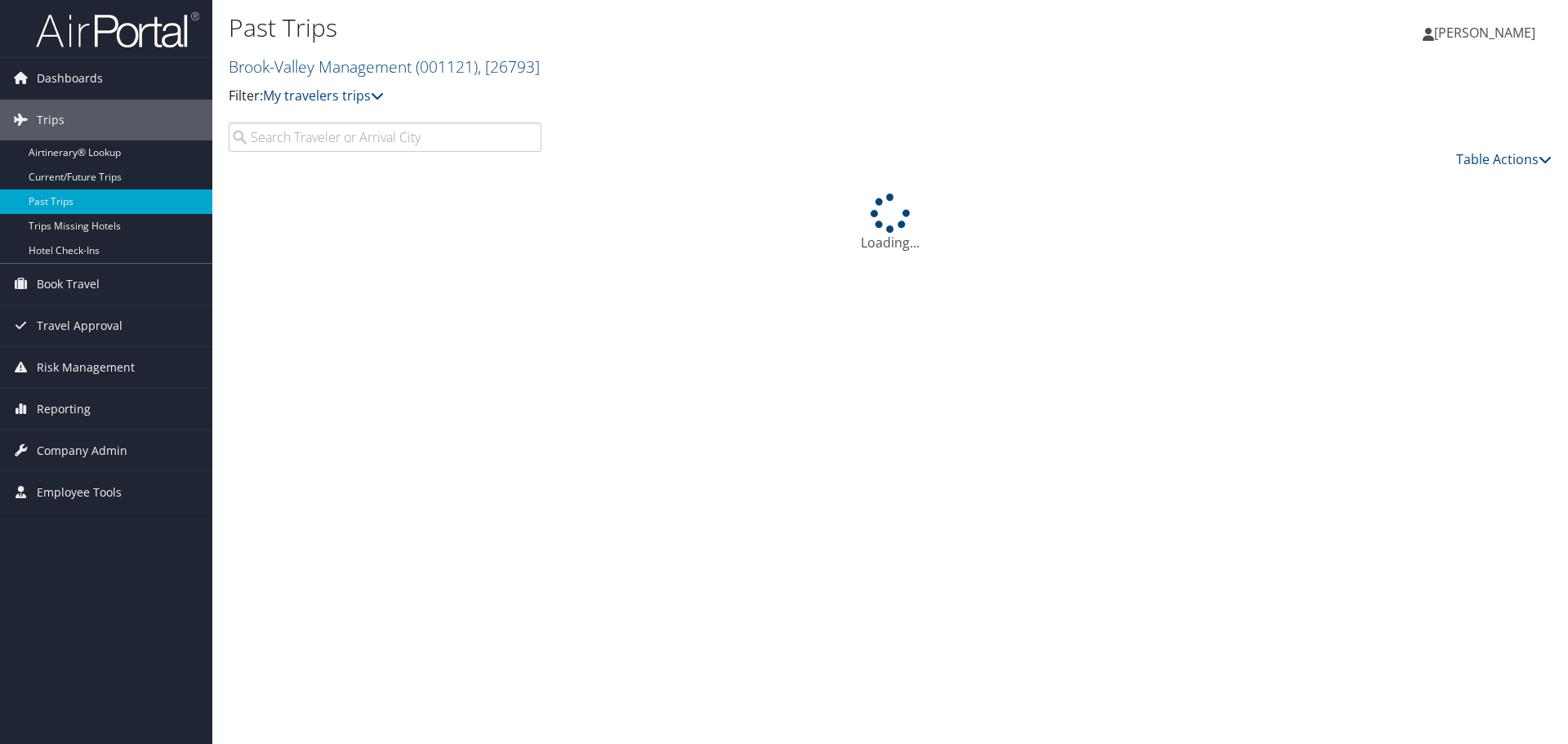
click at [423, 147] on input "search" at bounding box center [385, 137] width 313 height 30
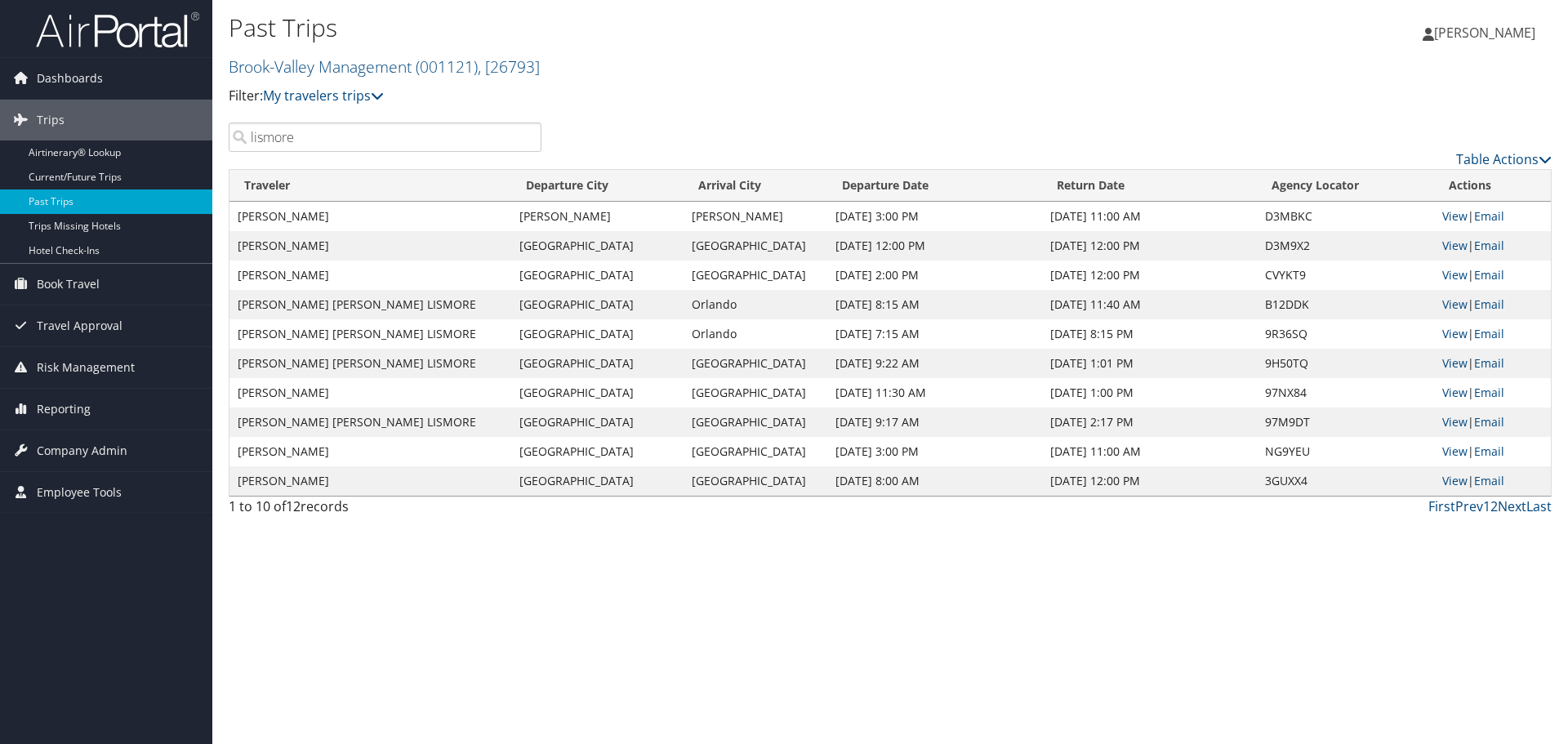
type input "lismore"
click at [1444, 212] on link "View" at bounding box center [1454, 216] width 25 height 16
click at [73, 249] on link "Hotel Check-ins" at bounding box center [106, 251] width 212 height 24
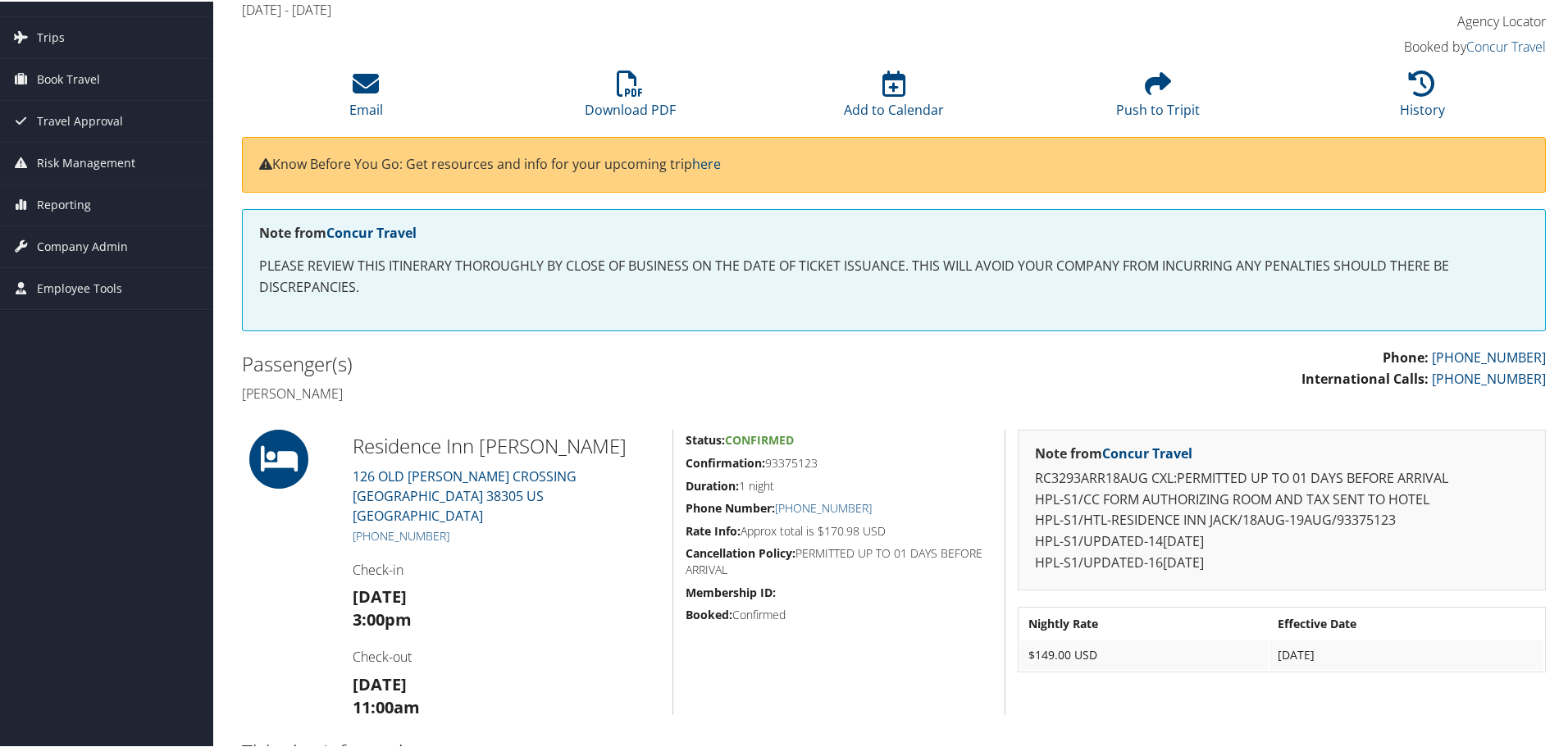
scroll to position [82, 0]
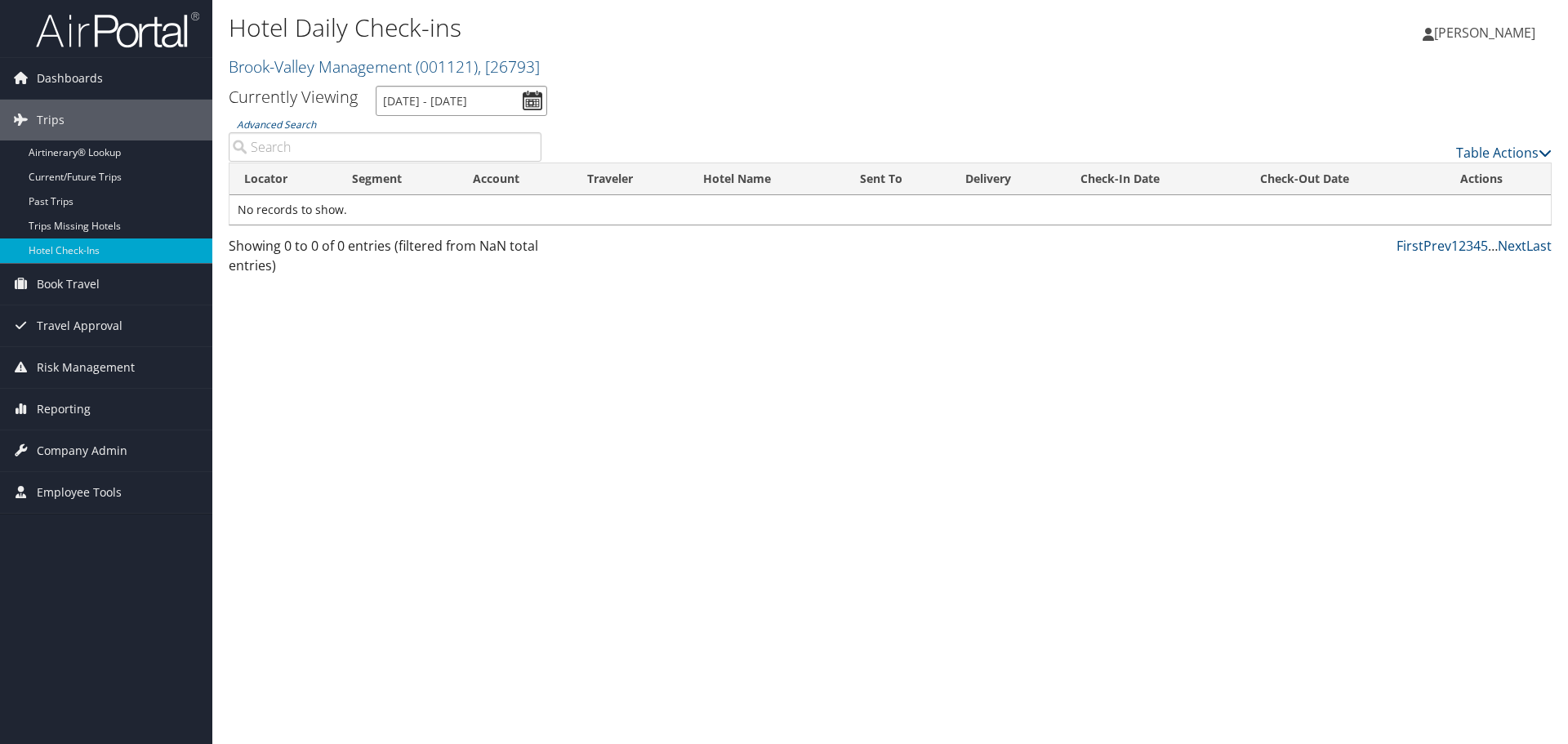
click at [537, 96] on input "[DATE] - [DATE]" at bounding box center [461, 101] width 171 height 31
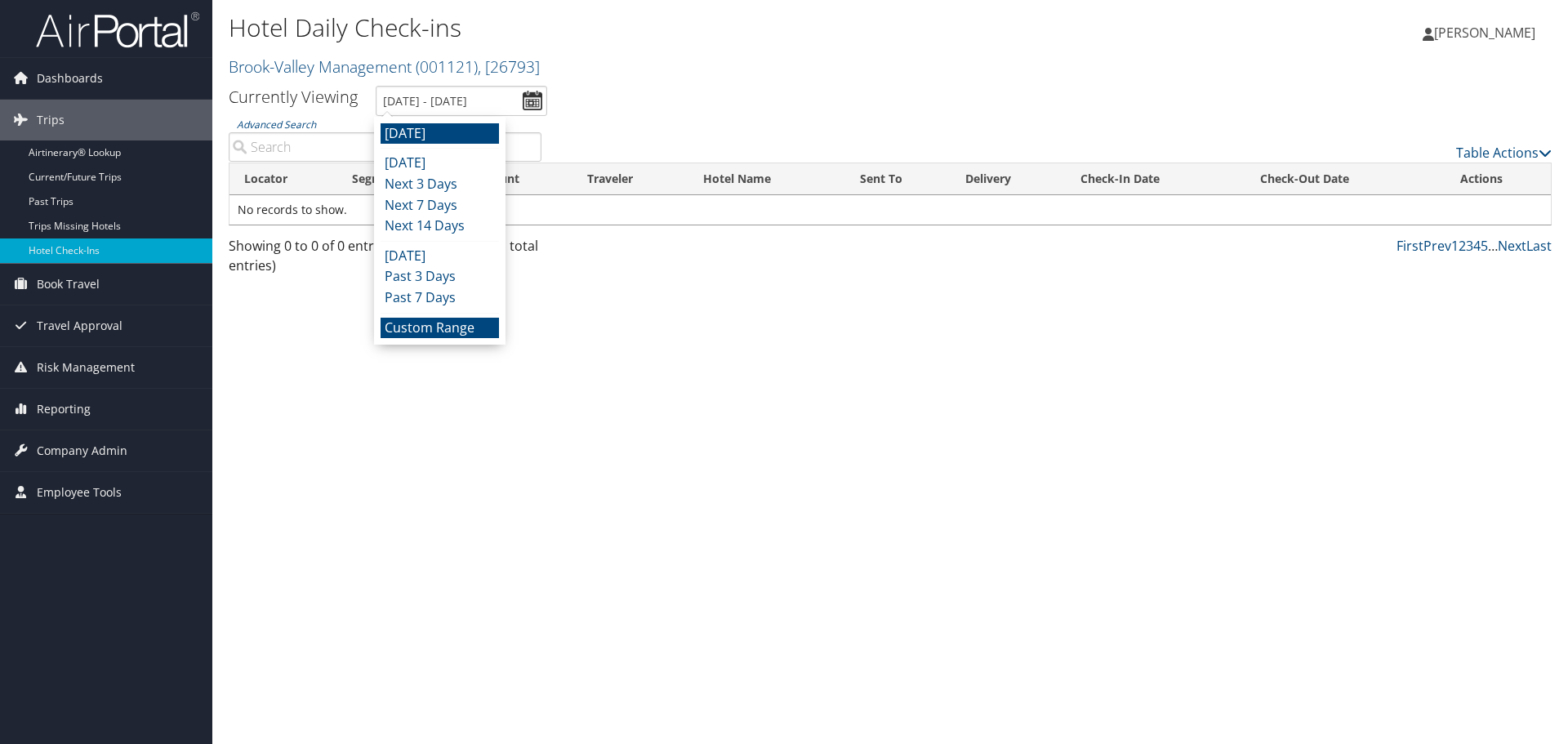
click at [450, 333] on li "Custom Range" at bounding box center [440, 329] width 119 height 21
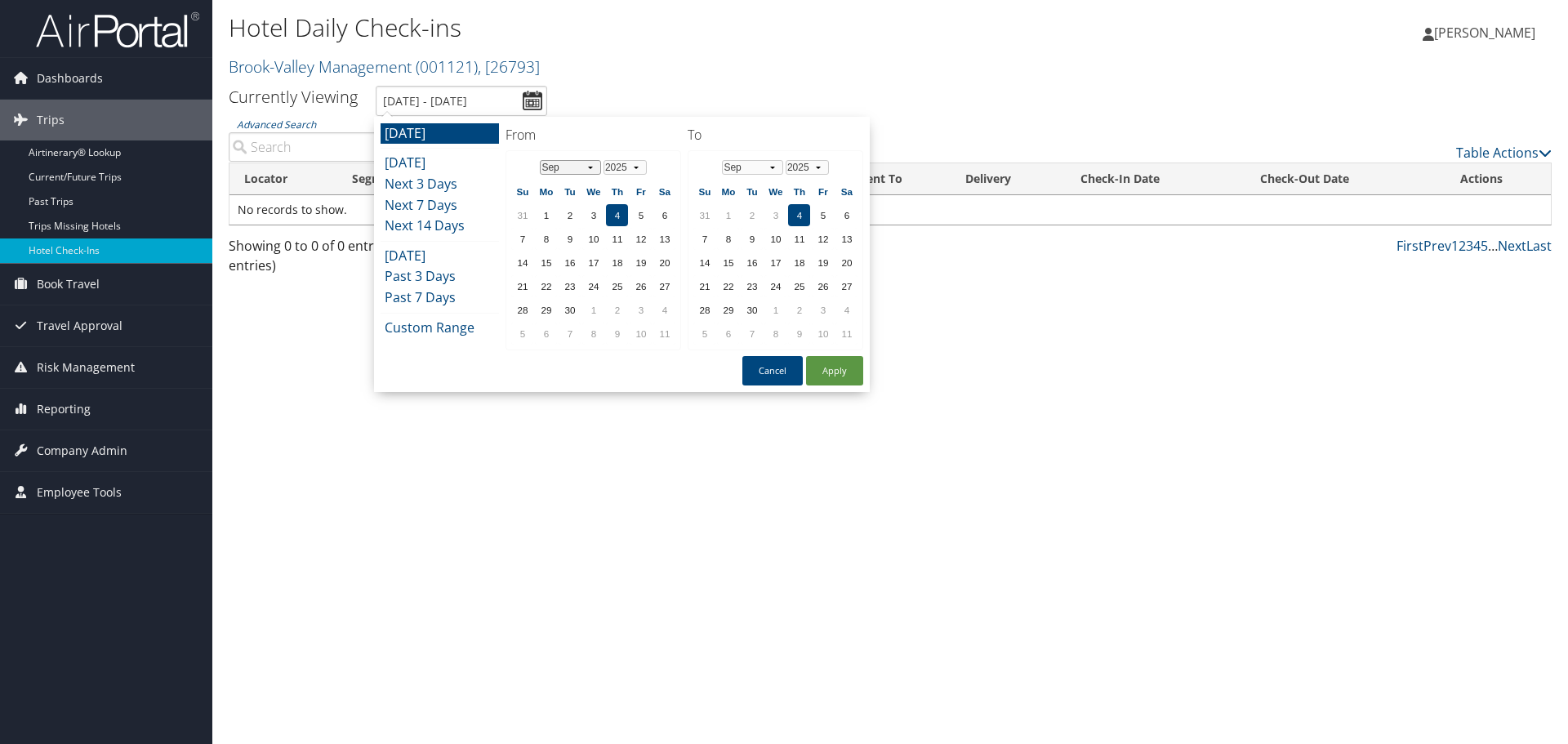
click at [553, 167] on select "Jan Feb Mar Apr May Jun [DATE] Aug Sep Oct Nov Dec" at bounding box center [571, 167] width 61 height 15
click at [608, 239] on td "7" at bounding box center [616, 239] width 22 height 22
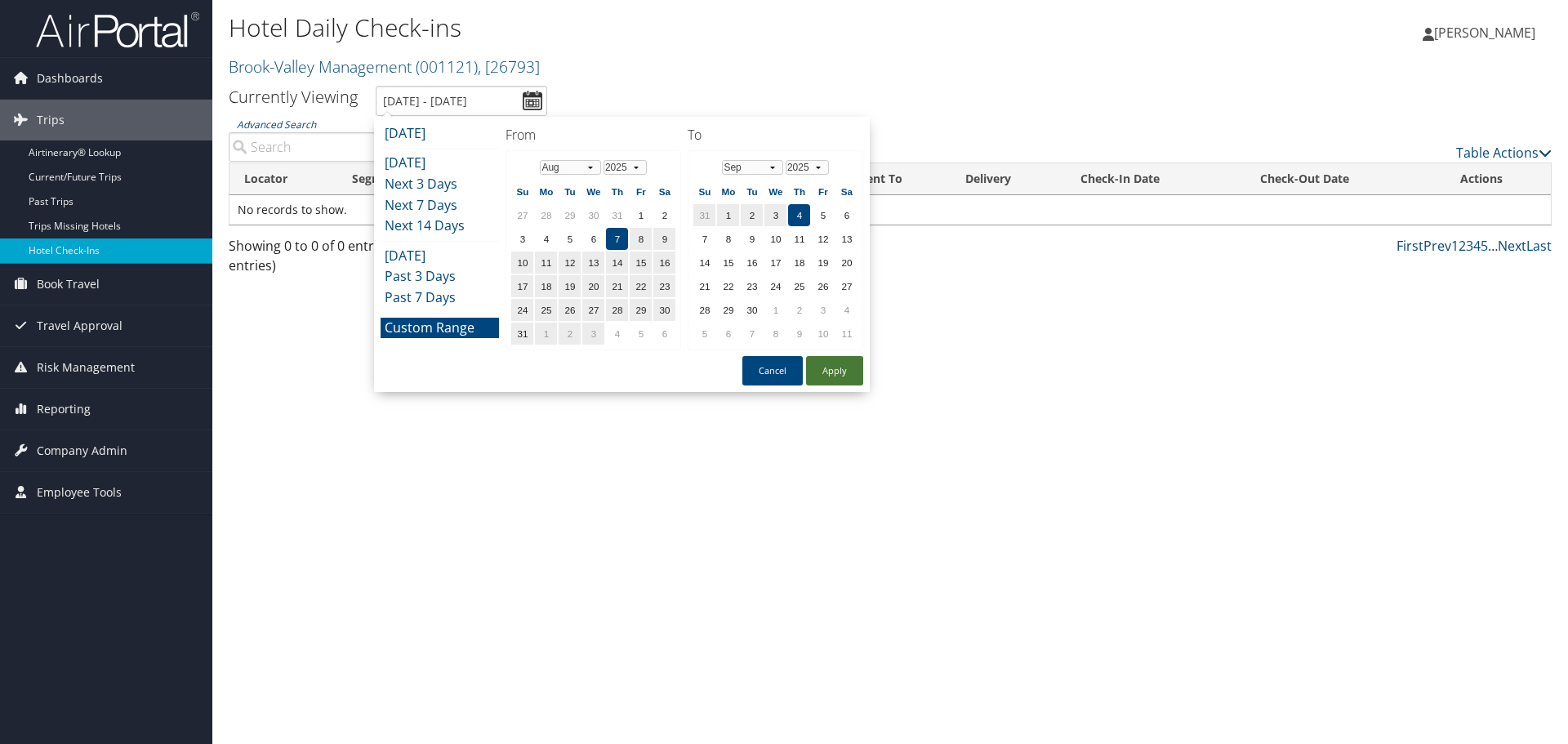
click at [835, 368] on button "Apply" at bounding box center [834, 371] width 57 height 30
type input "8/7/2025 - 9/4/2025"
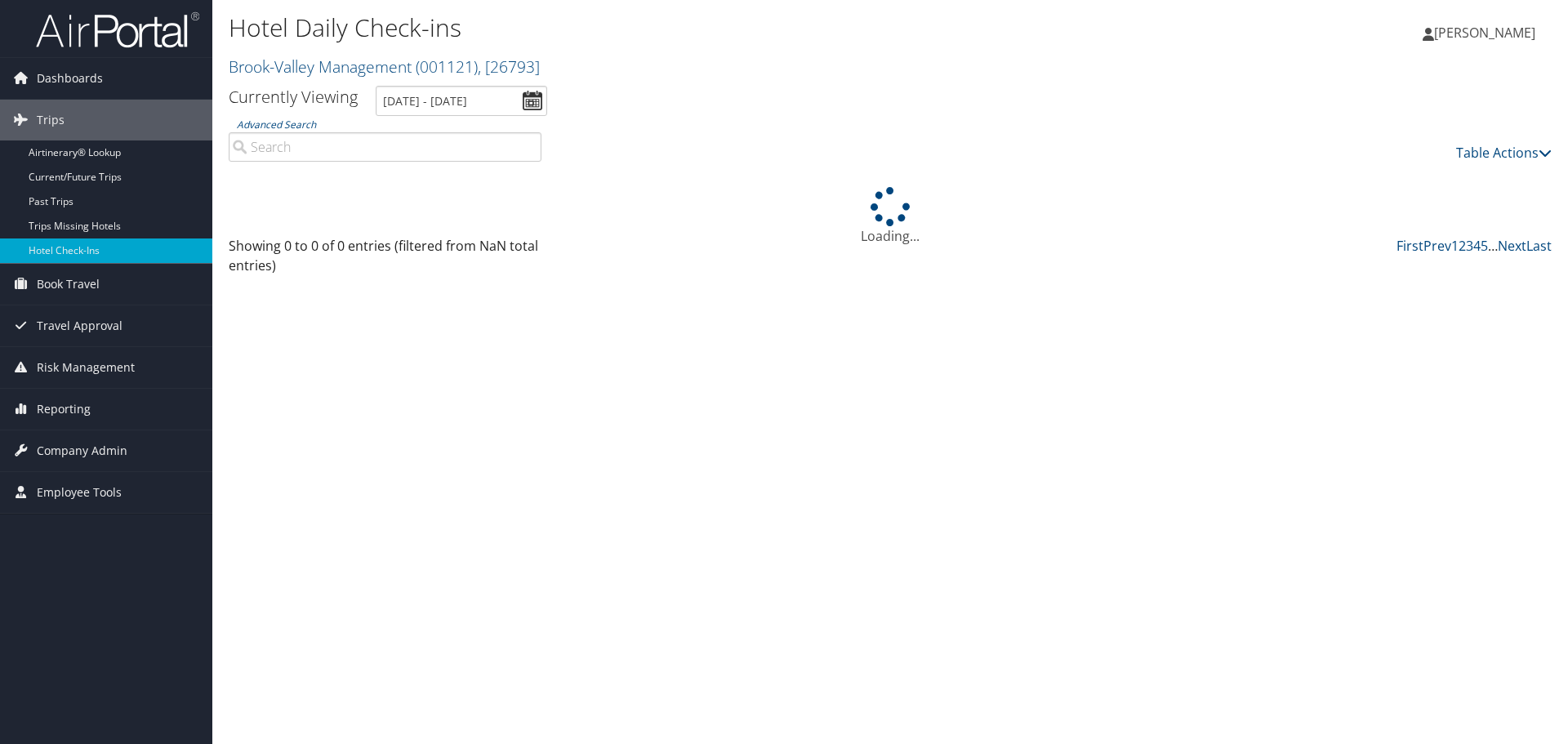
click at [410, 151] on input "Advanced Search" at bounding box center [385, 147] width 313 height 30
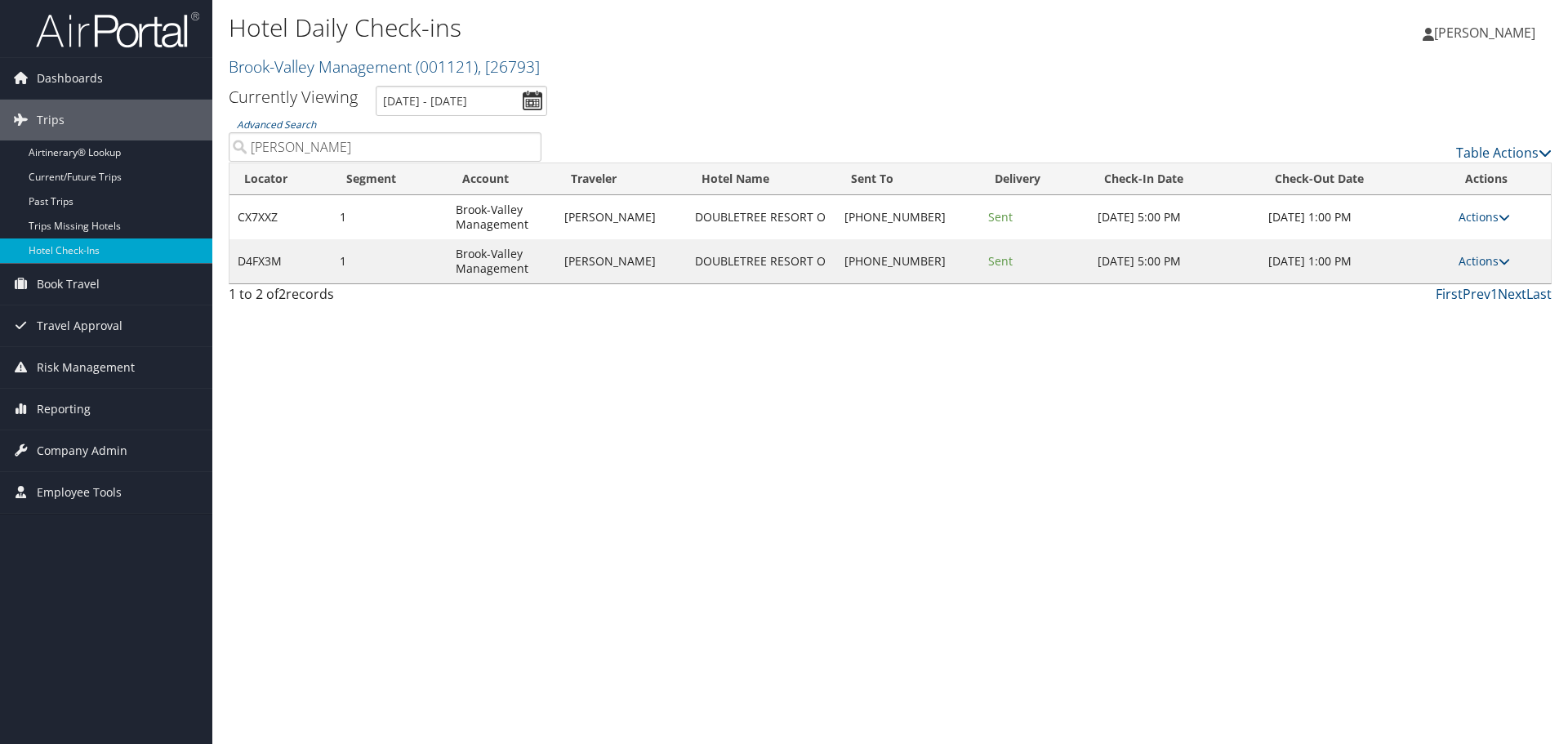
drag, startPoint x: 319, startPoint y: 169, endPoint x: 253, endPoint y: 152, distance: 68.2
click at [253, 152] on div "Advanced Search doub Table Actions Loading... Locator Segment Account Traveler …" at bounding box center [891, 214] width 1323 height 196
drag, startPoint x: 286, startPoint y: 154, endPoint x: 225, endPoint y: 148, distance: 61.3
click at [225, 148] on div "Advanced Search doub" at bounding box center [385, 139] width 337 height 45
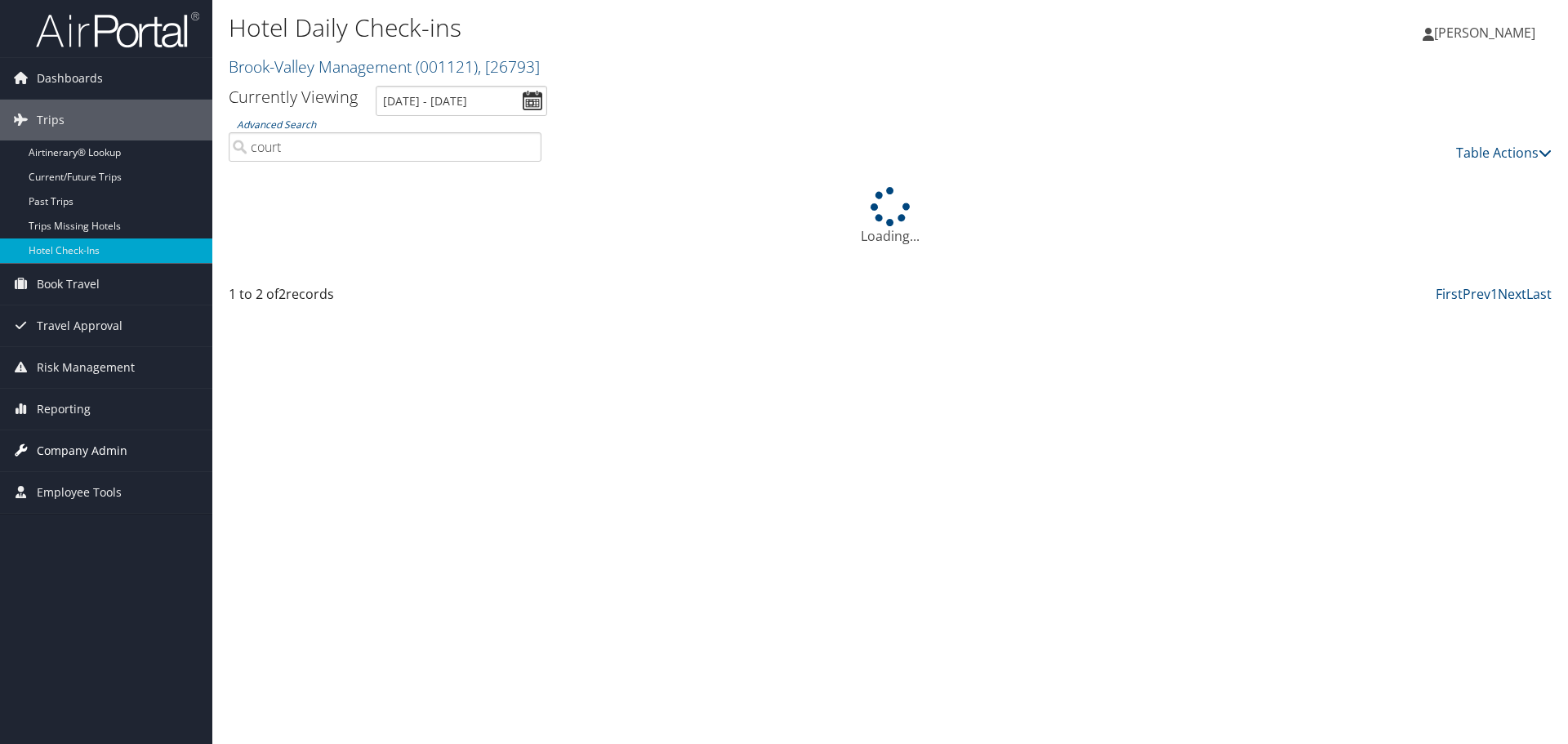
type input "court"
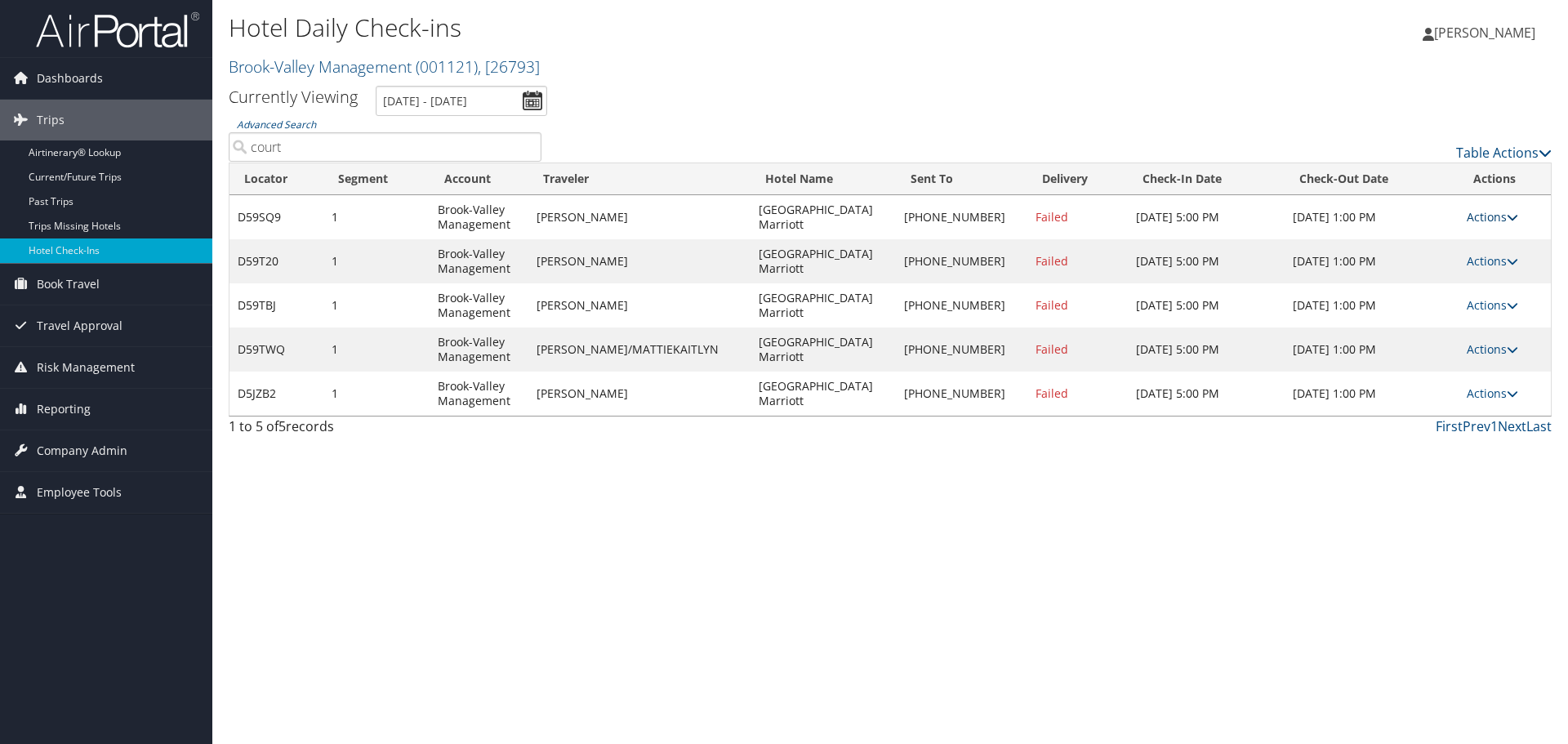
click at [1507, 215] on icon at bounding box center [1512, 217] width 11 height 11
click at [1458, 323] on link "View Itinerary" at bounding box center [1436, 324] width 140 height 28
click at [1474, 258] on link "Actions" at bounding box center [1492, 261] width 52 height 16
click at [1474, 372] on link "View Itinerary" at bounding box center [1436, 369] width 140 height 28
click at [1483, 308] on link "Actions" at bounding box center [1492, 305] width 52 height 16
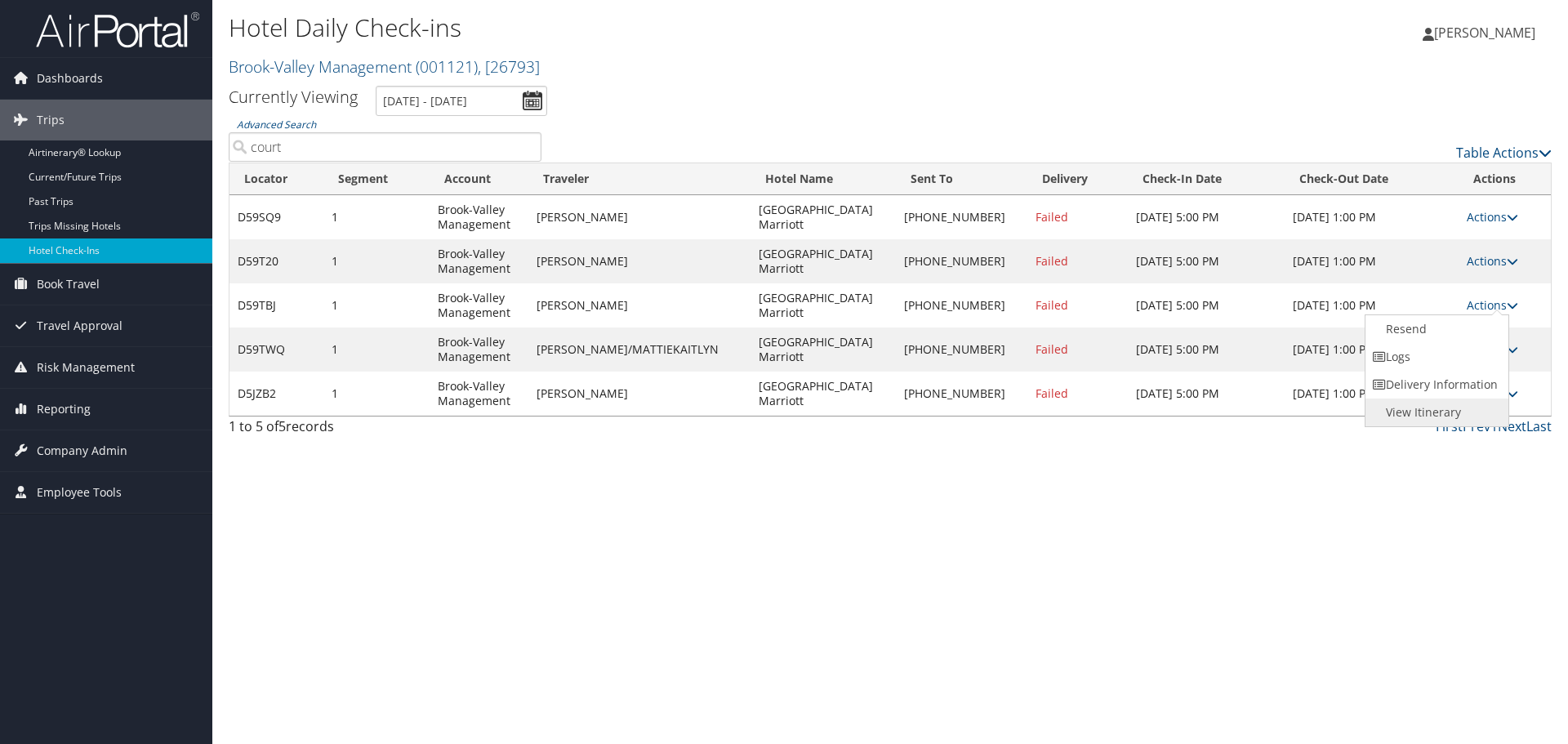
click at [1484, 414] on link "View Itinerary" at bounding box center [1436, 413] width 140 height 28
click at [1467, 393] on link "Actions" at bounding box center [1492, 393] width 52 height 16
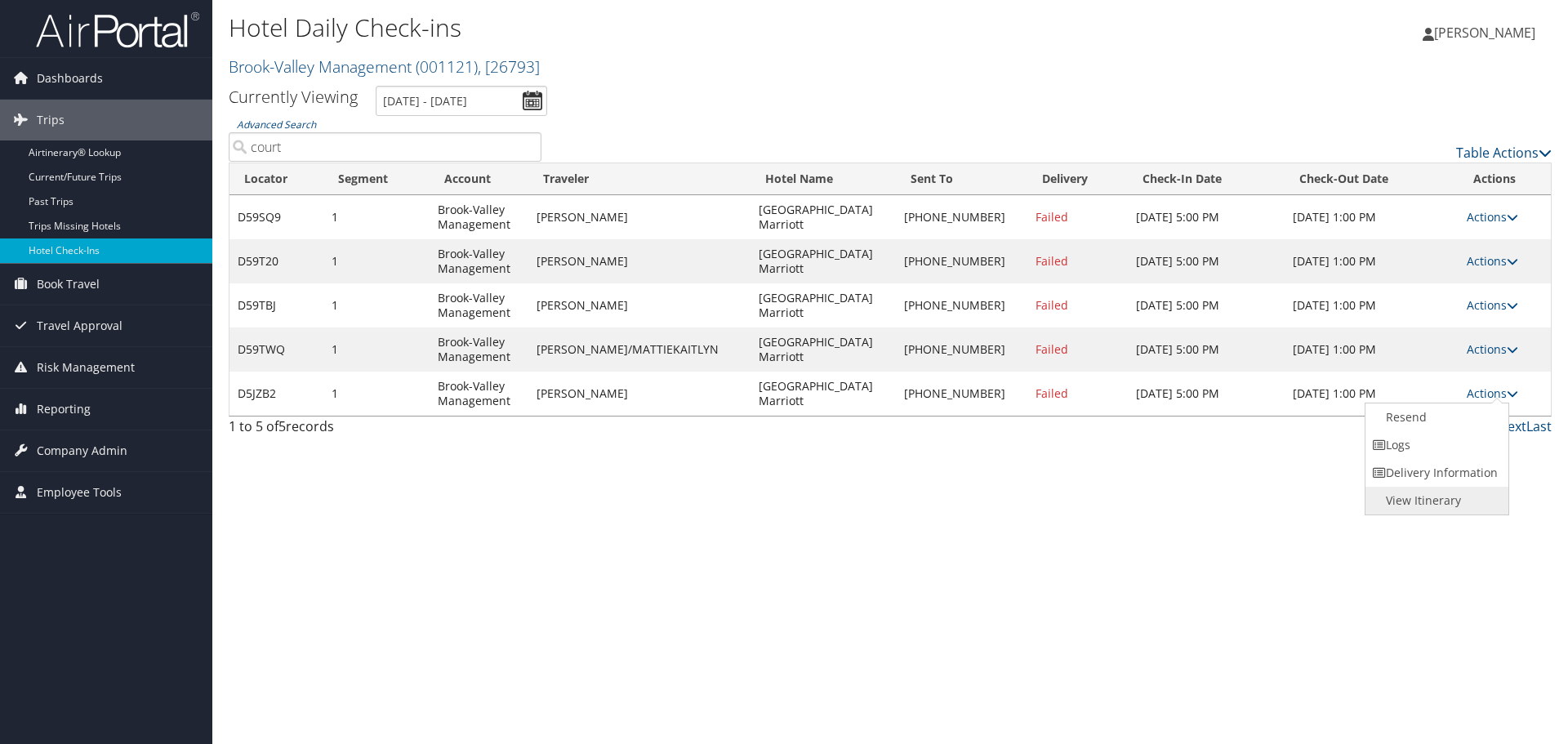
click at [1478, 506] on link "View Itinerary" at bounding box center [1436, 501] width 140 height 28
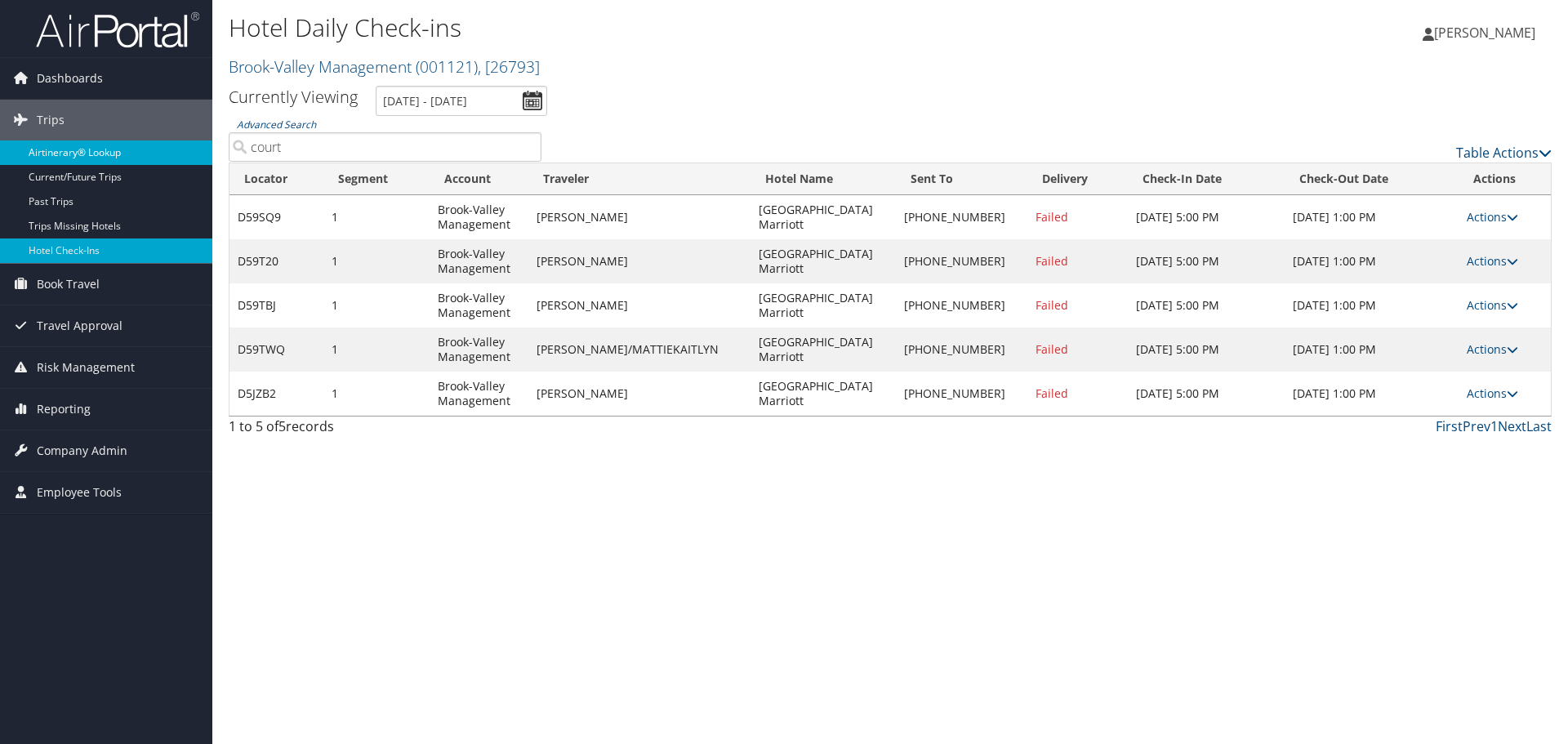
drag, startPoint x: 295, startPoint y: 151, endPoint x: 182, endPoint y: 163, distance: 113.6
click at [182, 163] on div "Dashboards AirPortal 360™ (Manager) My Travel Dashboard Trips Airtinerary® Look…" at bounding box center [784, 372] width 1568 height 744
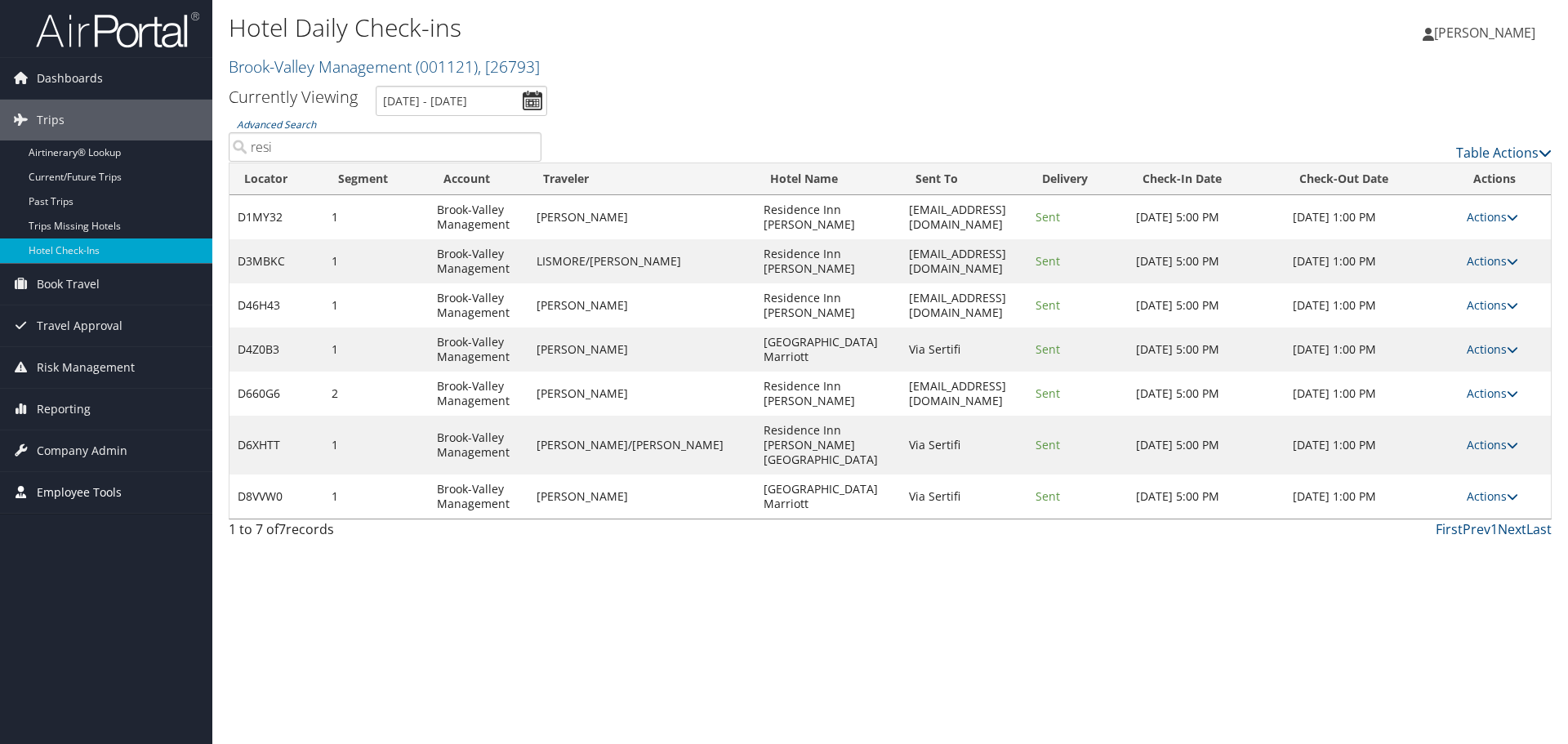
type input "resi"
click at [1496, 350] on link "Actions" at bounding box center [1492, 350] width 52 height 16
click at [1448, 457] on link "View Itinerary" at bounding box center [1445, 457] width 140 height 28
click at [1502, 304] on link "Actions" at bounding box center [1492, 305] width 52 height 16
click at [1456, 417] on link "View Itinerary" at bounding box center [1445, 413] width 140 height 28
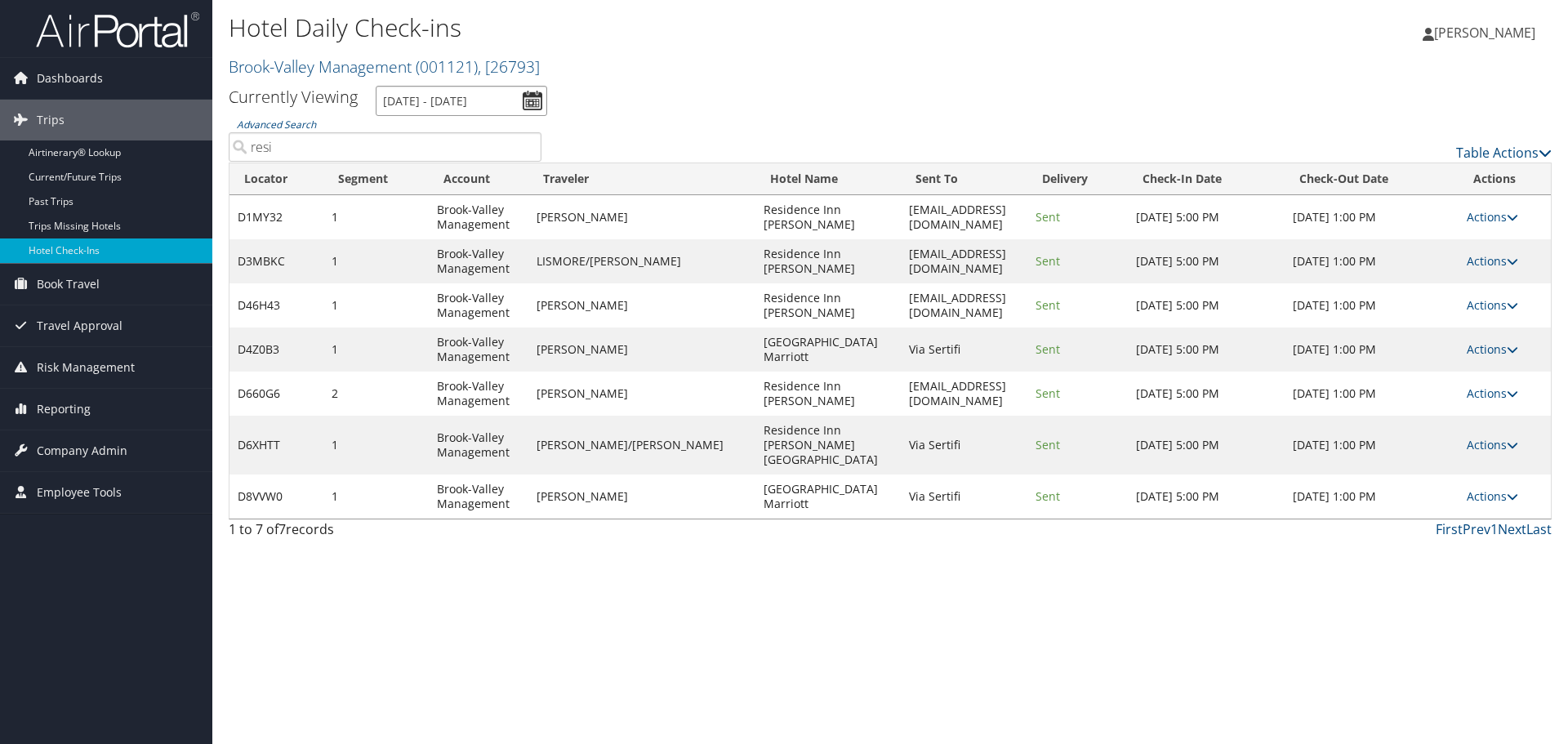
click at [524, 105] on input "8/7/2025 - 9/4/2025" at bounding box center [461, 101] width 171 height 31
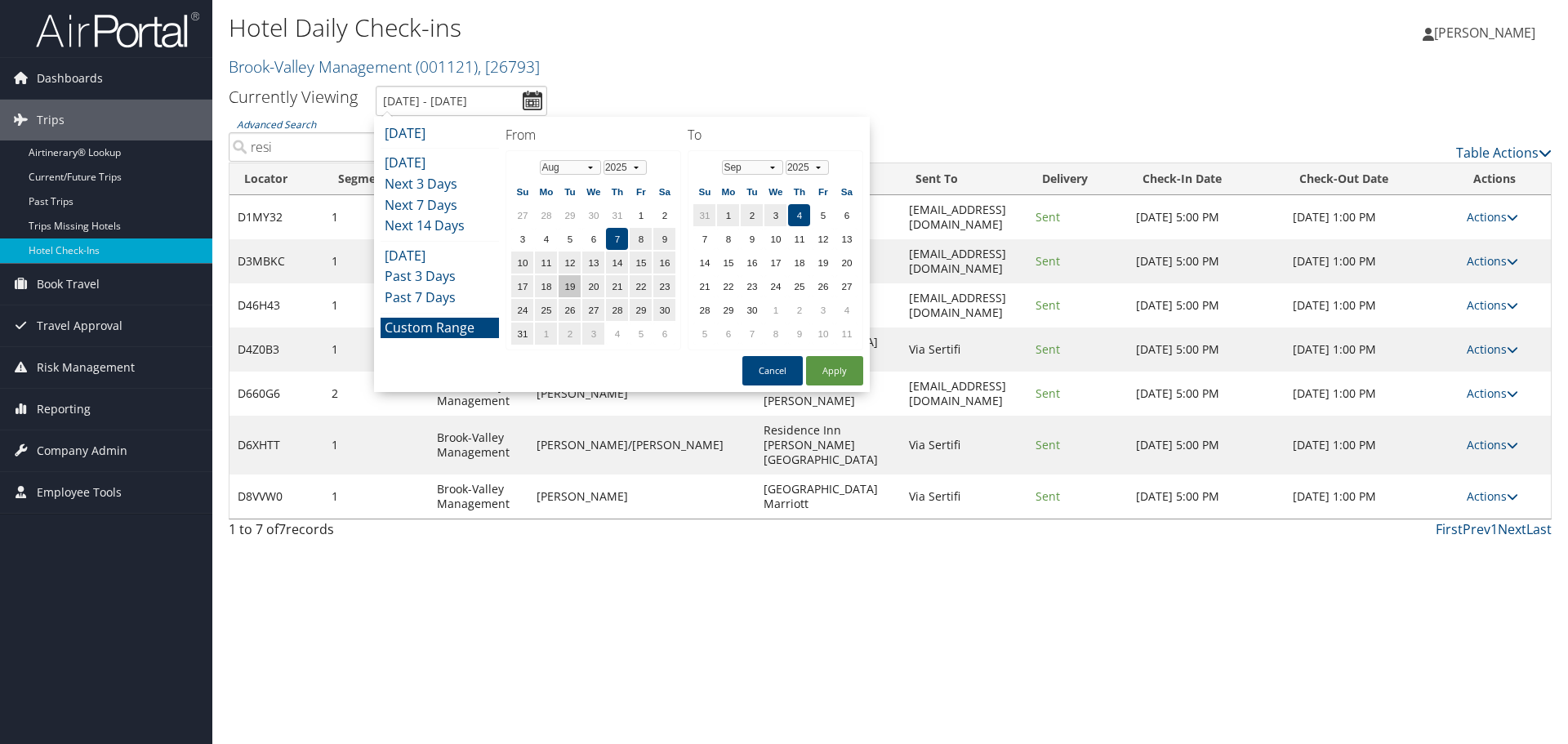
click at [574, 289] on td "19" at bounding box center [569, 286] width 22 height 22
click at [829, 379] on button "Apply" at bounding box center [834, 371] width 57 height 30
type input "8/19/2025 - 9/4/2025"
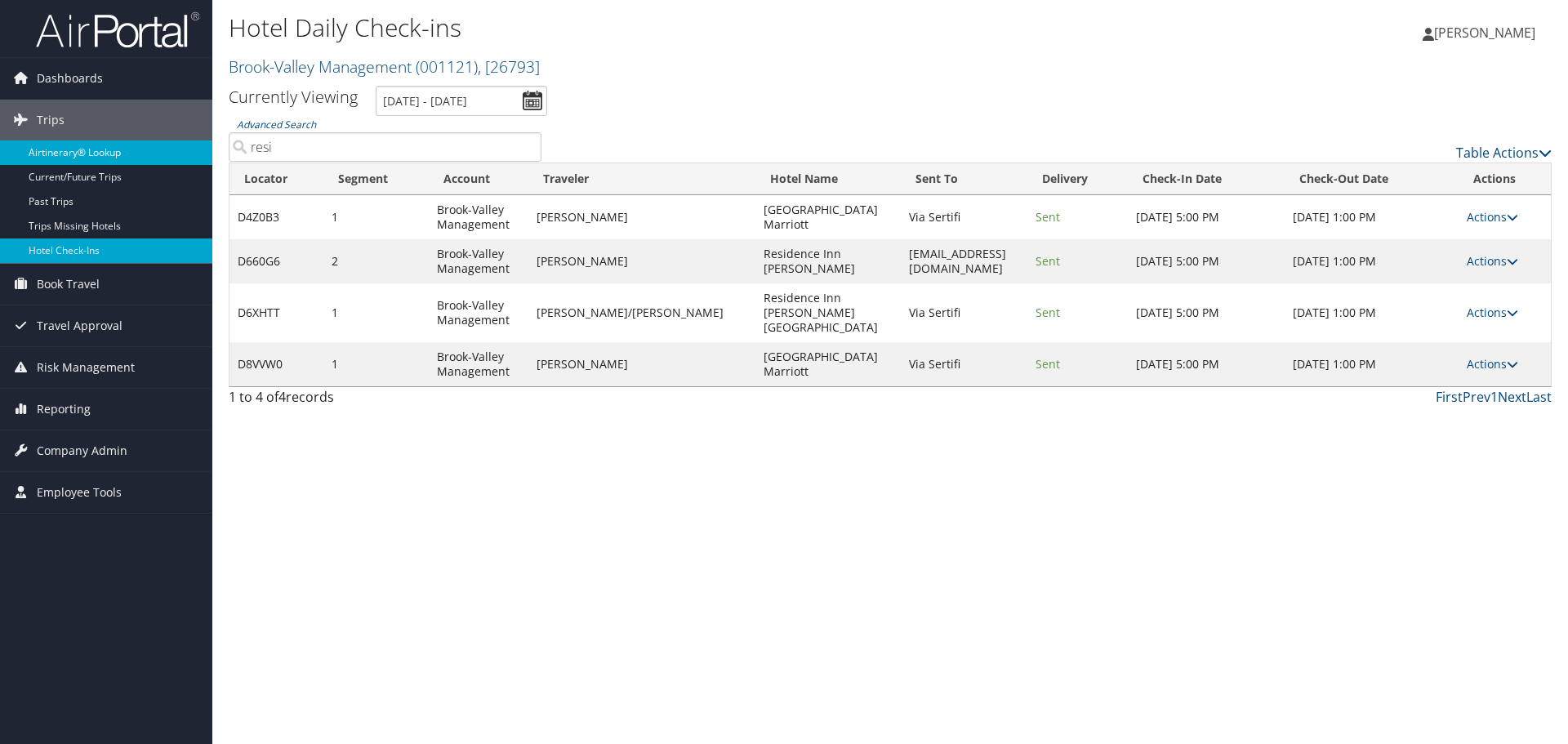
drag, startPoint x: 239, startPoint y: 162, endPoint x: 193, endPoint y: 164, distance: 46.0
click at [206, 164] on div "Dashboards AirPortal 360™ (Manager) My Travel Dashboard Trips Airtinerary® Look…" at bounding box center [784, 372] width 1568 height 744
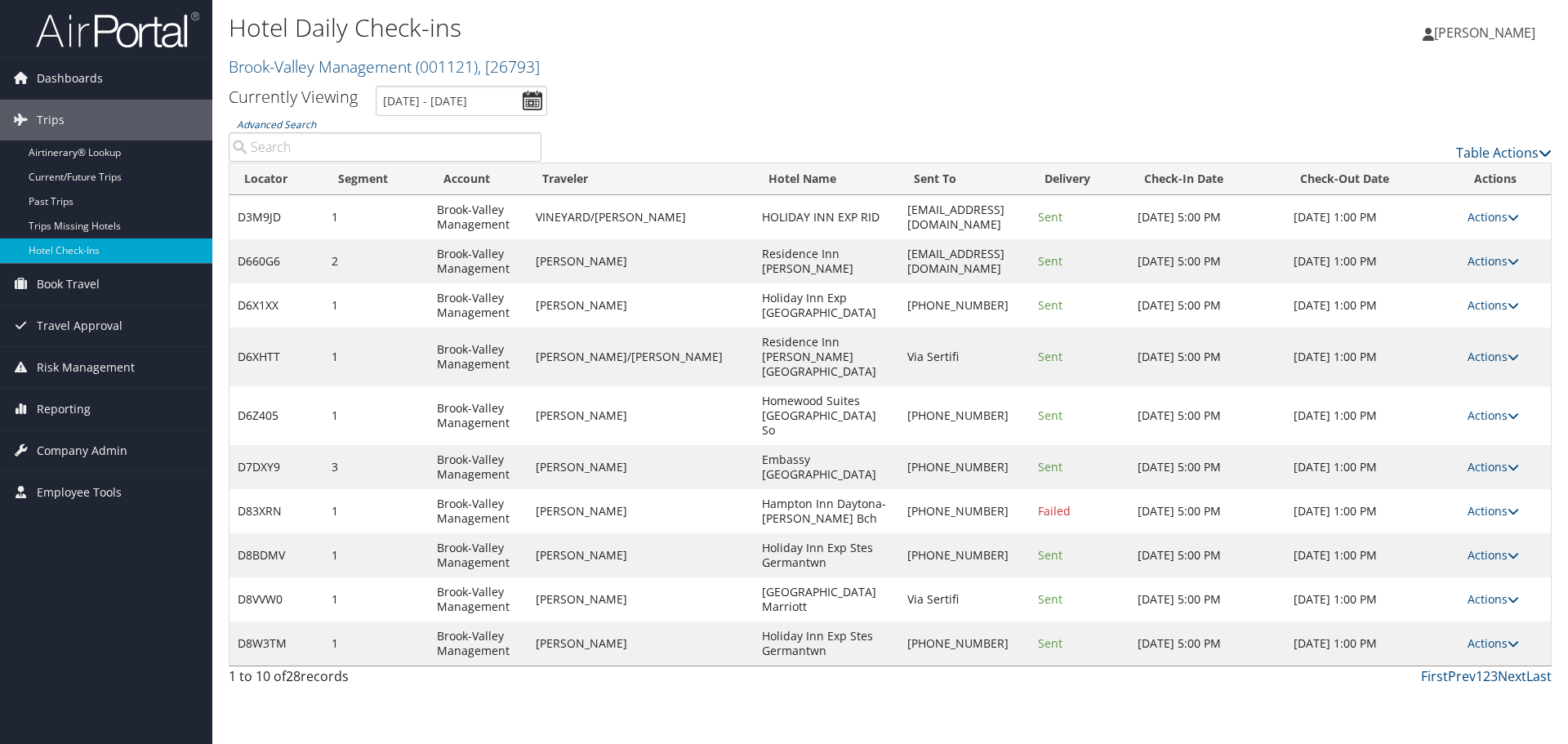
click at [677, 507] on div "Hotel Daily Check-ins Brook-Valley Management ( 001121 ) , [ 26793 ] Brook-Vall…" at bounding box center [890, 372] width 1356 height 744
click at [1511, 668] on link "Next" at bounding box center [1512, 677] width 29 height 18
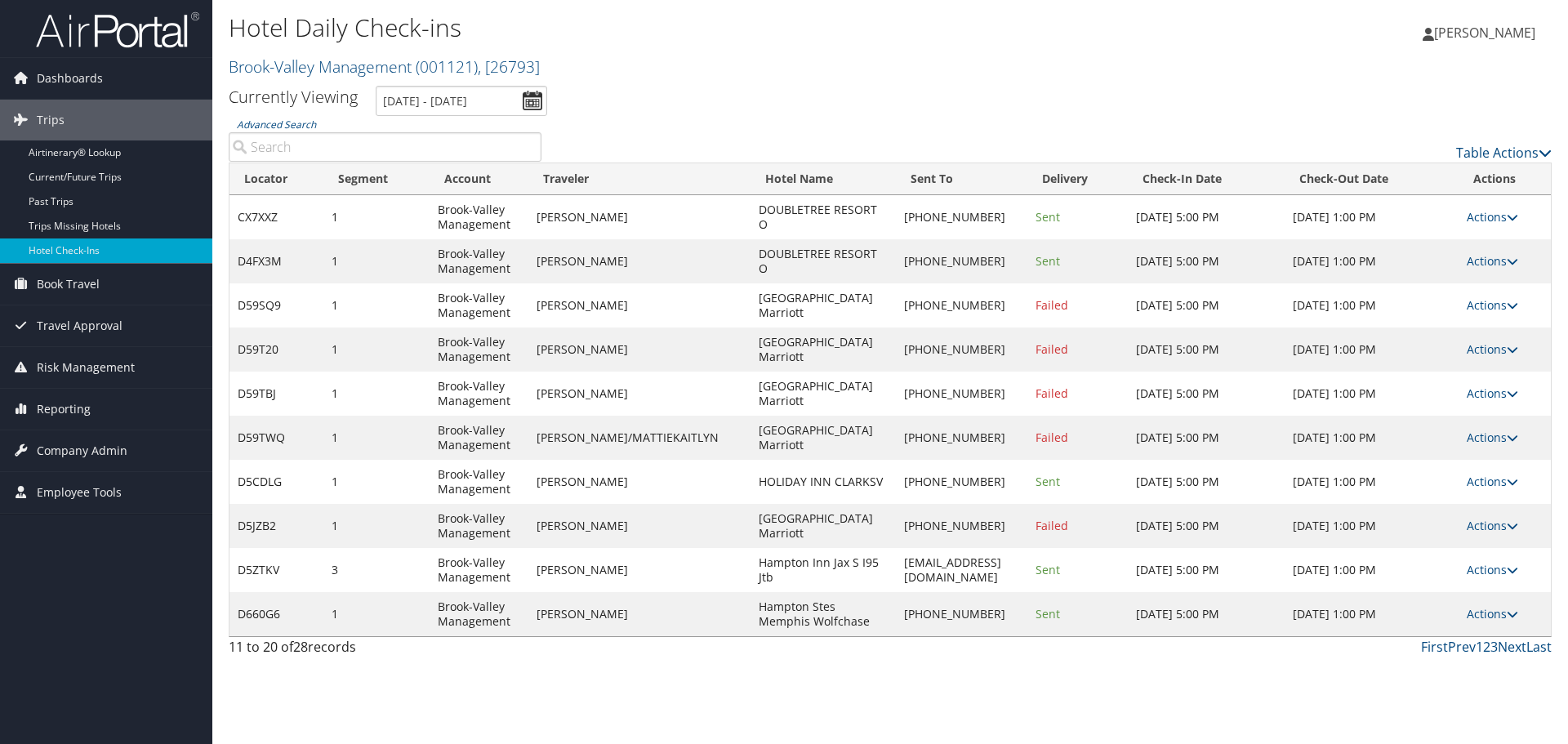
click at [288, 150] on input "Advanced Search" at bounding box center [385, 147] width 313 height 30
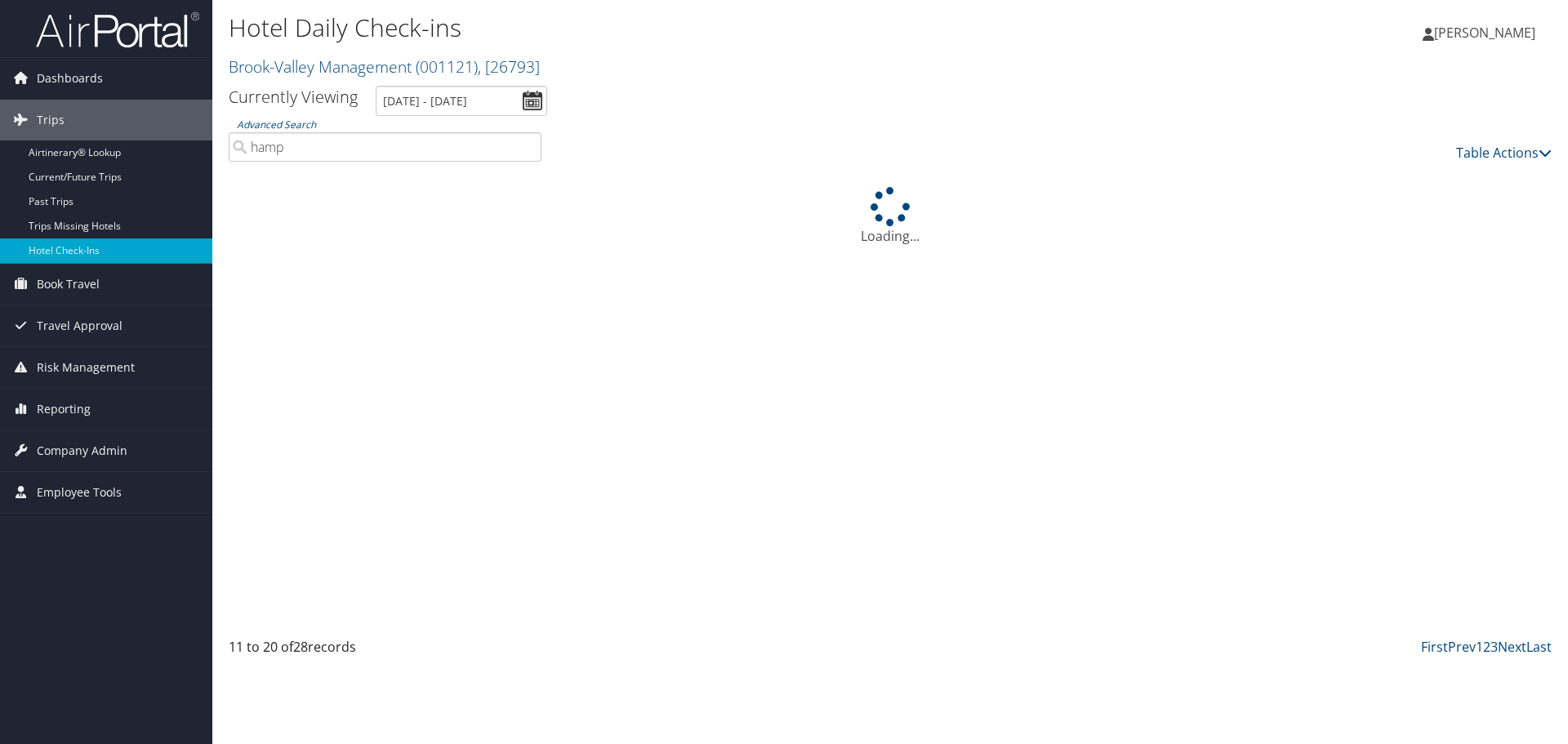
type input "hamp"
click at [537, 98] on input "8/19/2025 - 9/4/2025" at bounding box center [461, 101] width 171 height 31
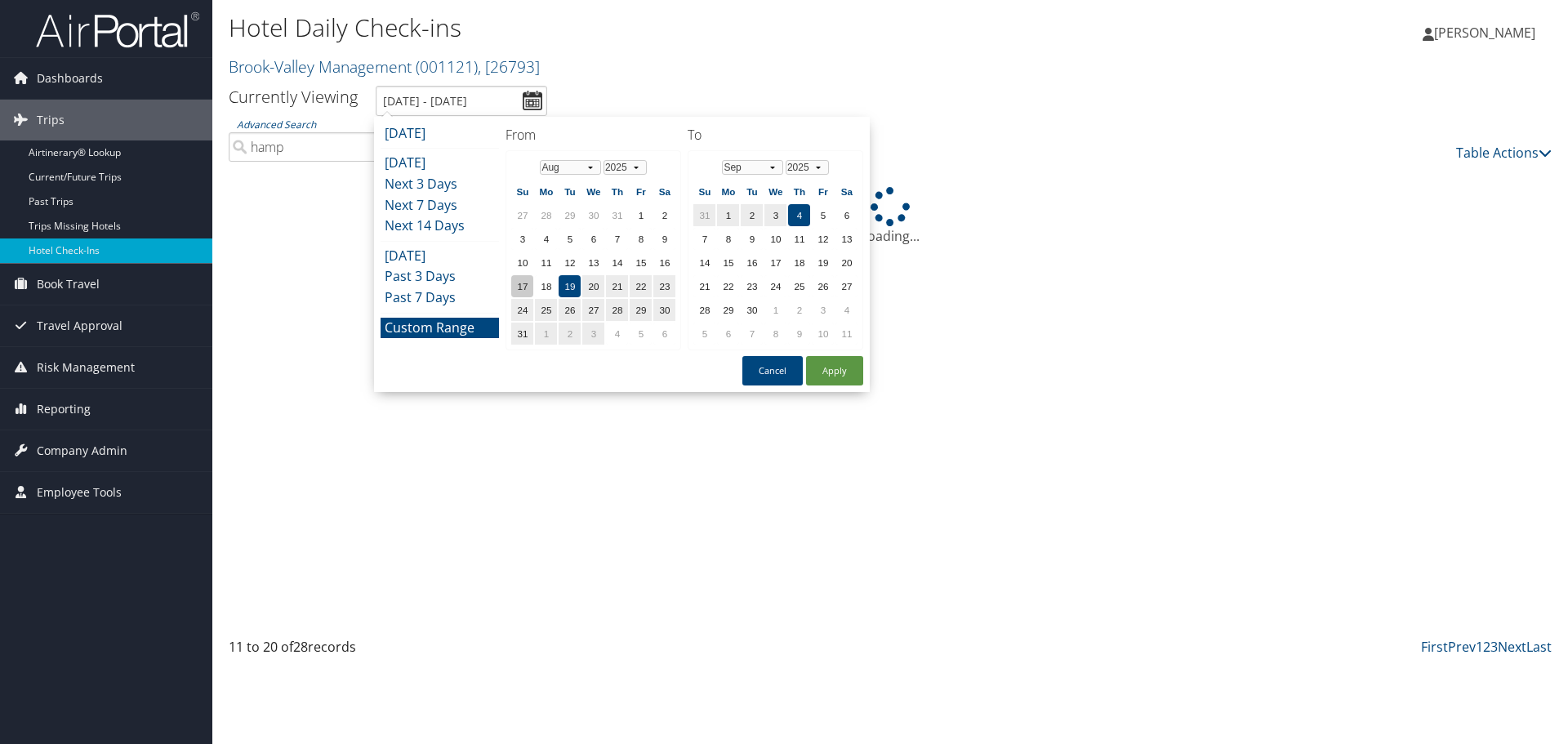
click at [525, 283] on td "17" at bounding box center [522, 286] width 22 height 22
click at [839, 378] on button "Apply" at bounding box center [834, 371] width 57 height 30
type input "8/17/2025 - 9/4/2025"
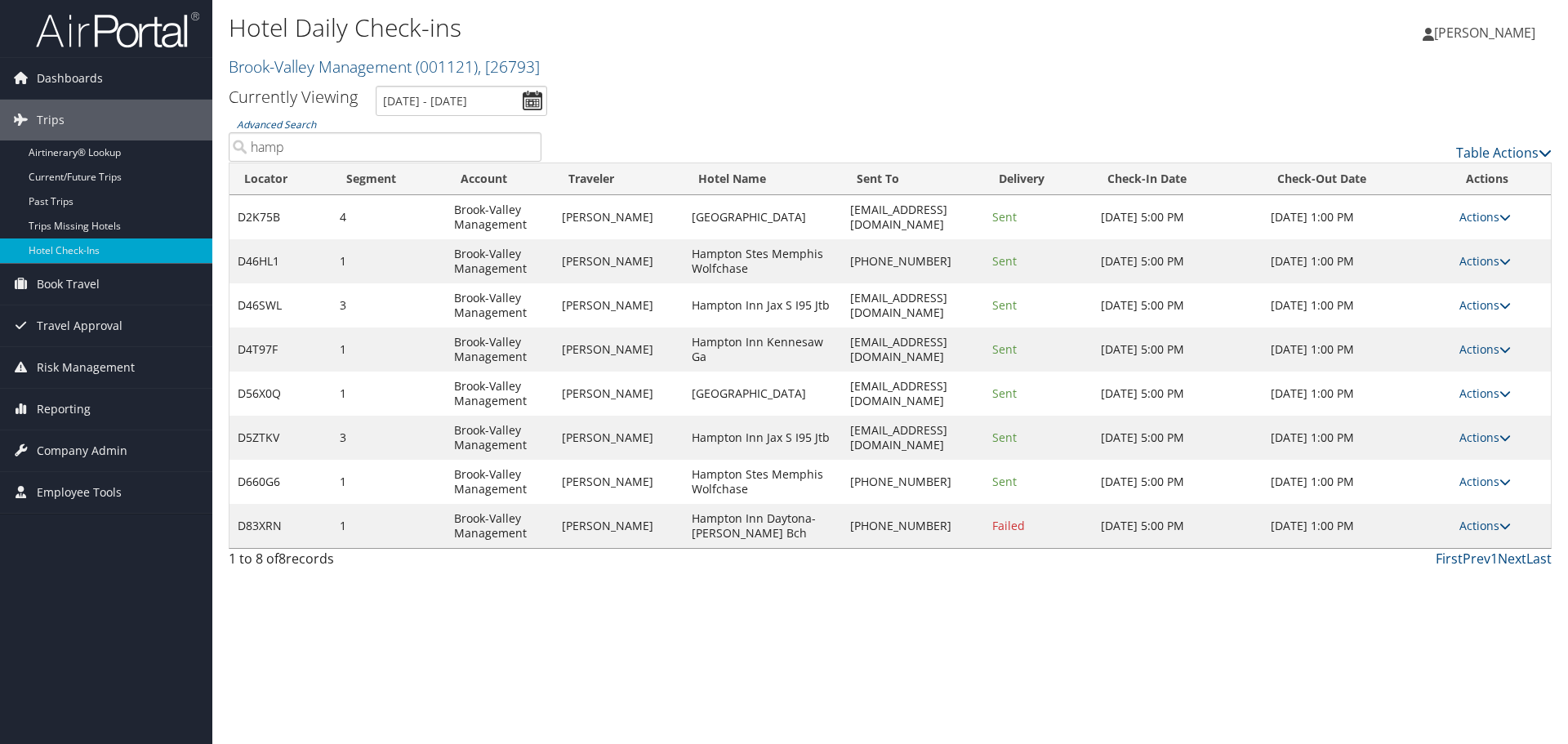
click at [1466, 295] on td "Actions Resend Logs Delivery Information View Itinerary" at bounding box center [1502, 305] width 100 height 44
click at [1488, 308] on link "Actions" at bounding box center [1485, 305] width 52 height 16
click at [1476, 409] on link "View Itinerary" at bounding box center [1445, 413] width 140 height 28
drag, startPoint x: 246, startPoint y: 158, endPoint x: 188, endPoint y: 177, distance: 61.0
click at [188, 177] on div "Dashboards AirPortal 360™ (Manager) My Travel Dashboard Trips Airtinerary® Look…" at bounding box center [784, 372] width 1568 height 744
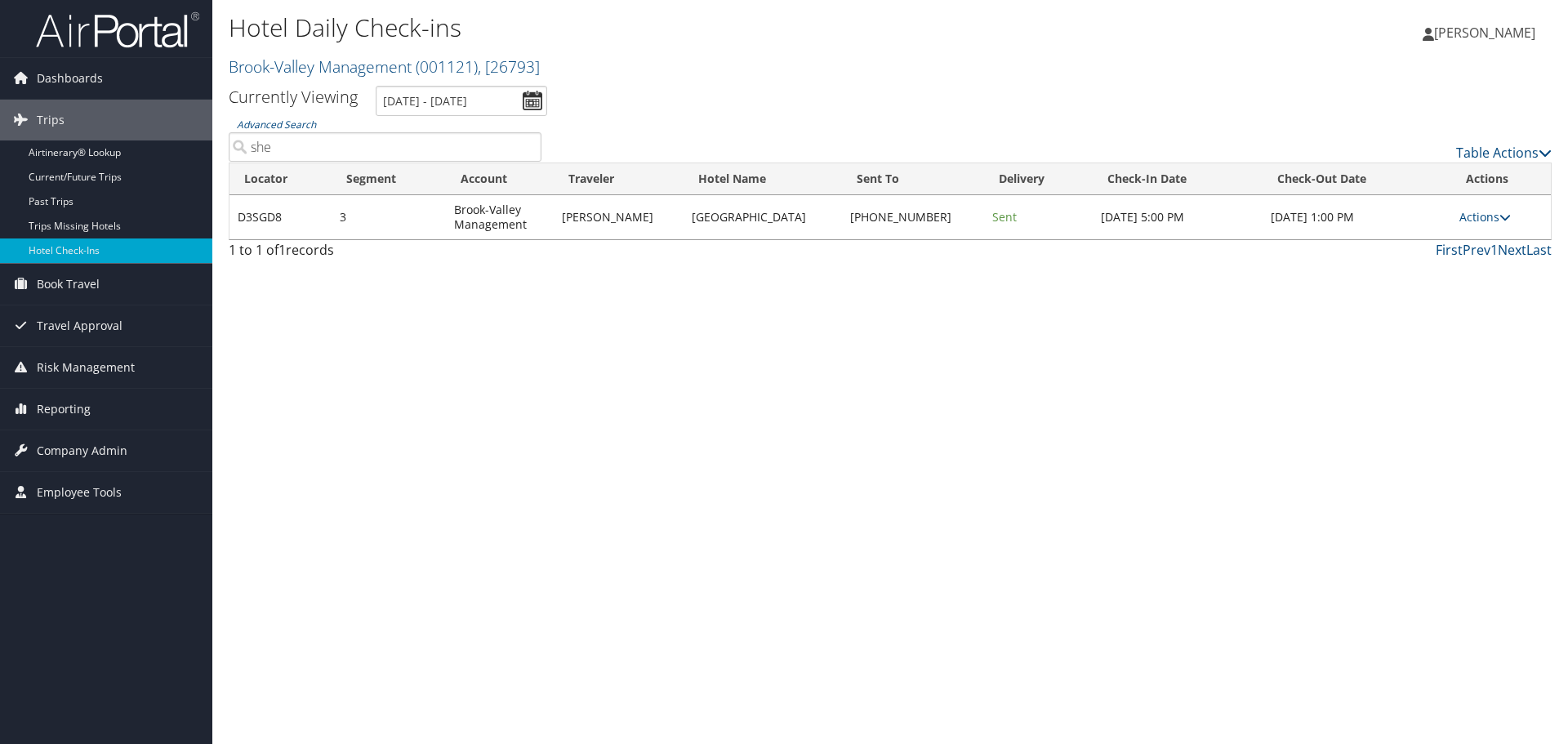
click at [1454, 213] on td "Actions Resend Logs Delivery Information View Itinerary" at bounding box center [1502, 217] width 100 height 44
click at [1467, 219] on link "Actions" at bounding box center [1485, 217] width 52 height 16
click at [1454, 320] on link "View Itinerary" at bounding box center [1433, 324] width 140 height 28
drag, startPoint x: 293, startPoint y: 153, endPoint x: 219, endPoint y: 170, distance: 75.9
click at [219, 170] on div "Hotel Daily Check-ins Brook-Valley Management ( 001121 ) , [ 26793 ] Brook-Vall…" at bounding box center [890, 372] width 1356 height 744
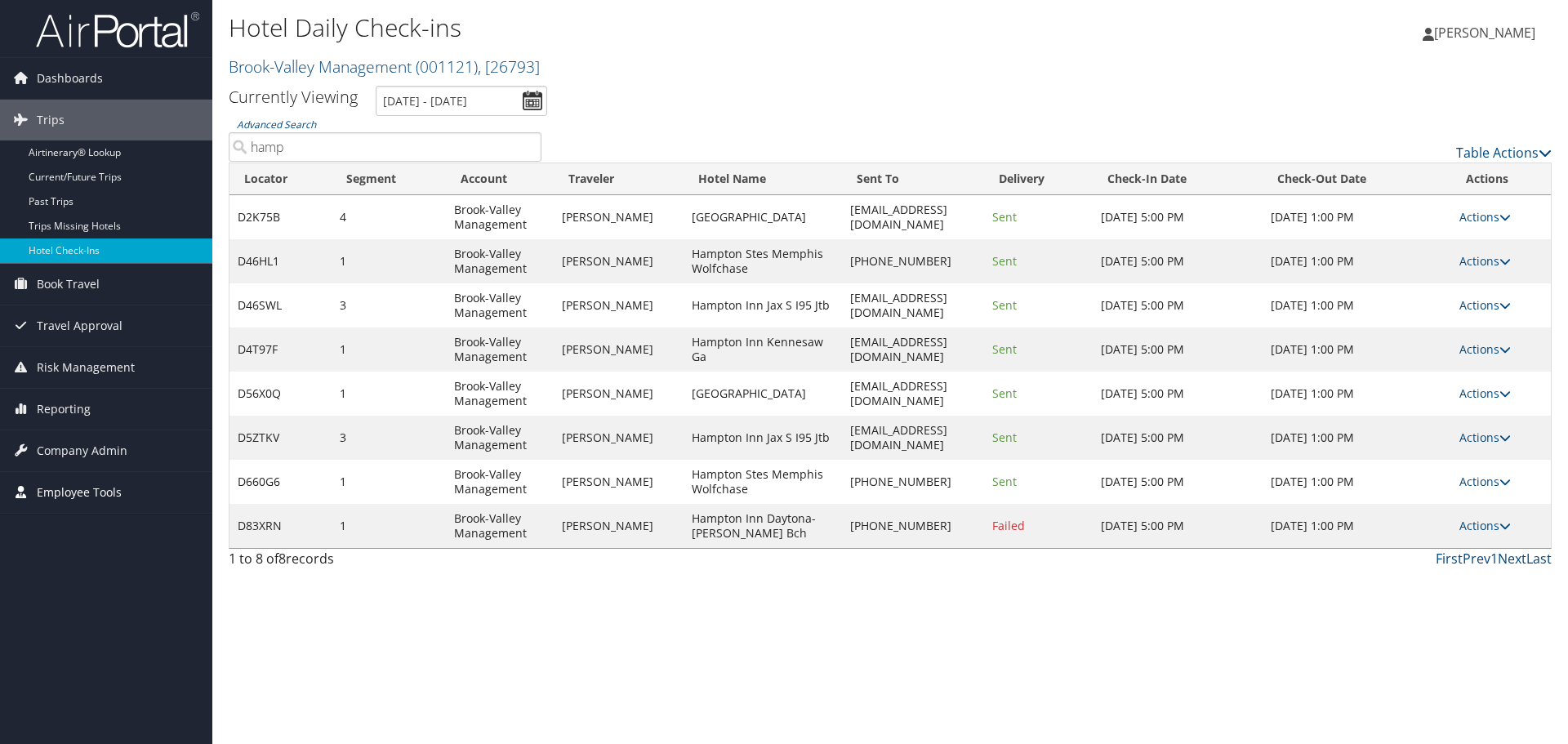
type input "hamp"
click at [43, 288] on span "Book Travel" at bounding box center [68, 284] width 63 height 41
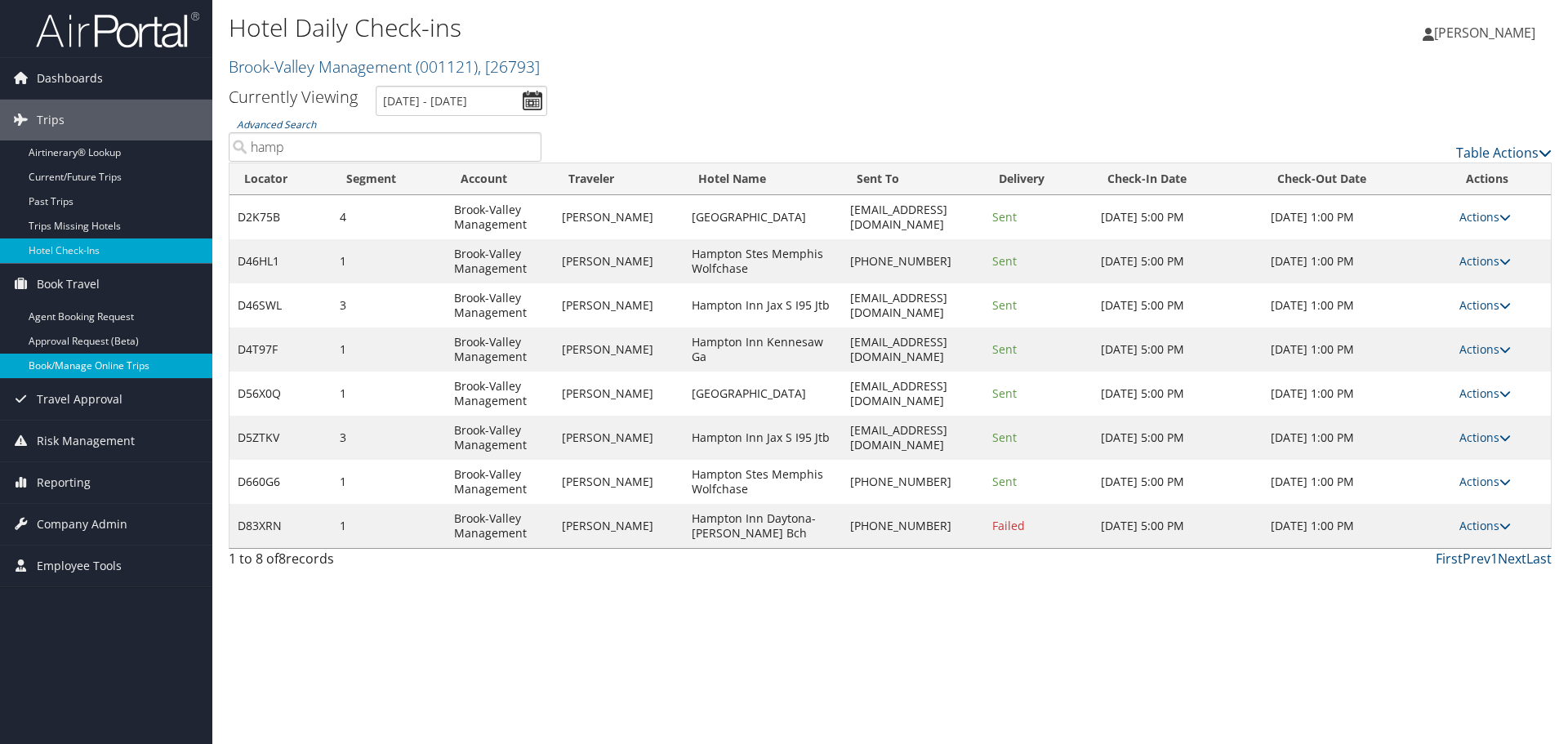
click at [47, 369] on link "Book/Manage Online Trips" at bounding box center [106, 366] width 212 height 24
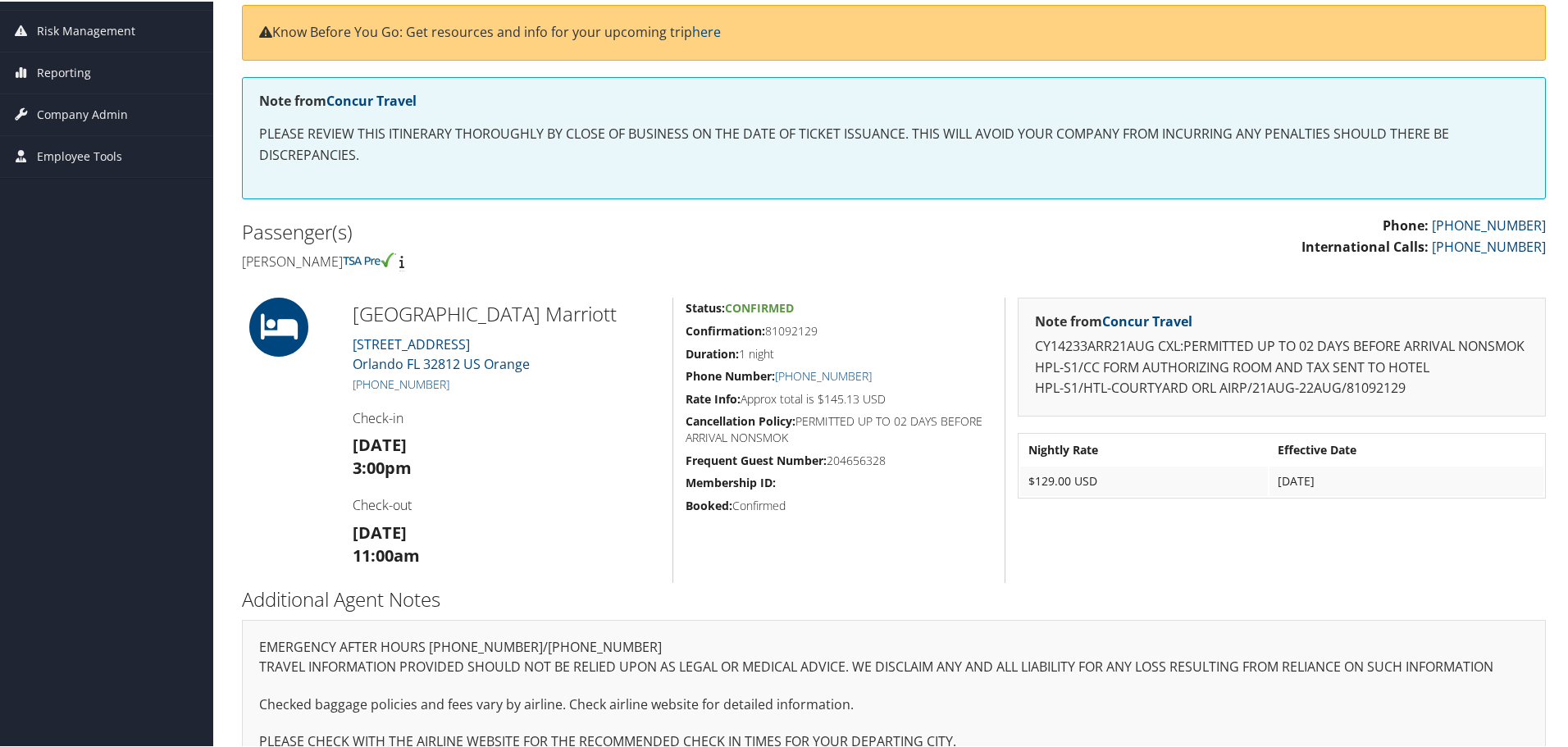
scroll to position [246, 0]
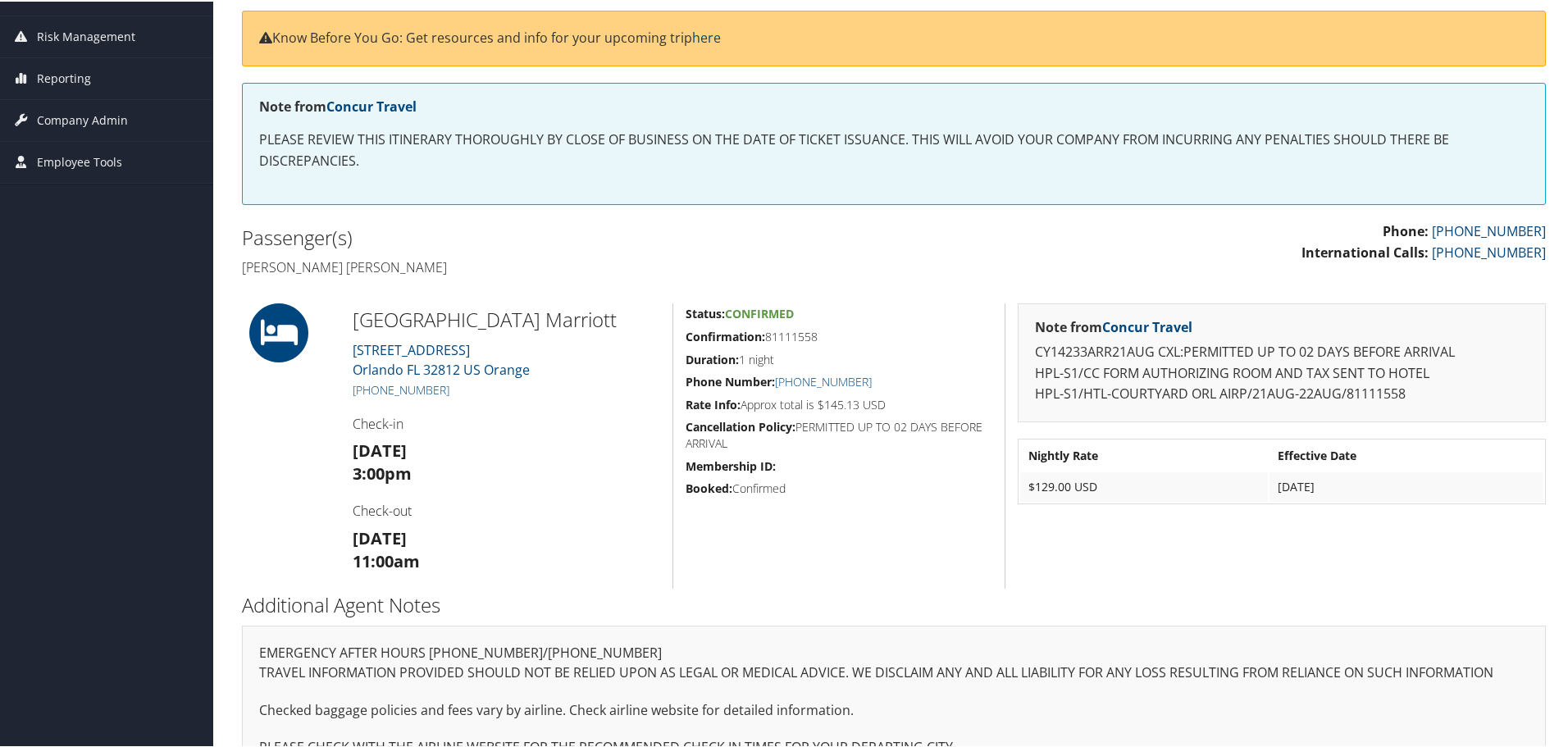
scroll to position [172, 0]
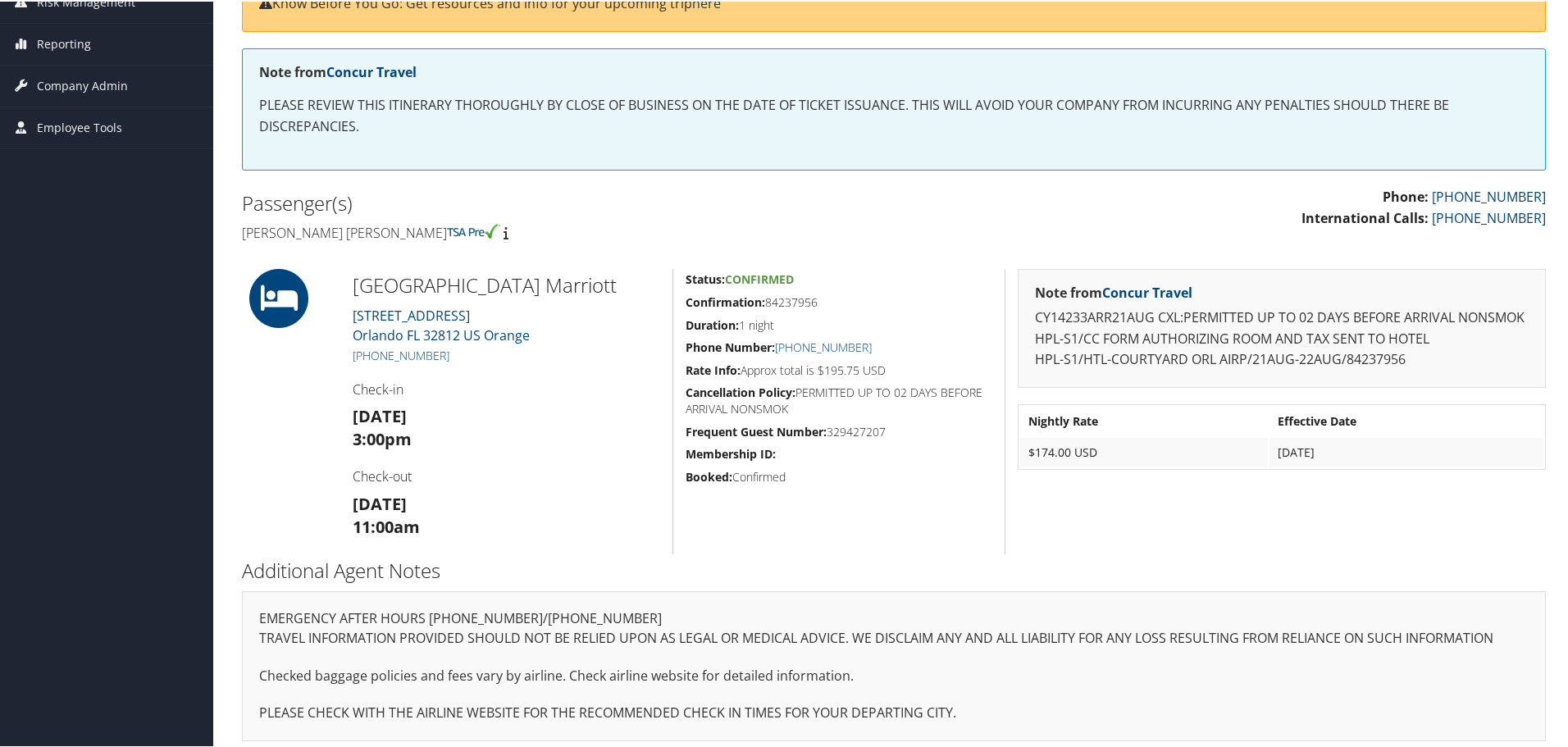
scroll to position [246, 0]
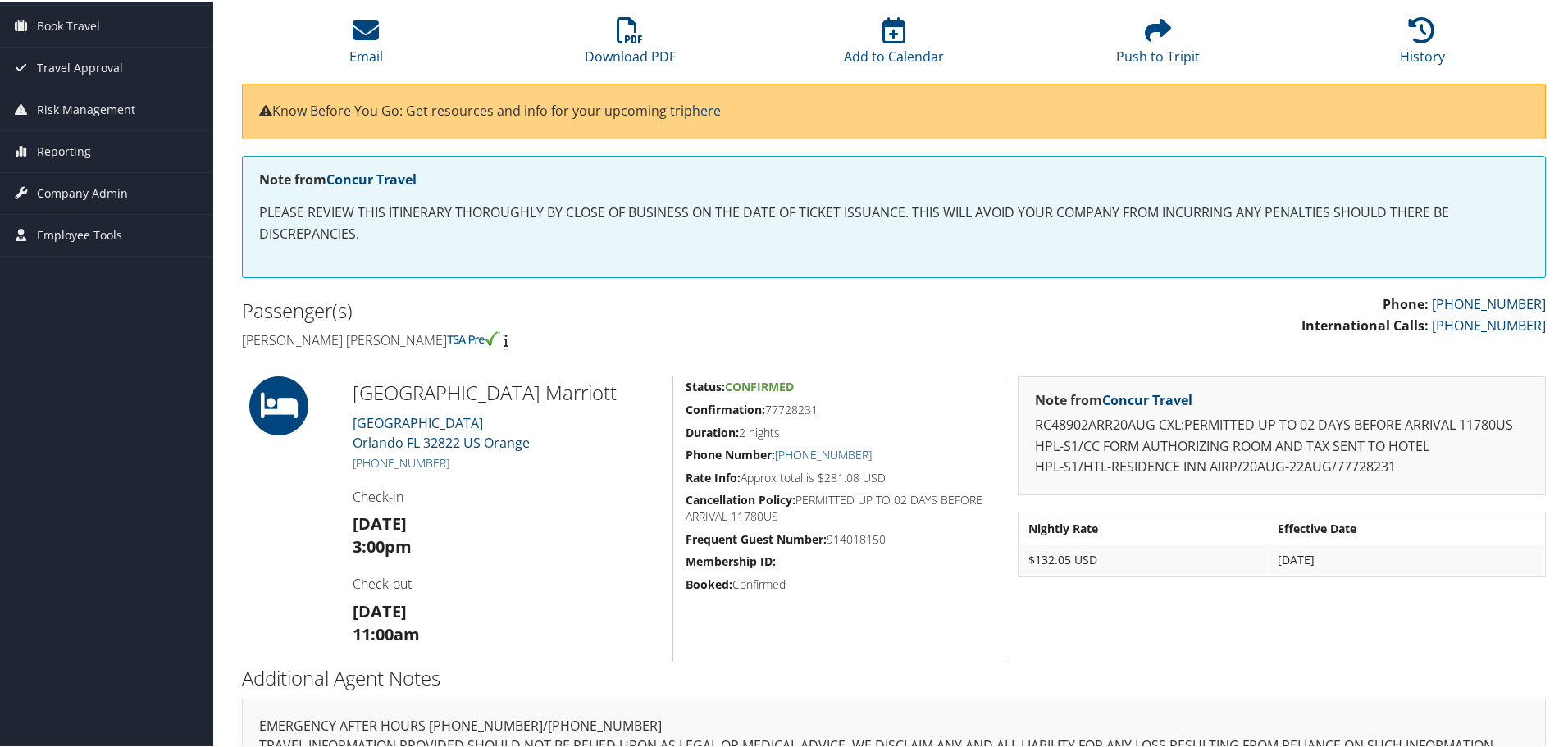
scroll to position [164, 0]
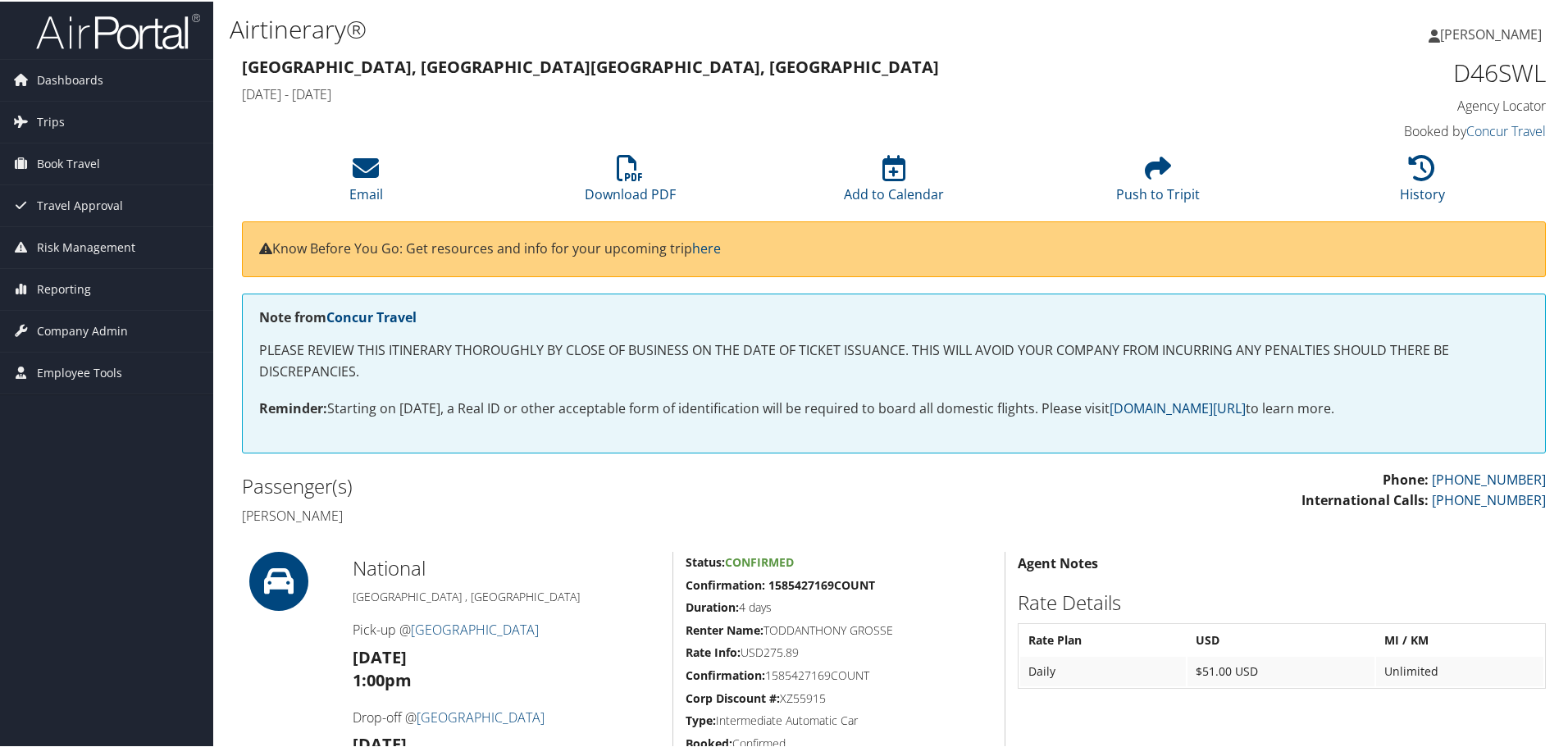
click at [237, 505] on div "Passenger(s) [PERSON_NAME]" at bounding box center [562, 499] width 664 height 61
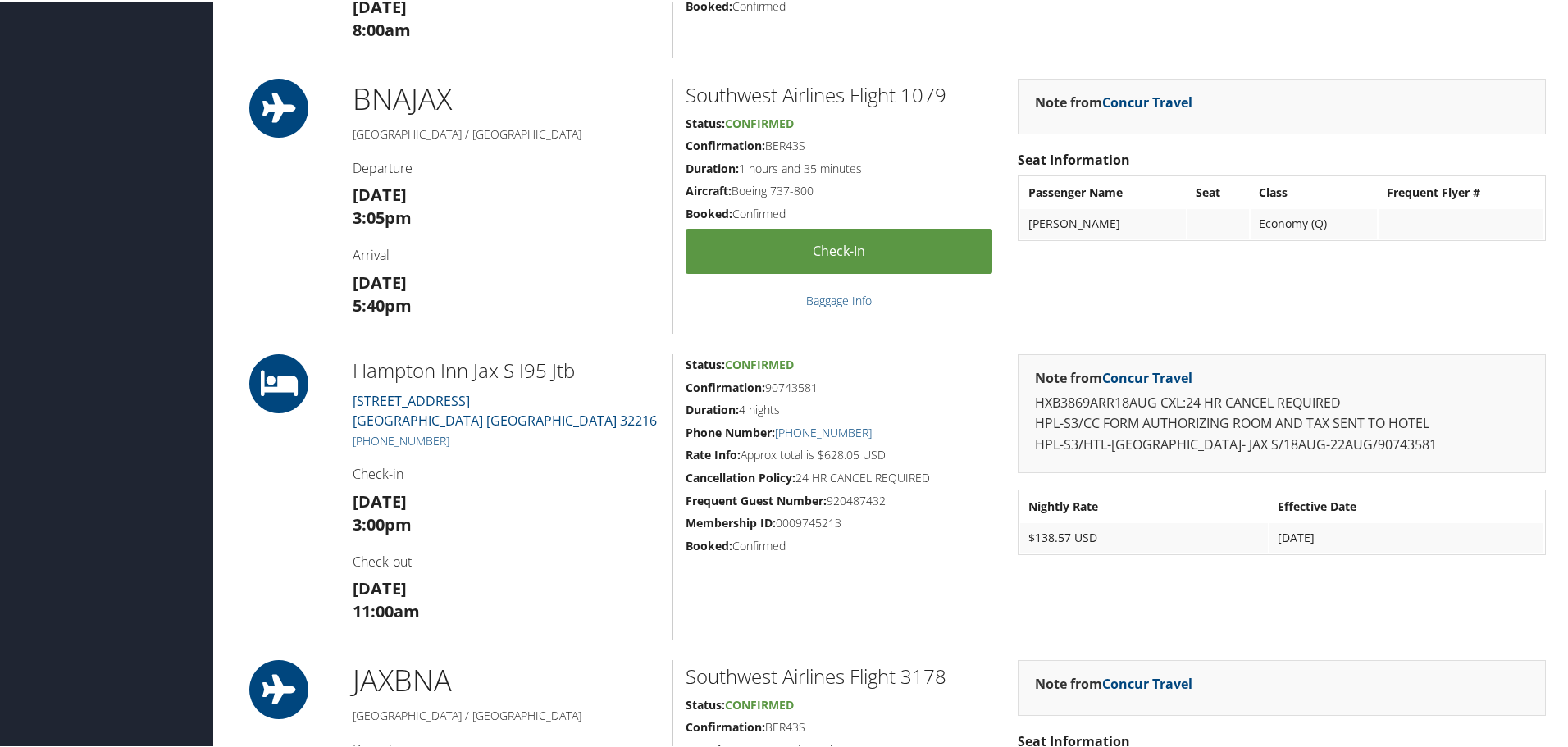
scroll to position [738, 0]
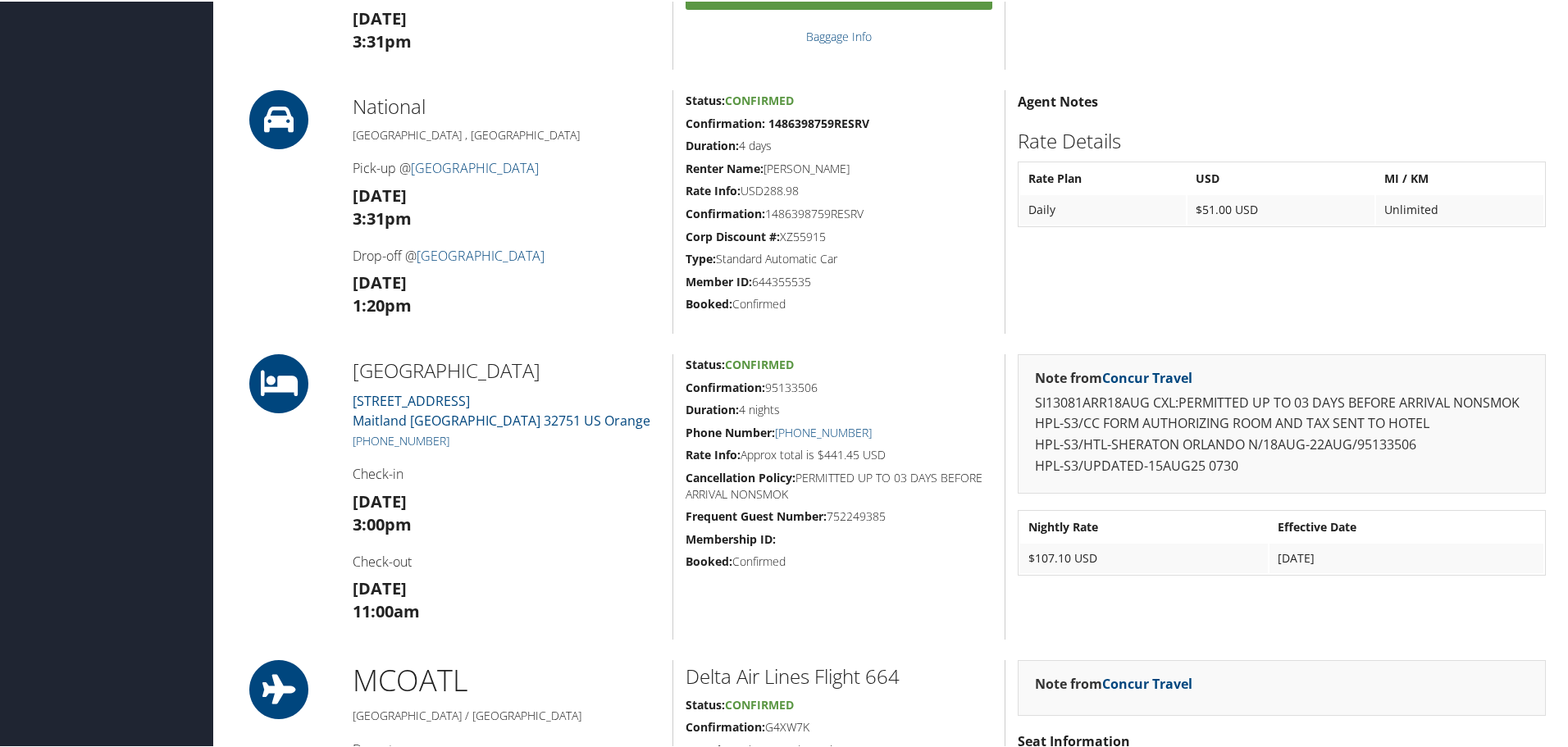
scroll to position [738, 0]
